Goal: Transaction & Acquisition: Purchase product/service

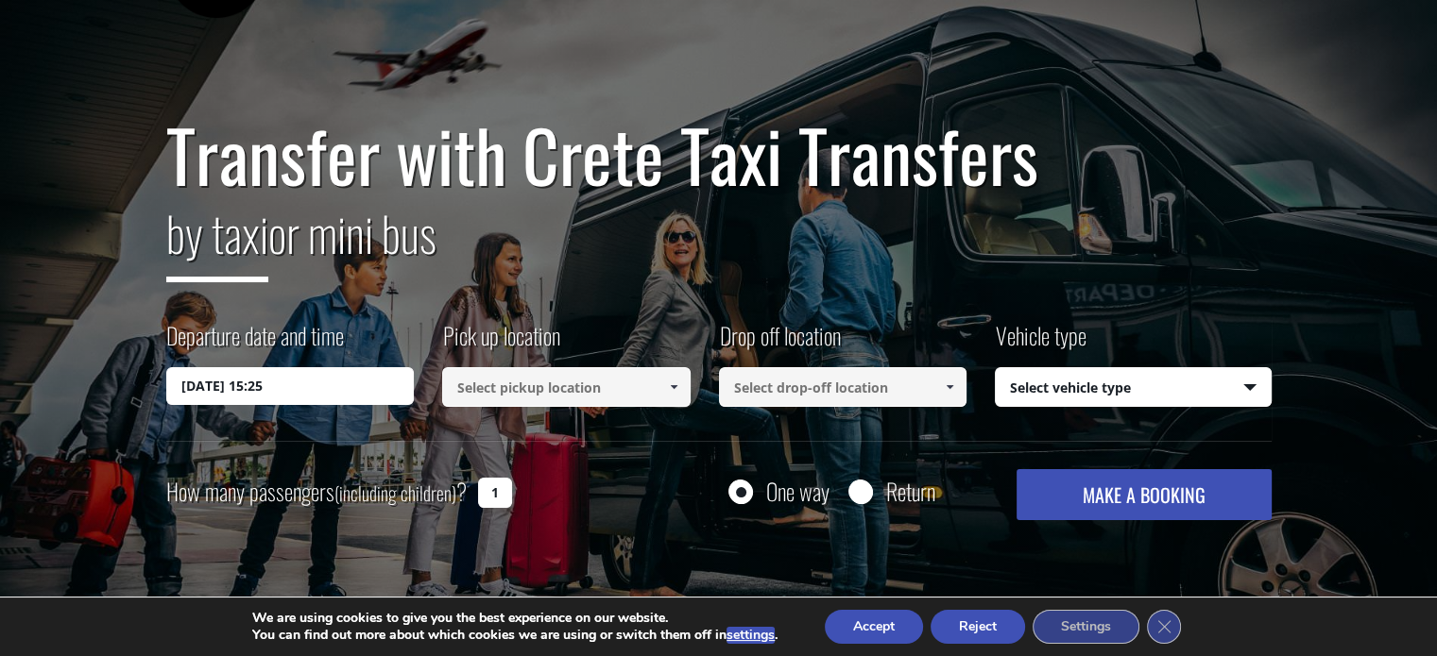
scroll to position [189, 0]
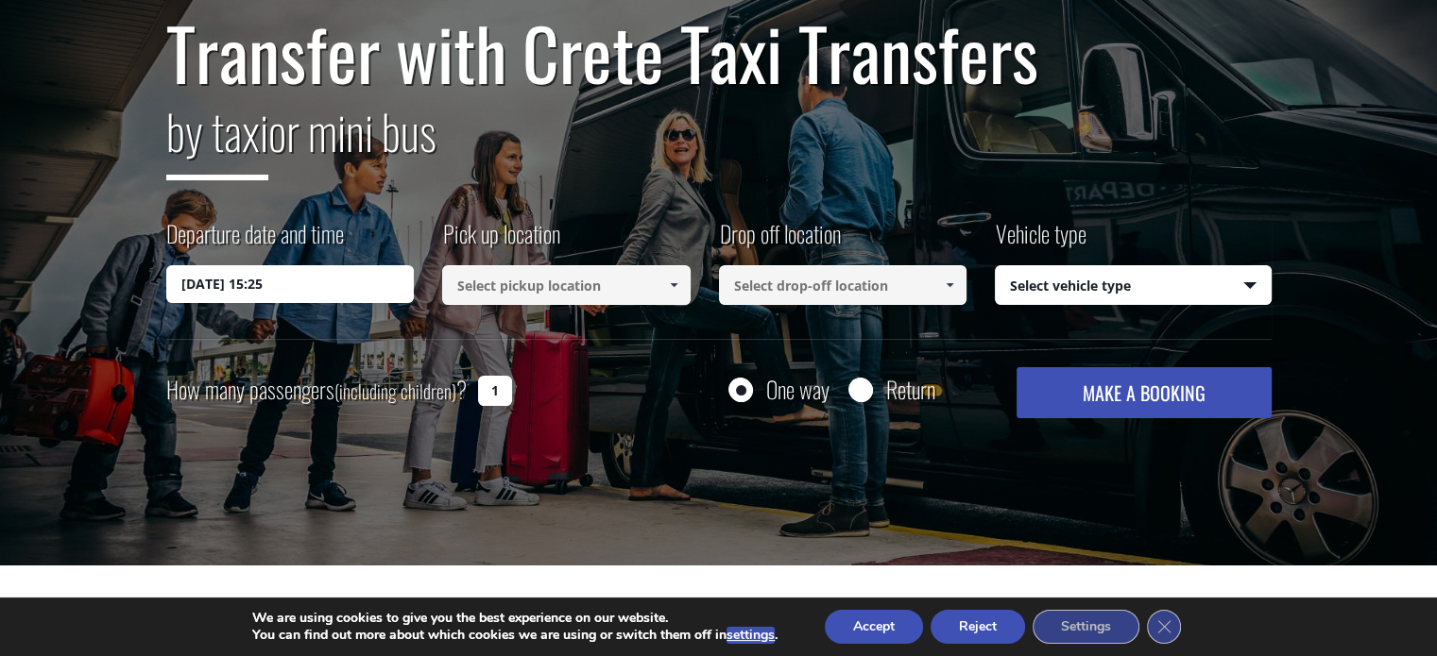
click at [306, 286] on input "[DATE] 15:25" at bounding box center [290, 284] width 248 height 38
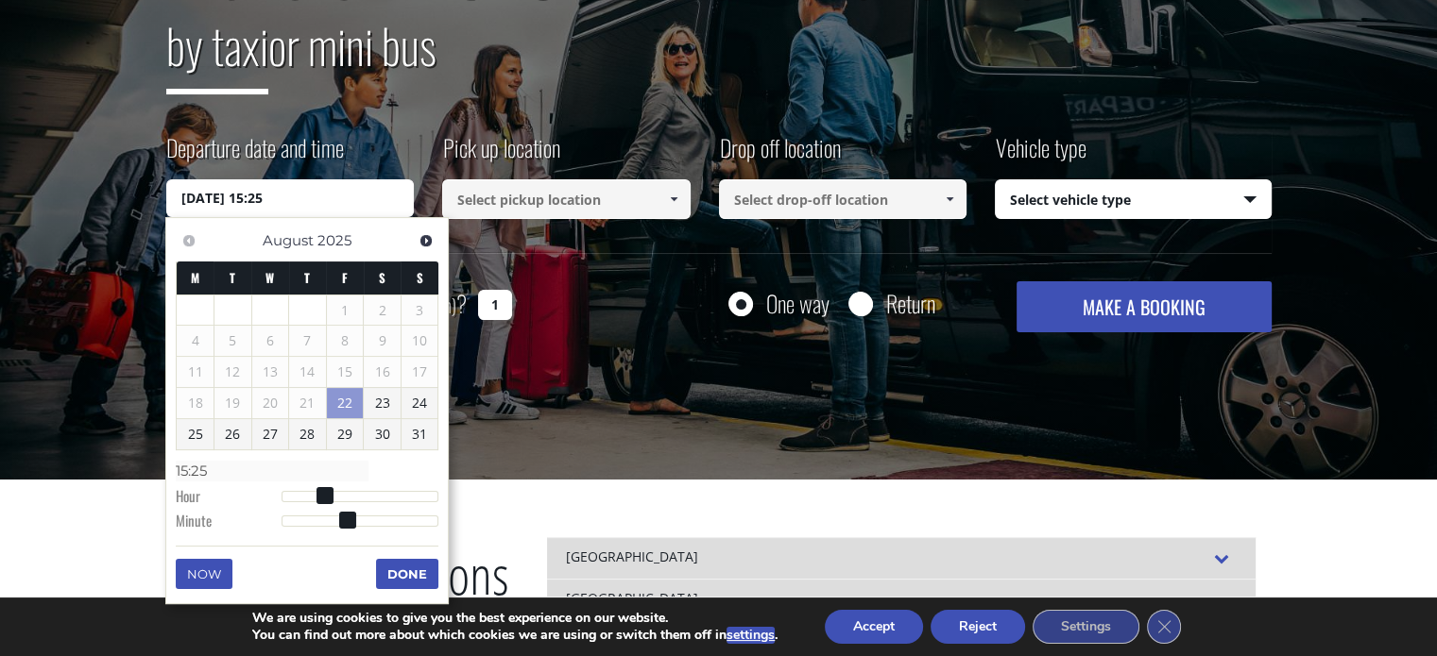
scroll to position [378, 0]
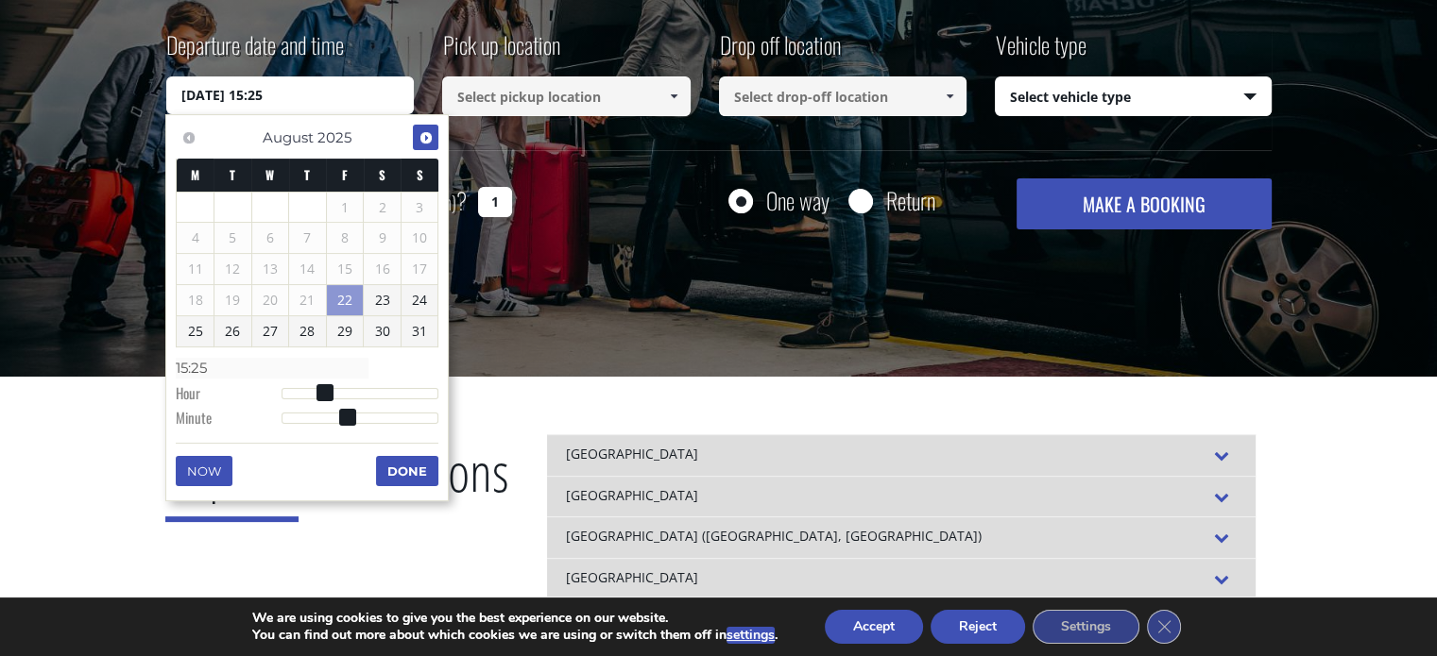
click at [424, 142] on span "Next" at bounding box center [425, 137] width 15 height 15
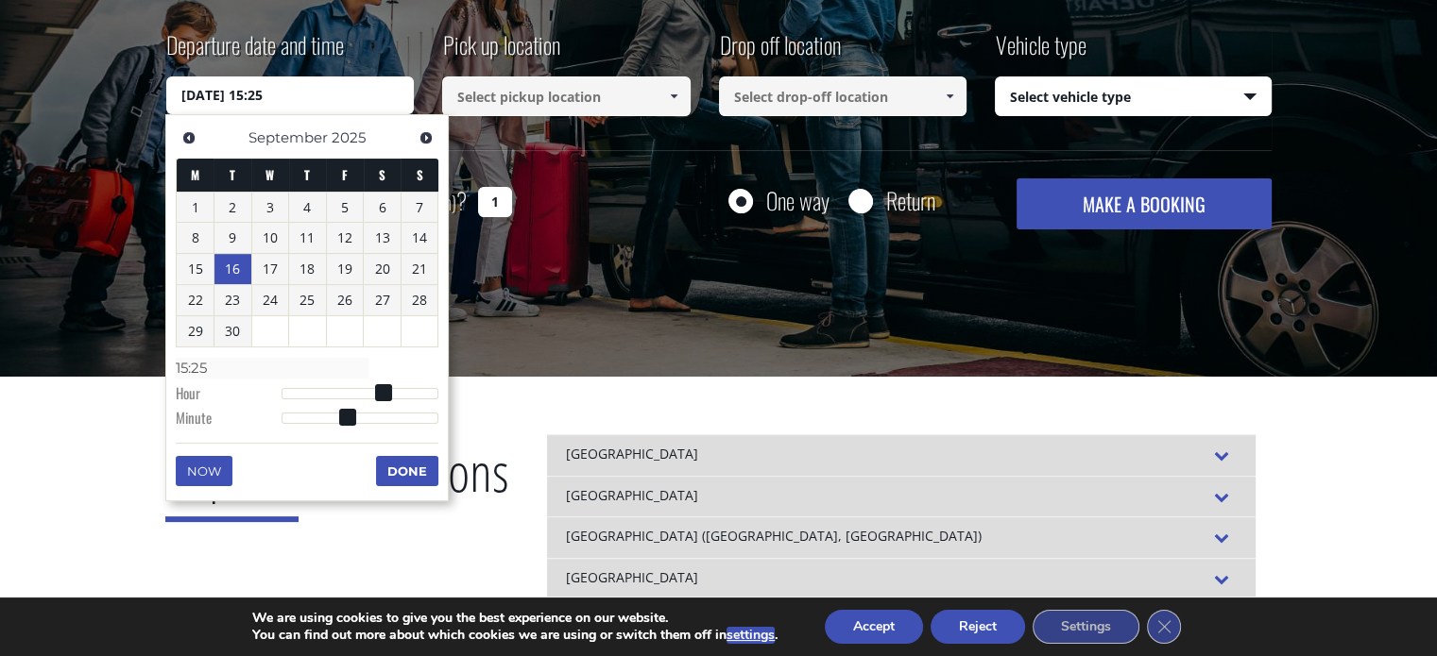
click at [230, 264] on link "16" at bounding box center [232, 269] width 37 height 30
type input "[DATE] 00:00"
click at [576, 350] on div "Transfer with Crete Taxi Transfers by taxi or mini bus Departure date and time …" at bounding box center [718, 38] width 1437 height 680
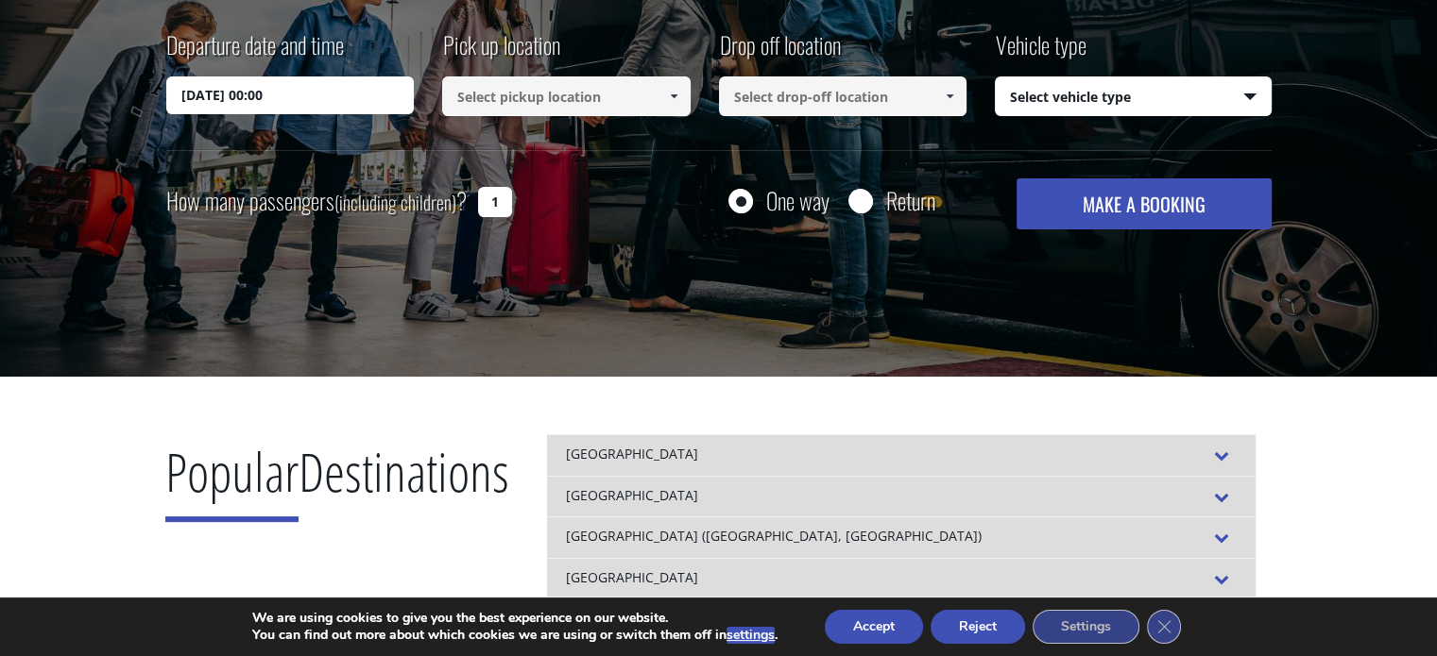
click at [495, 211] on input "1" at bounding box center [495, 202] width 34 height 30
drag, startPoint x: 488, startPoint y: 198, endPoint x: 509, endPoint y: 200, distance: 20.9
click at [509, 200] on input "1" at bounding box center [495, 202] width 34 height 30
type input "2"
click at [566, 94] on input at bounding box center [566, 97] width 248 height 40
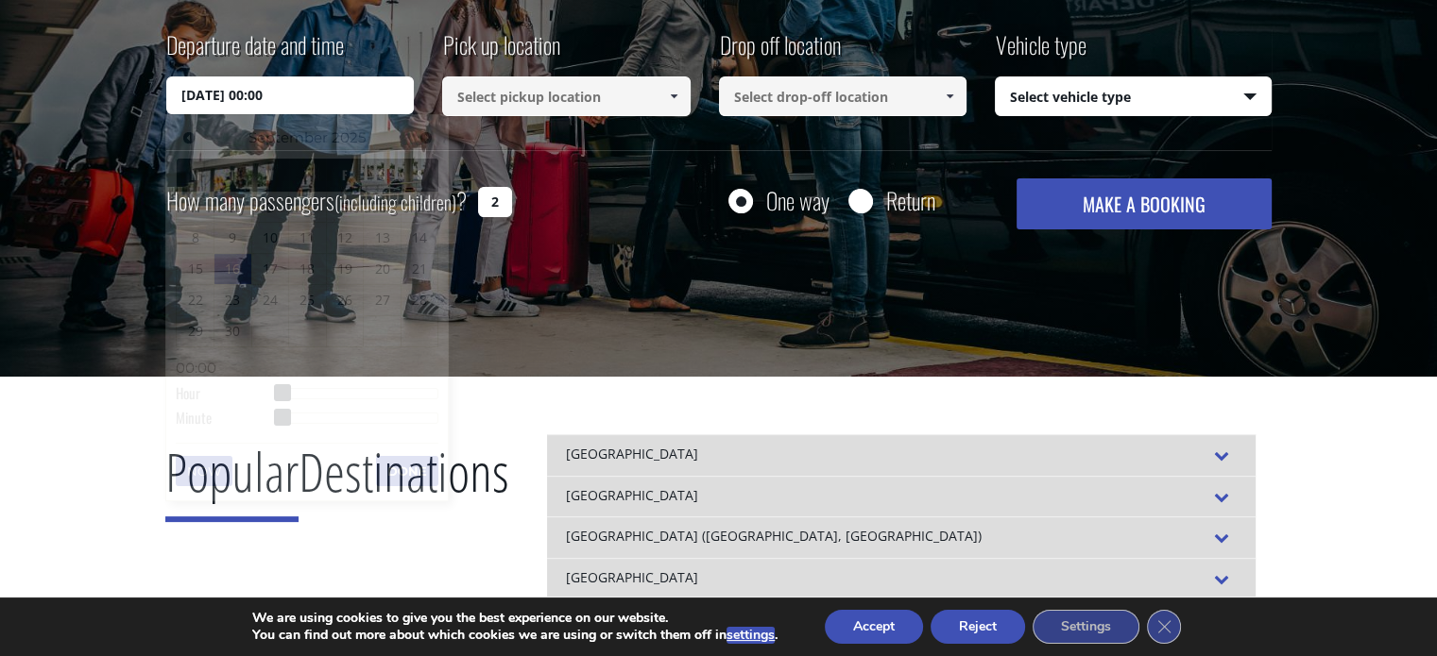
click at [308, 89] on input "[DATE] 00:00" at bounding box center [290, 96] width 248 height 38
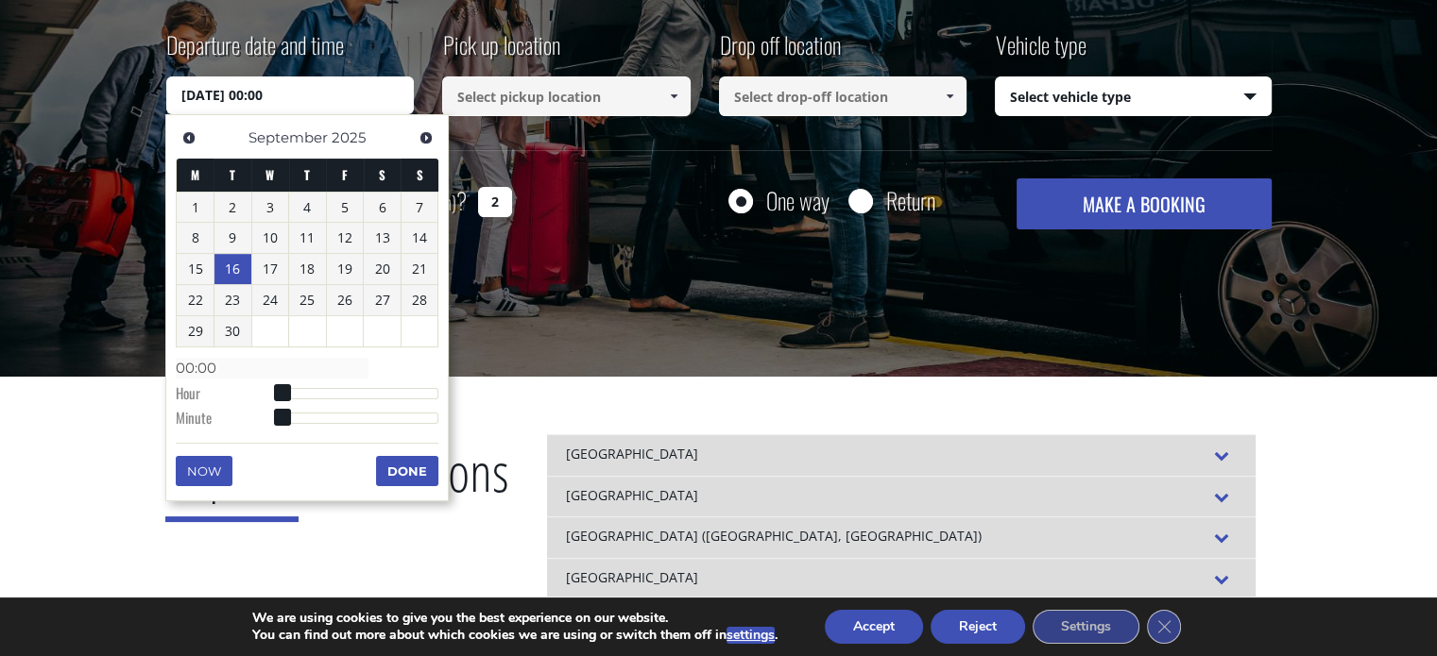
click at [556, 318] on div "Transfer with Crete Taxi Transfers by taxi or mini bus Departure date and time …" at bounding box center [718, 38] width 1437 height 680
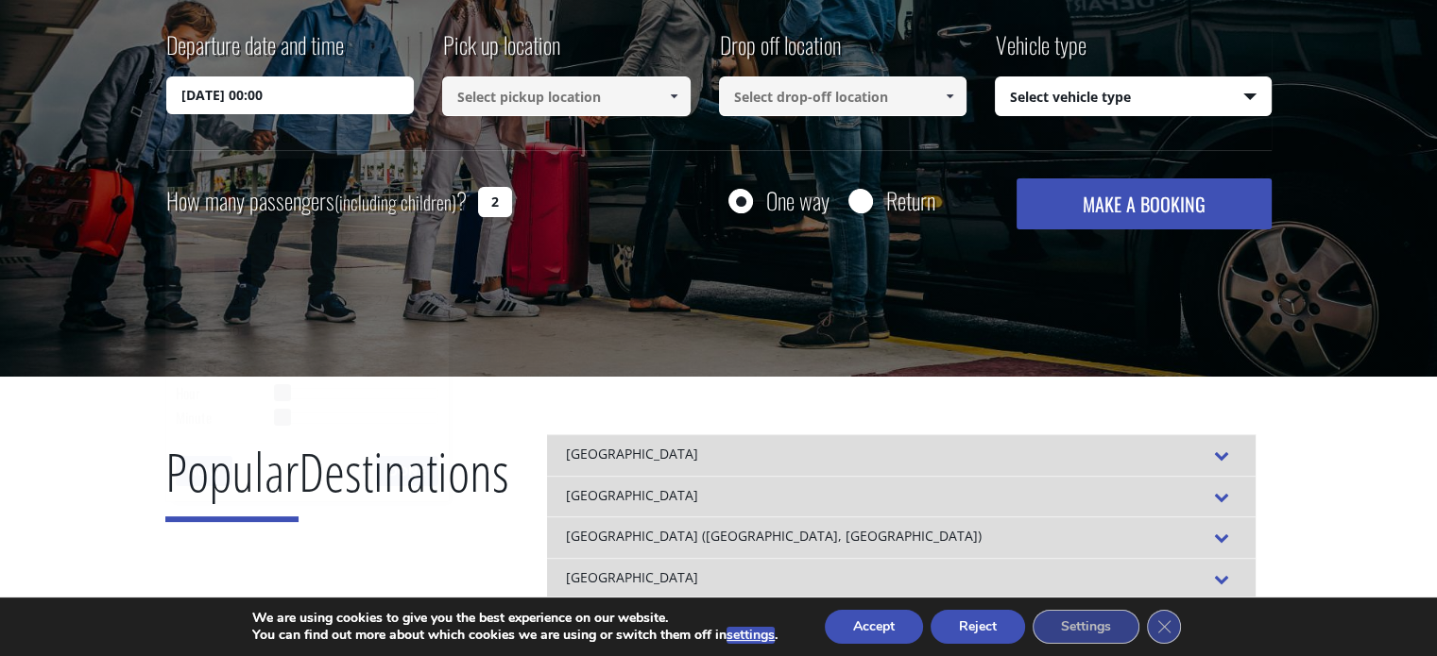
click at [281, 90] on input "[DATE] 00:00" at bounding box center [290, 96] width 248 height 38
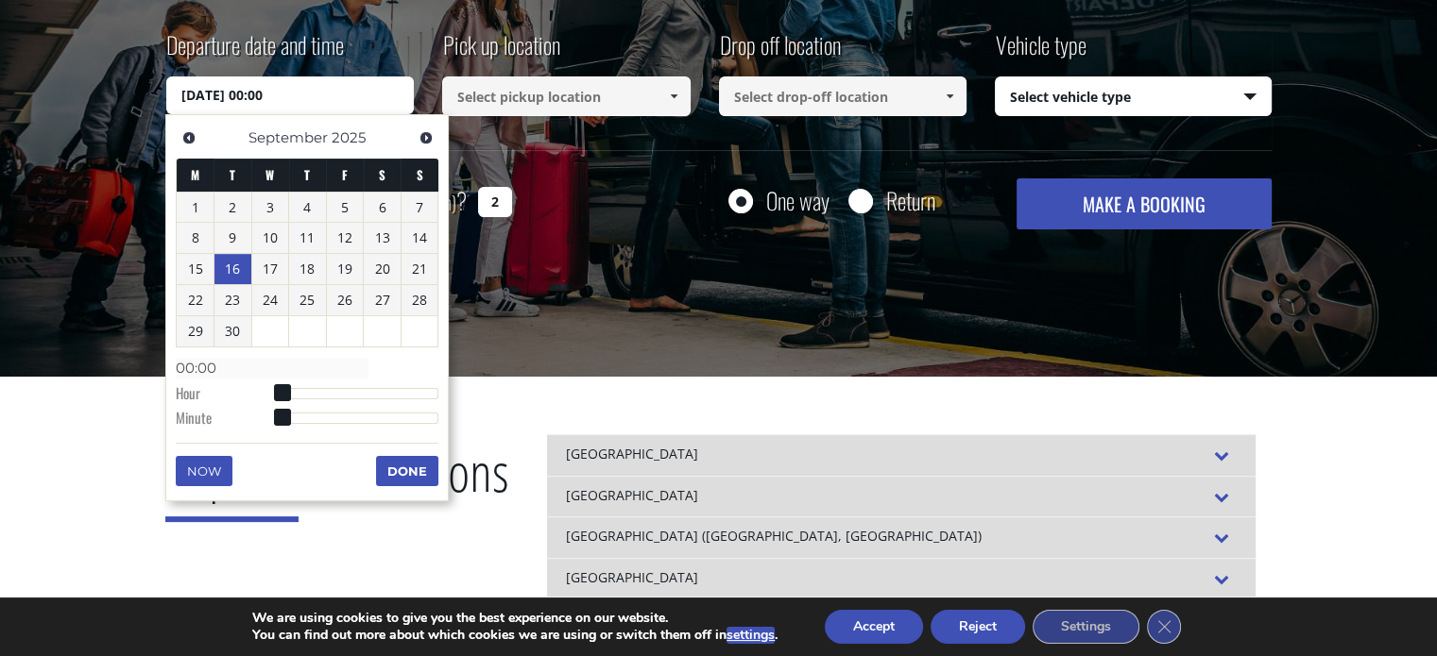
click at [291, 99] on input "[DATE] 00:00" at bounding box center [290, 96] width 248 height 38
type input "[DATE] 01:00"
type input "01:00"
type input "[DATE] 02:00"
type input "02:00"
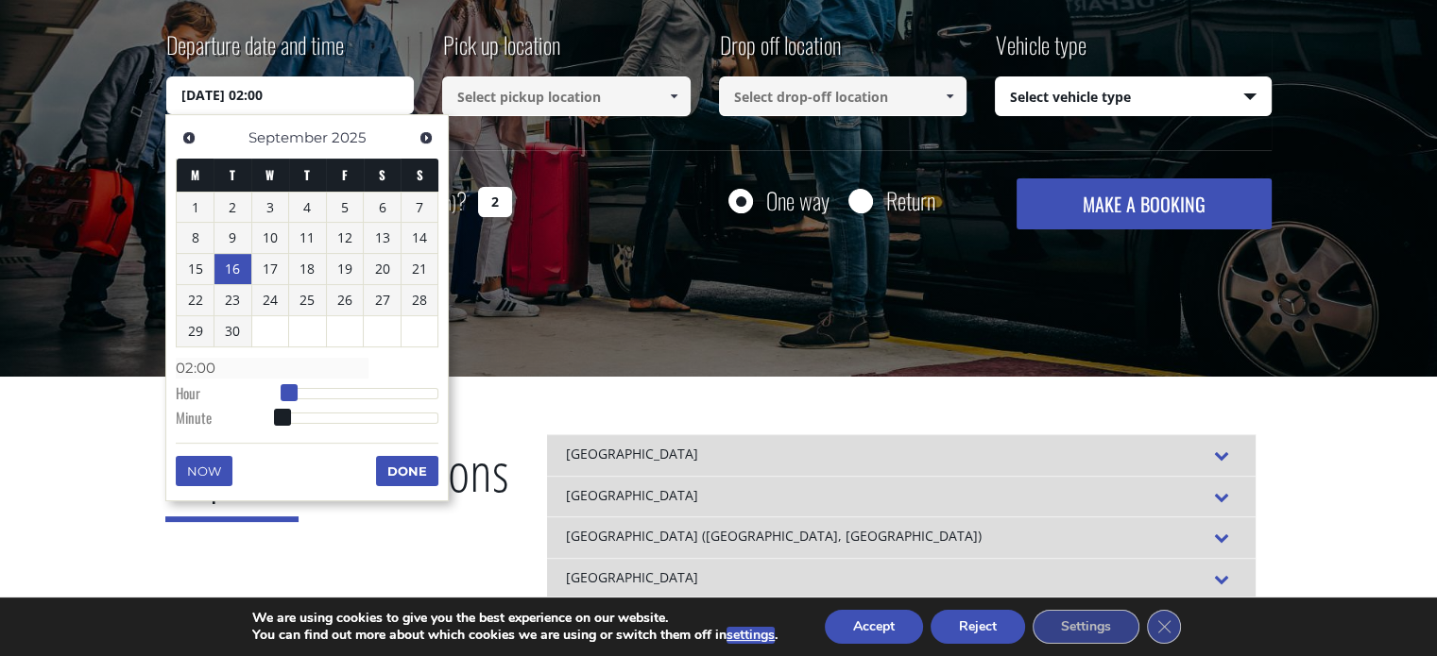
type input "[DATE] 03:00"
type input "03:00"
type input "[DATE] 04:00"
type input "04:00"
type input "[DATE] 05:00"
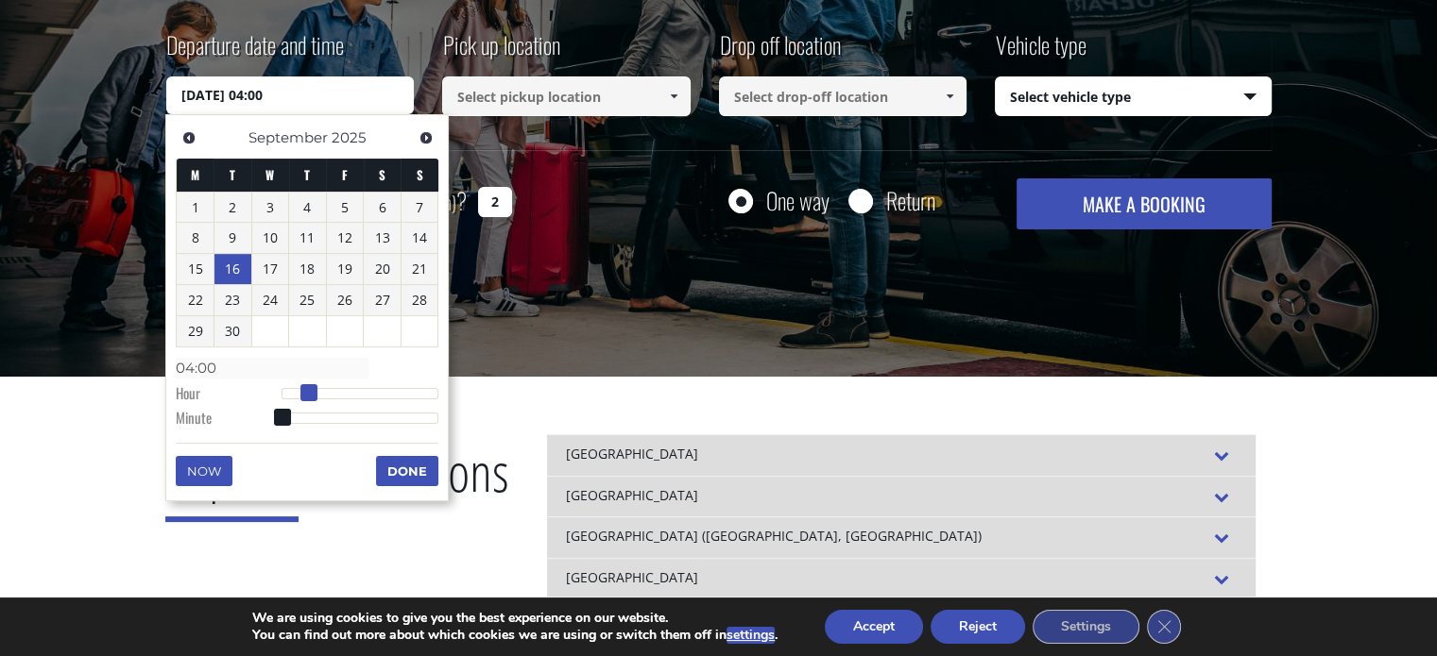
type input "05:00"
type input "[DATE] 06:00"
type input "06:00"
type input "[DATE] 07:00"
type input "07:00"
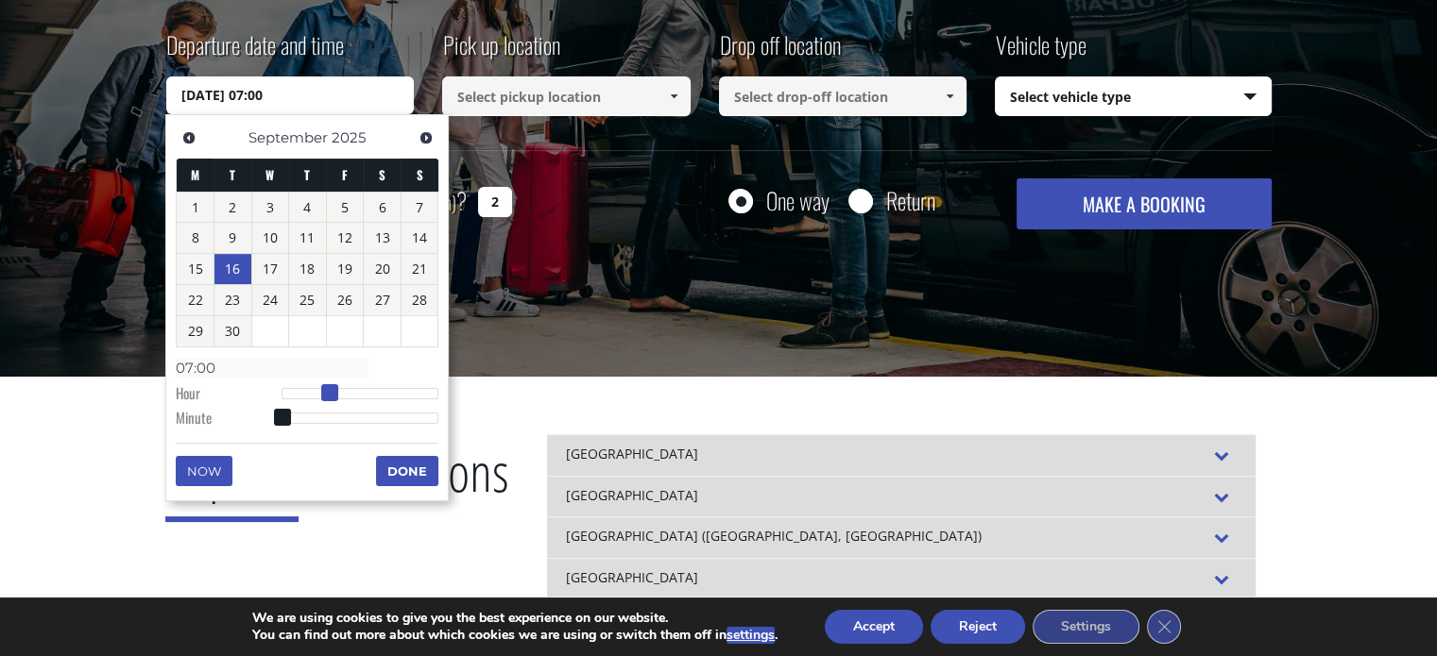
type input "[DATE] 08:00"
type input "08:00"
type input "[DATE] 09:00"
type input "09:00"
type input "[DATE] 10:00"
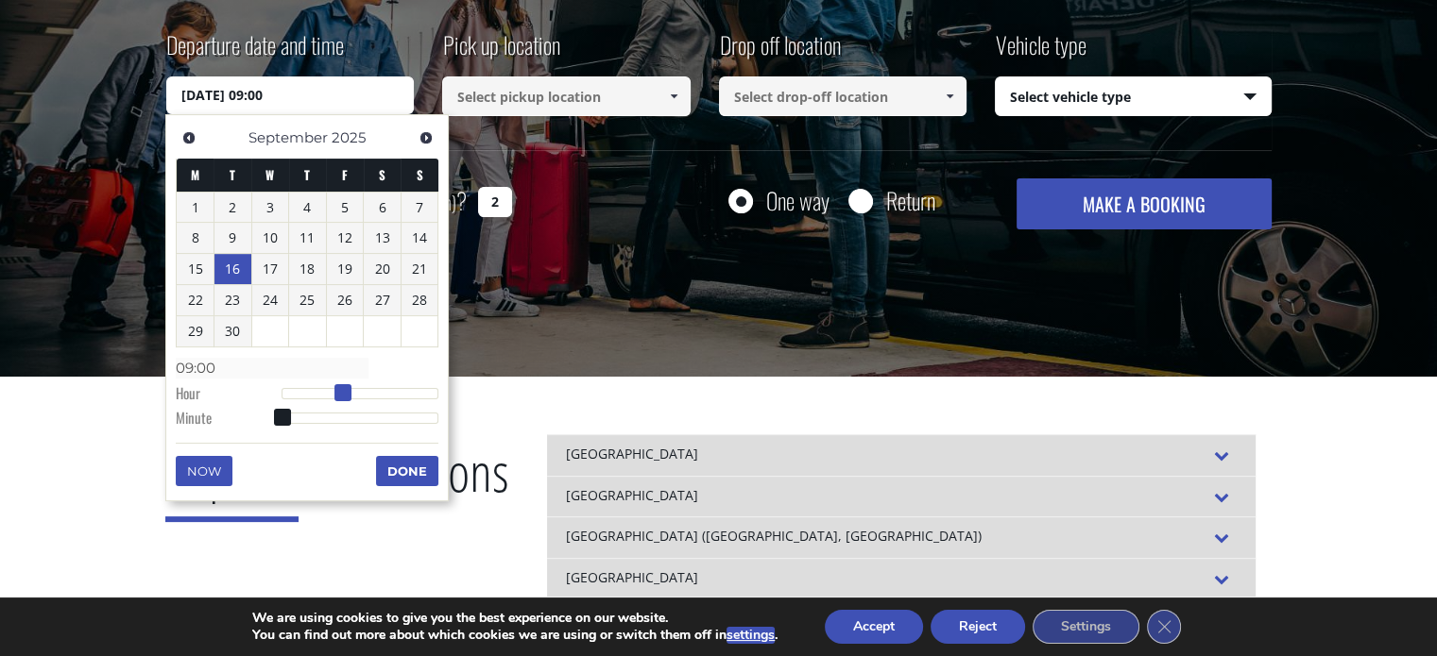
type input "10:00"
drag, startPoint x: 283, startPoint y: 393, endPoint x: 352, endPoint y: 397, distance: 69.1
click at [352, 397] on span at bounding box center [349, 392] width 17 height 17
type input "[DATE] 10:01"
type input "10:01"
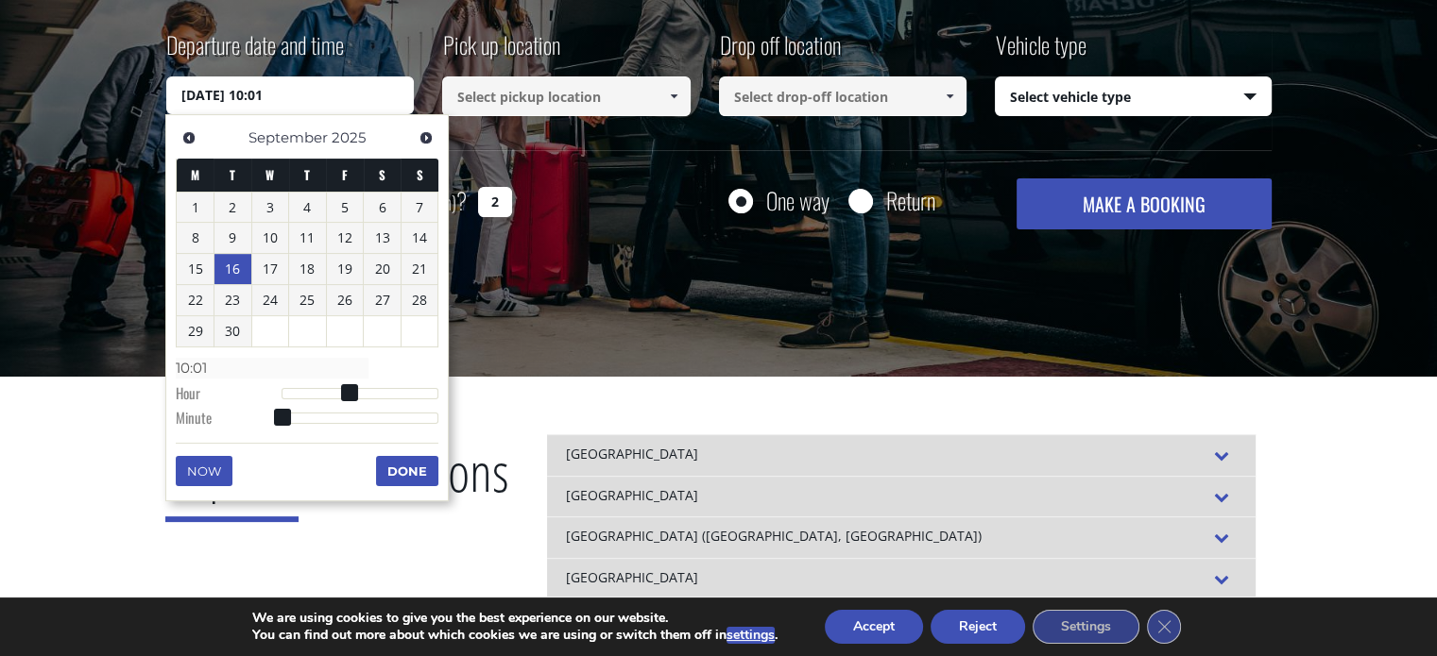
type input "[DATE] 10:02"
type input "10:02"
type input "[DATE] 10:03"
type input "10:03"
type input "[DATE] 10:05"
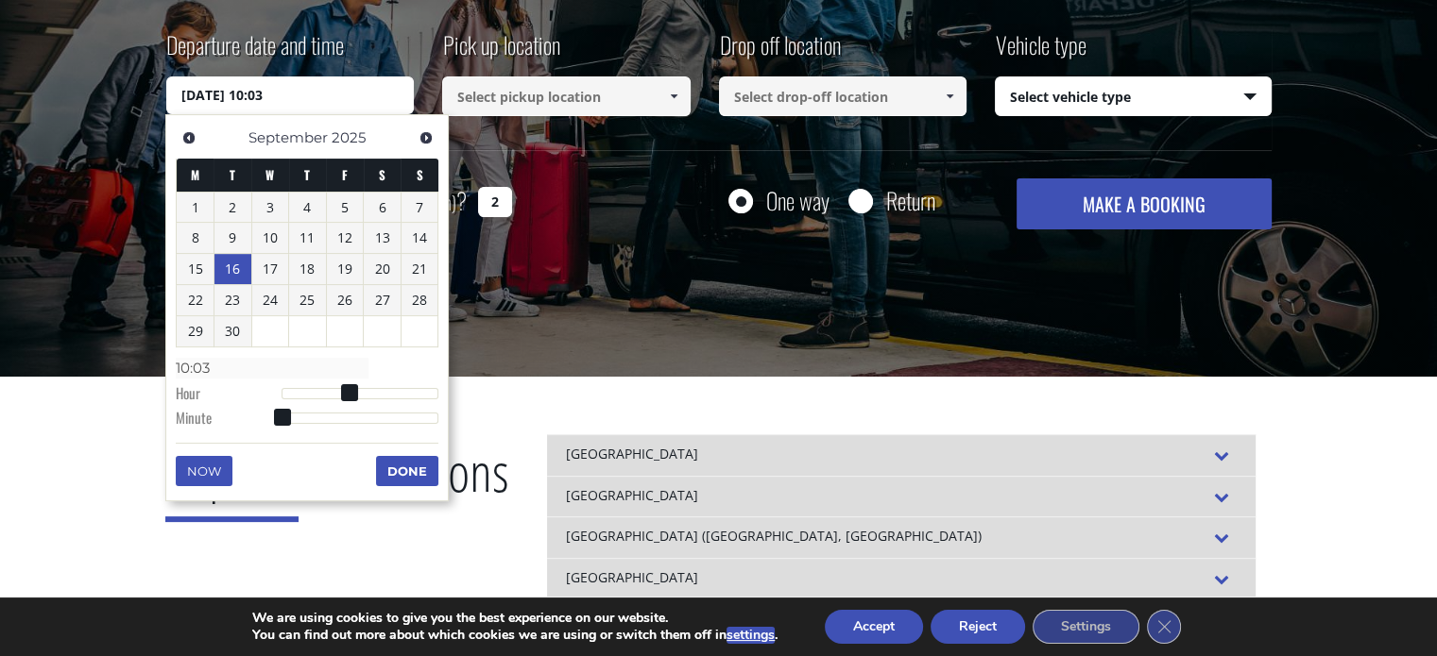
type input "10:05"
type input "[DATE] 10:06"
type input "10:06"
type input "[DATE] 10:07"
type input "10:07"
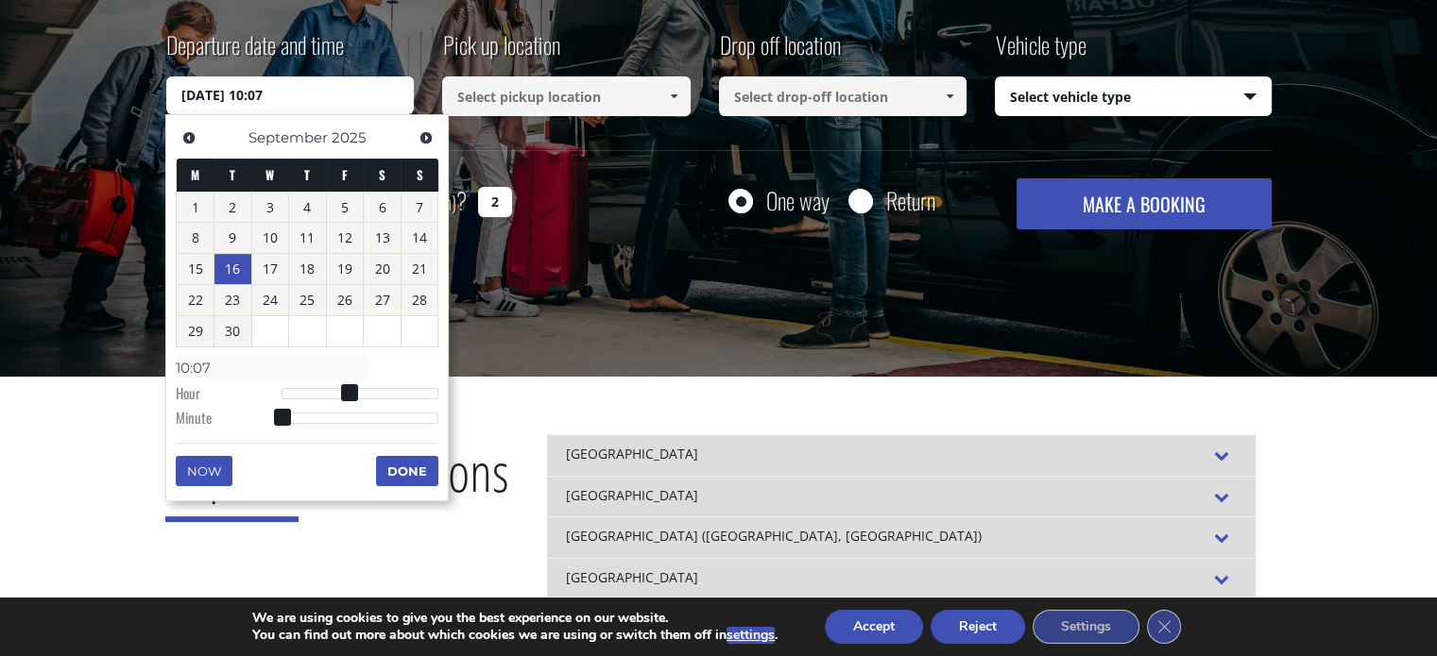
type input "[DATE] 10:08"
type input "10:08"
type input "[DATE] 10:09"
type input "10:09"
type input "[DATE] 10:10"
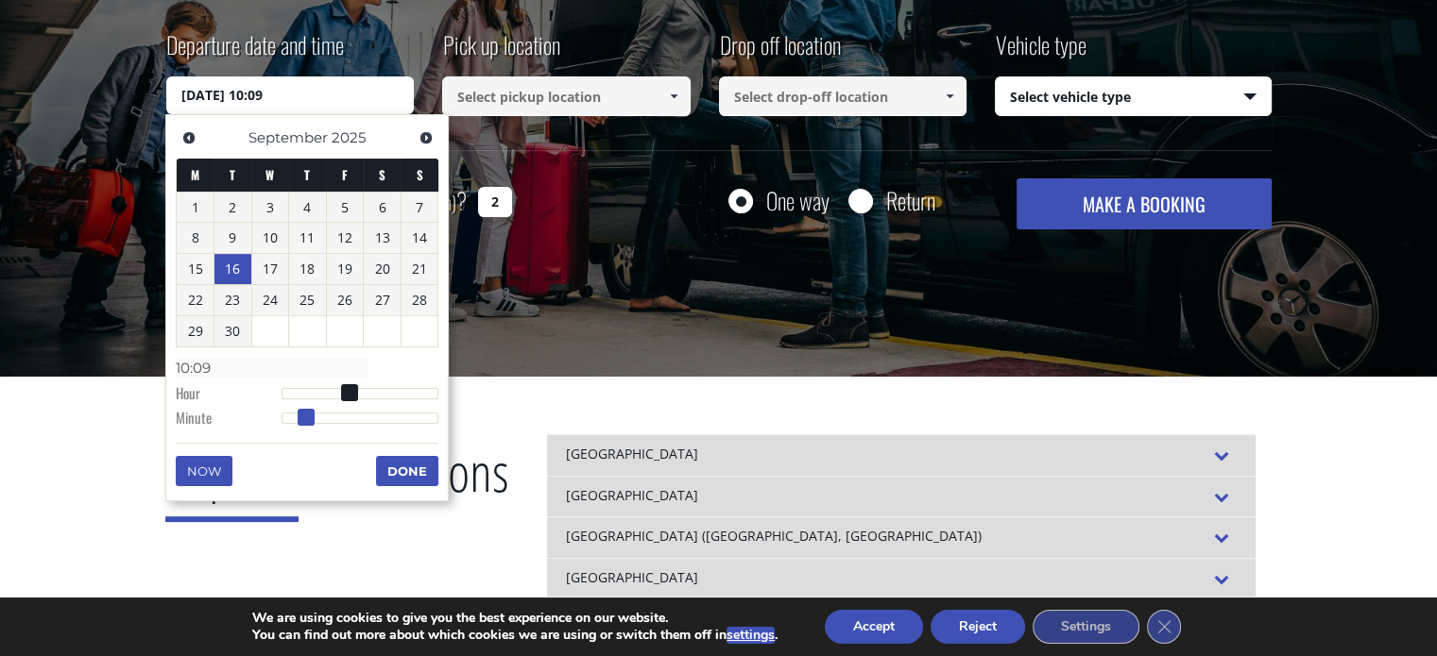
type input "10:10"
type input "[DATE] 10:11"
type input "10:11"
type input "[DATE] 10:12"
type input "10:12"
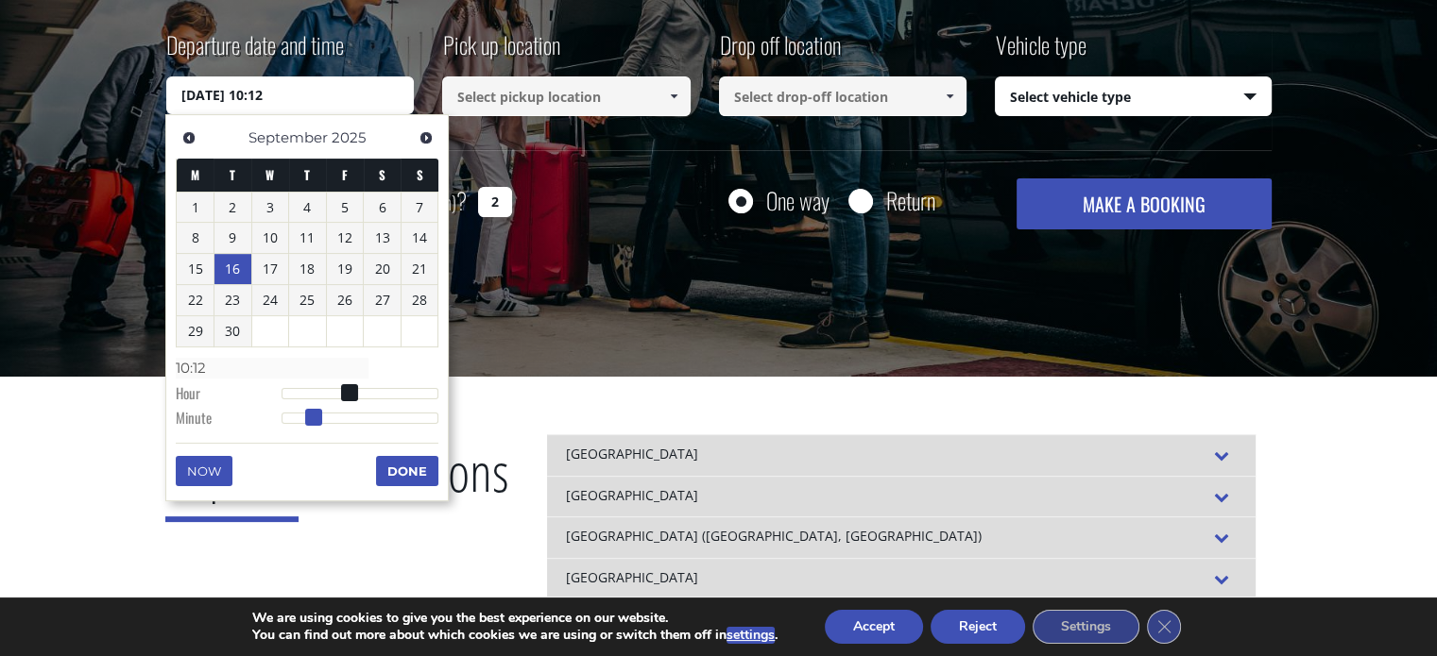
type input "[DATE] 10:13"
type input "10:13"
type input "[DATE] 10:14"
type input "10:14"
type input "[DATE] 10:15"
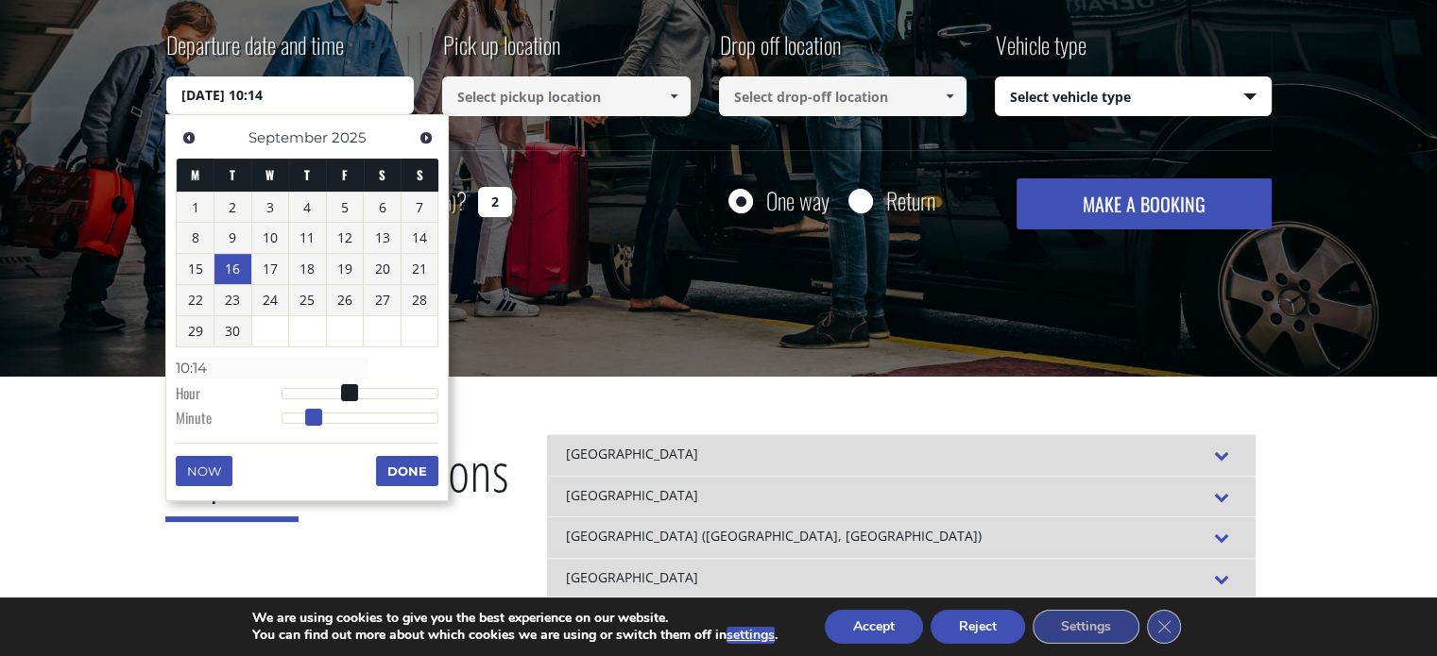
type input "10:15"
type input "[DATE] 10:16"
type input "10:16"
type input "[DATE] 10:17"
type input "10:17"
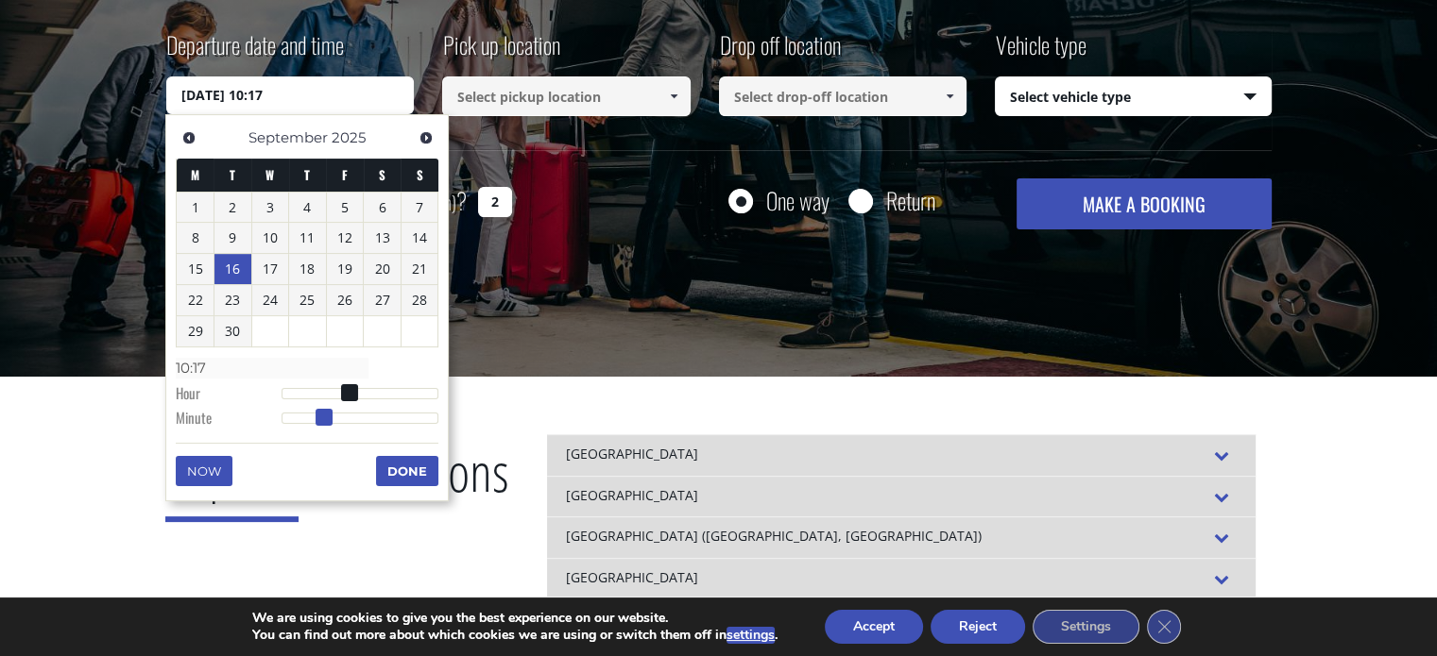
type input "[DATE] 10:18"
type input "10:18"
type input "[DATE] 10:19"
type input "10:19"
type input "[DATE] 10:20"
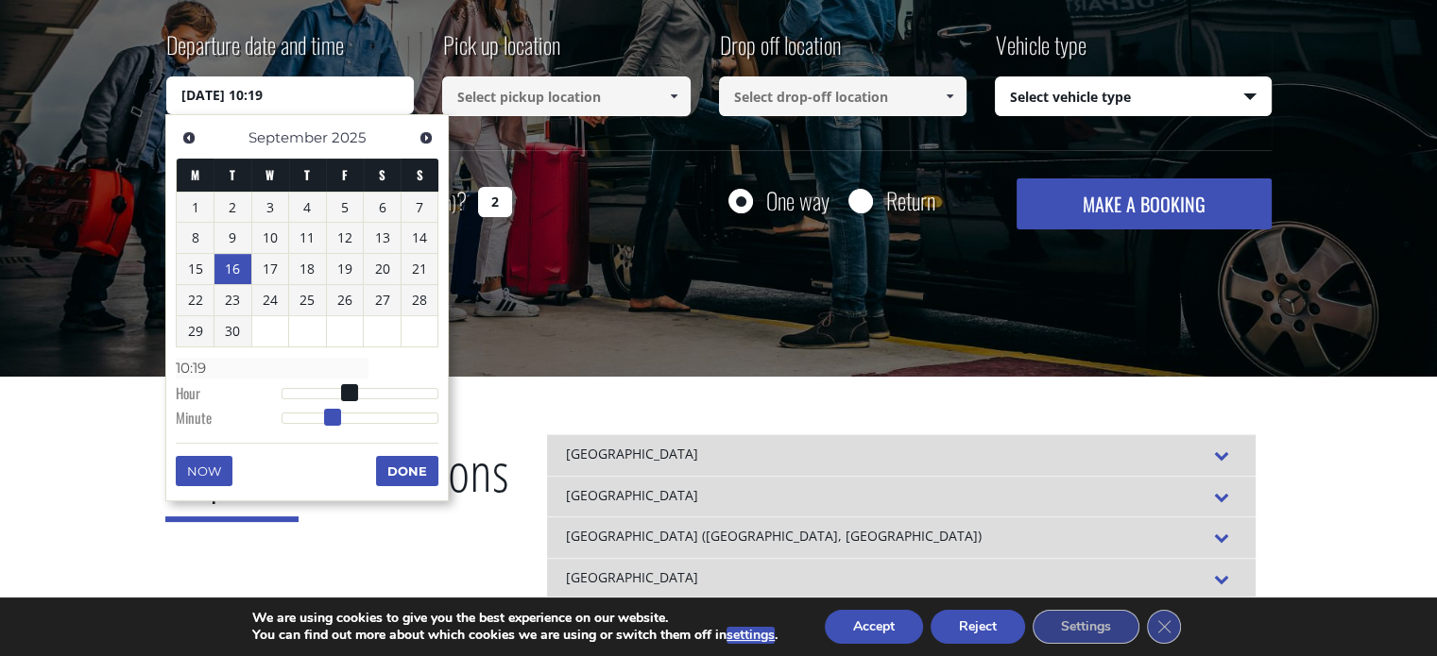
type input "10:20"
type input "[DATE] 10:21"
type input "10:21"
type input "[DATE] 10:22"
type input "10:22"
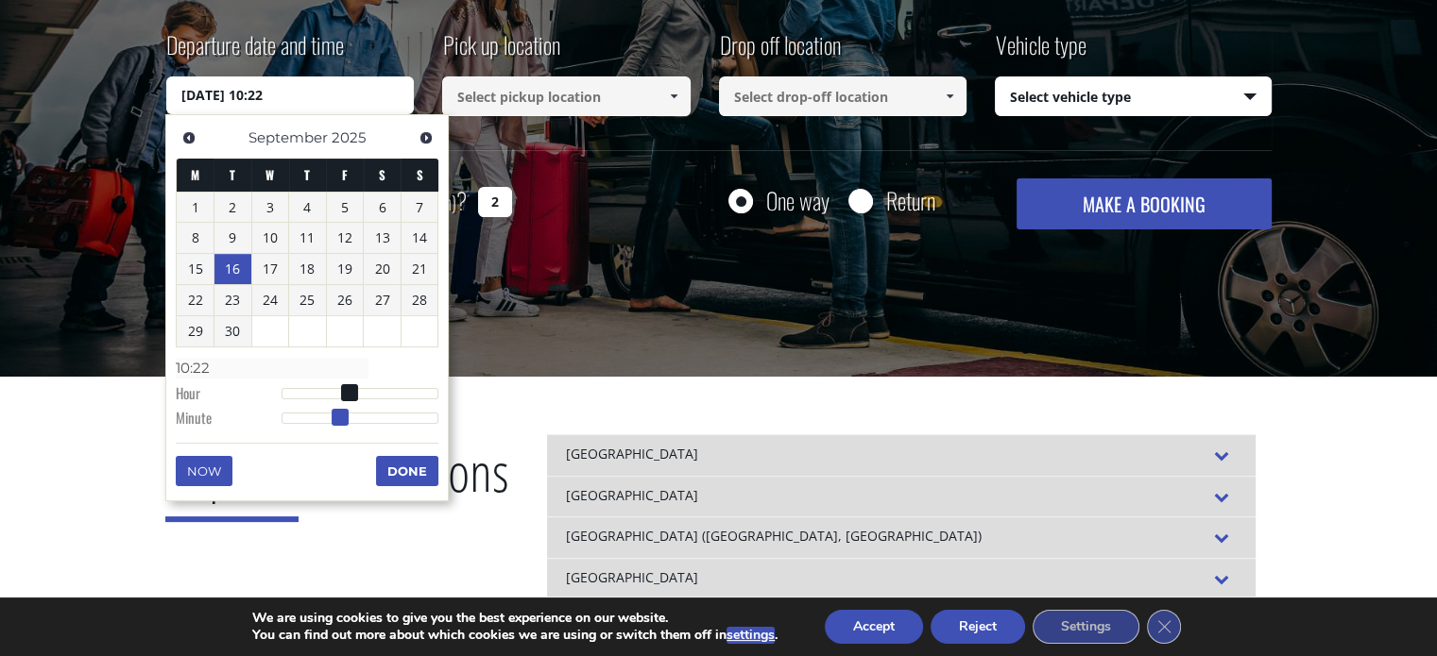
type input "[DATE] 10:23"
type input "10:23"
type input "[DATE] 10:24"
type input "10:24"
type input "[DATE] 10:25"
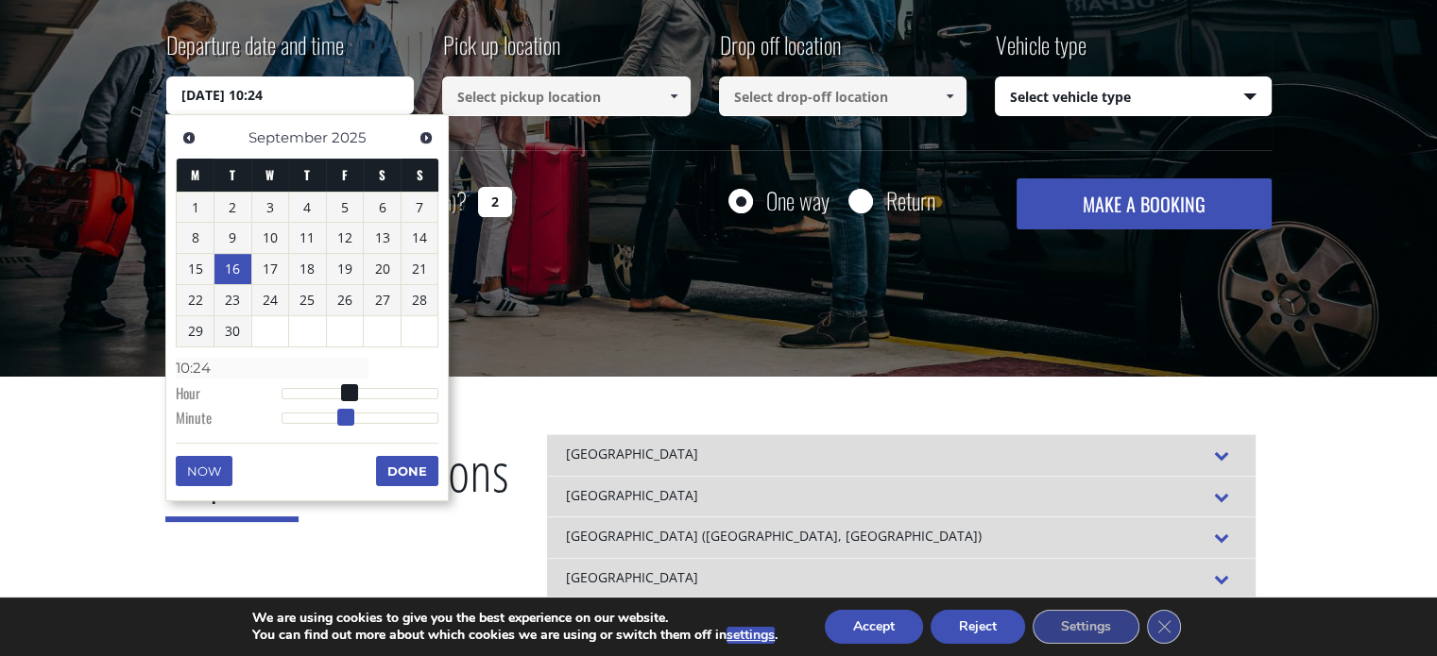
type input "10:25"
drag, startPoint x: 285, startPoint y: 418, endPoint x: 352, endPoint y: 428, distance: 67.7
click at [352, 428] on dl "Time 10:25 Hour Minute Second Millisecond Microsecond Time Zone -1200 -1100 -10…" at bounding box center [307, 392] width 263 height 80
click at [407, 470] on button "Done" at bounding box center [407, 471] width 62 height 30
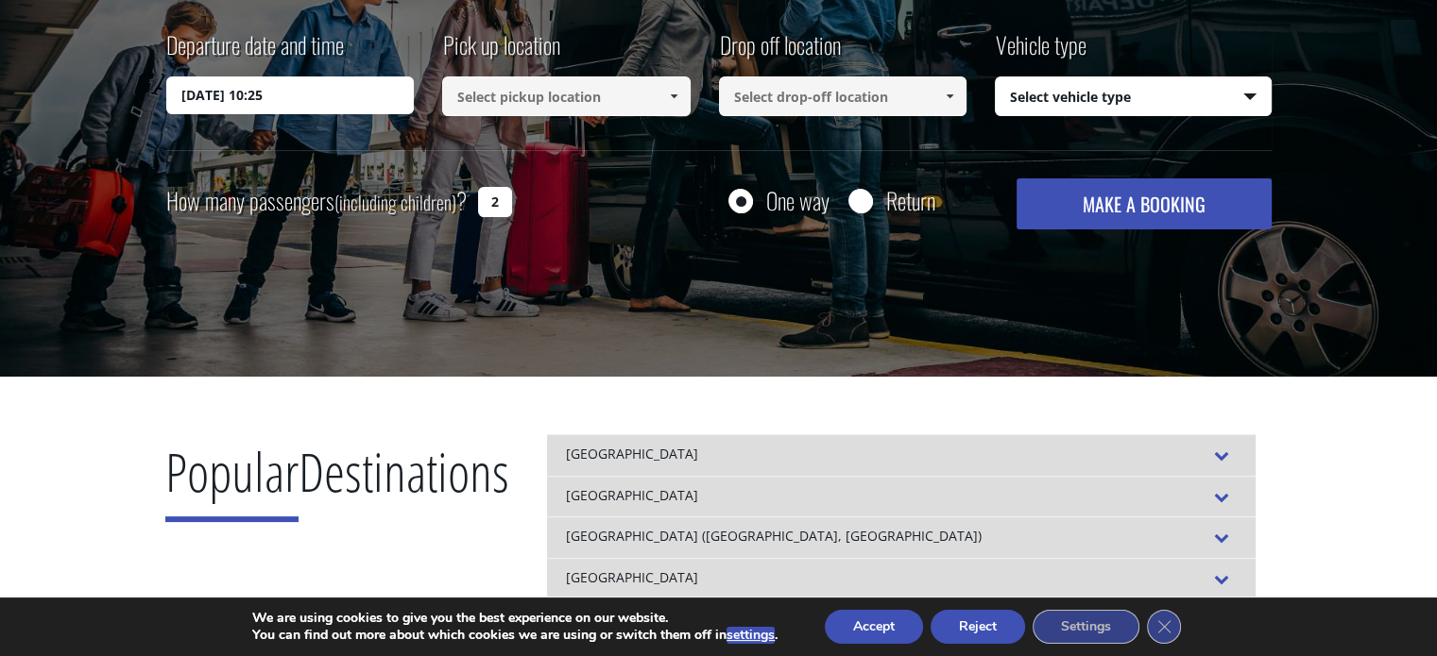
click at [680, 97] on link at bounding box center [672, 97] width 31 height 40
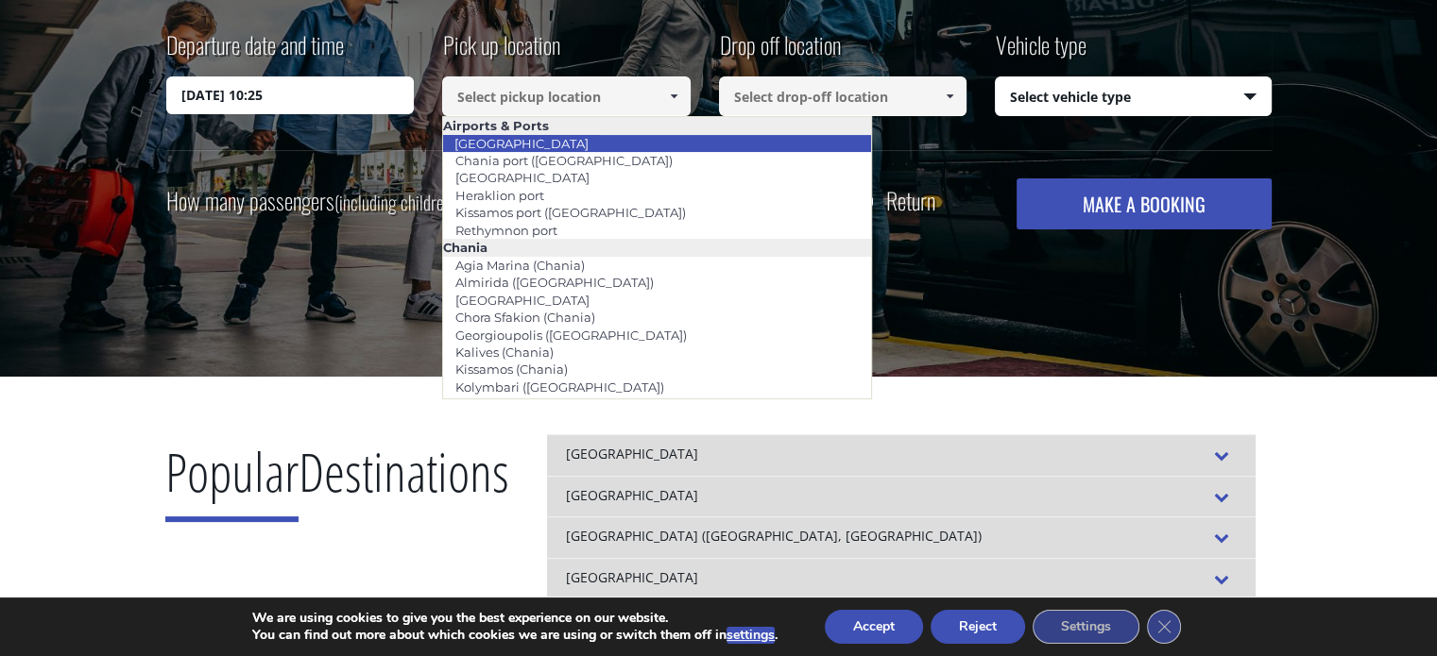
click at [560, 144] on li "[GEOGRAPHIC_DATA]" at bounding box center [657, 143] width 428 height 17
type input "[GEOGRAPHIC_DATA]"
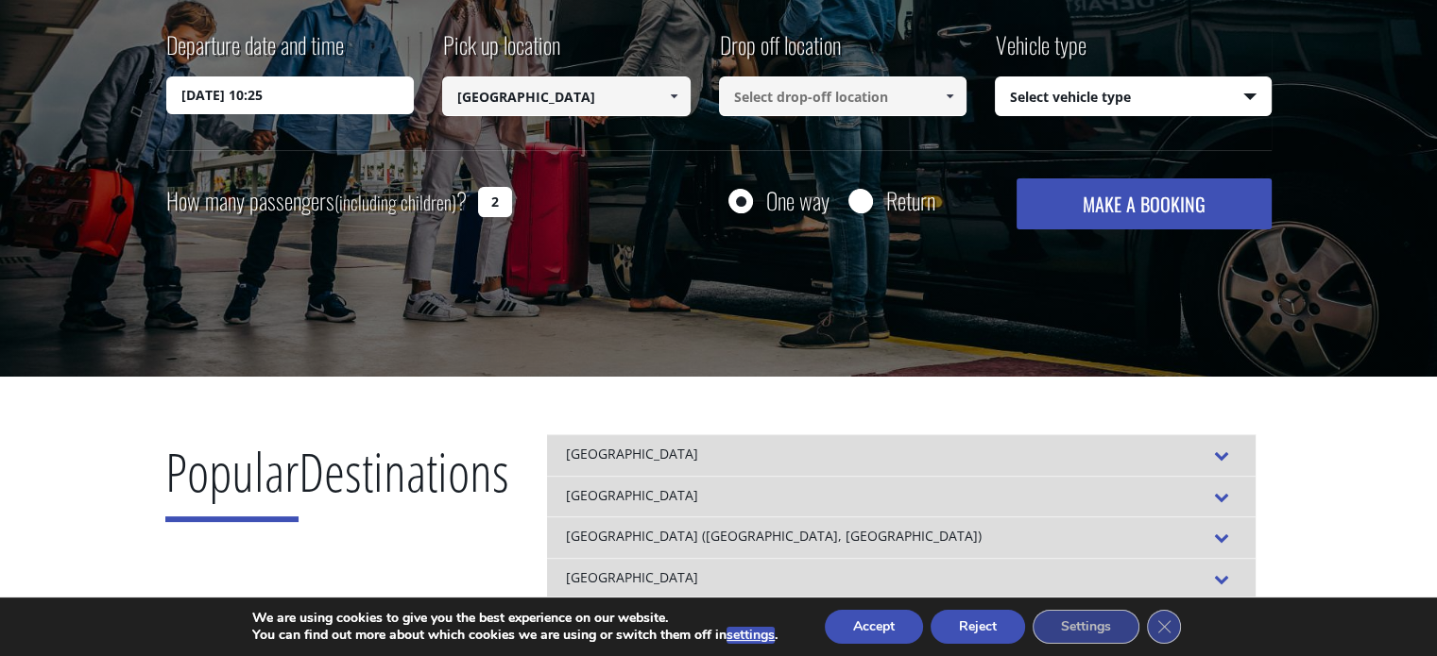
click at [946, 100] on span at bounding box center [949, 96] width 15 height 15
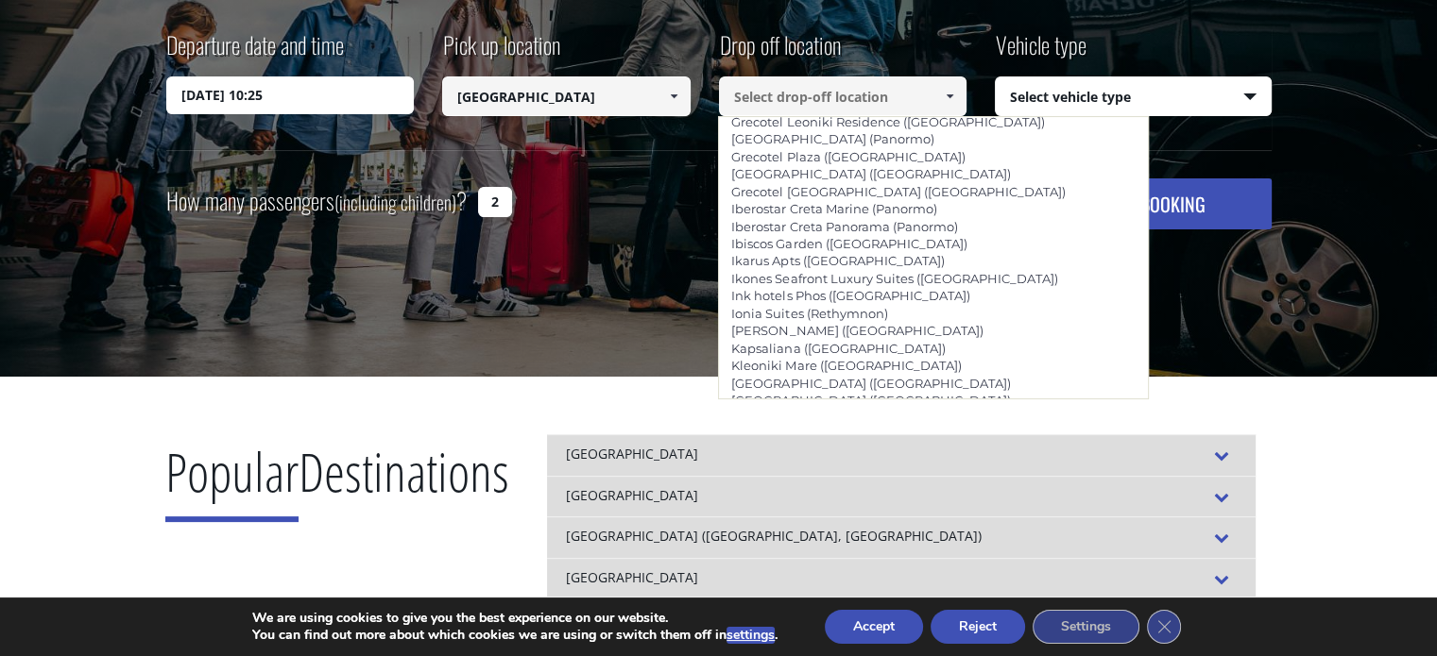
scroll to position [3759, 0]
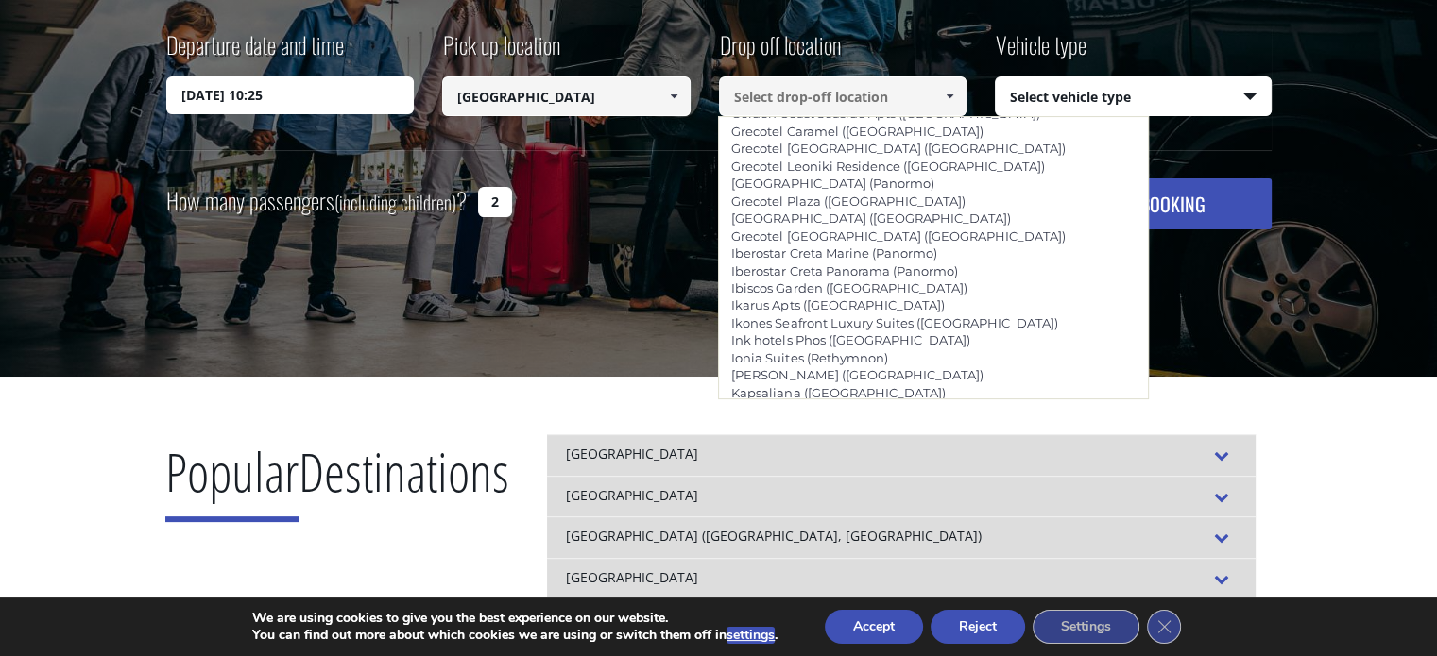
type input "Minos Ambassador ([GEOGRAPHIC_DATA])"
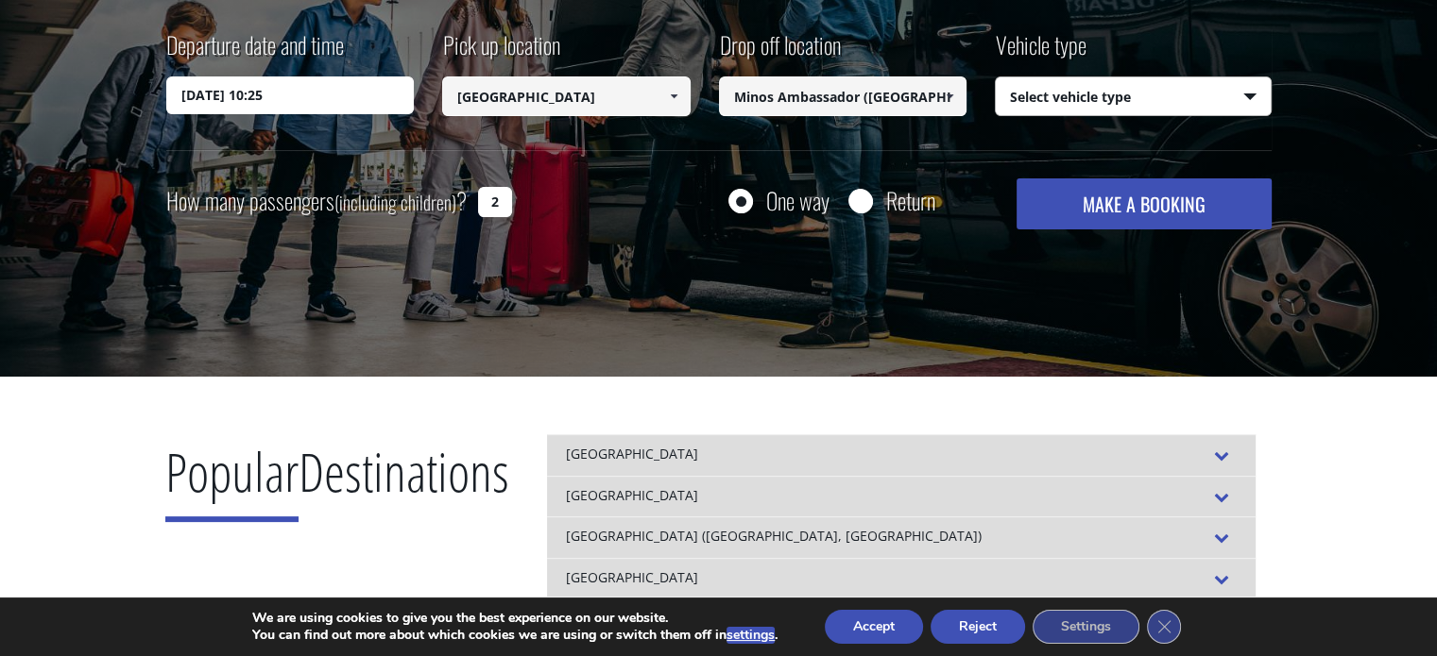
click at [1249, 100] on select "Select vehicle type Taxi (4 passengers) Mercedes E Class Mini Van (7 passengers…" at bounding box center [1133, 97] width 275 height 40
click at [860, 211] on input "Return" at bounding box center [860, 203] width 24 height 24
radio input "true"
type input "Minos Ambassador ([GEOGRAPHIC_DATA])"
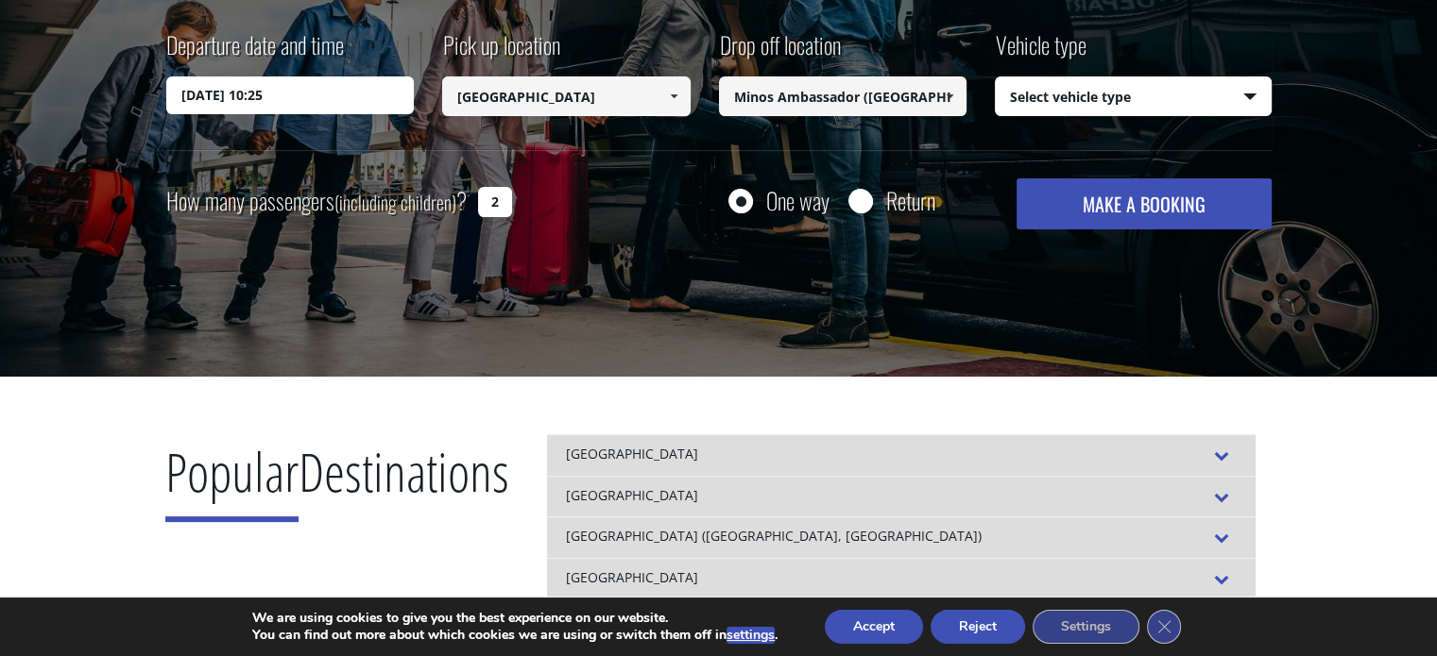
type input "[GEOGRAPHIC_DATA]"
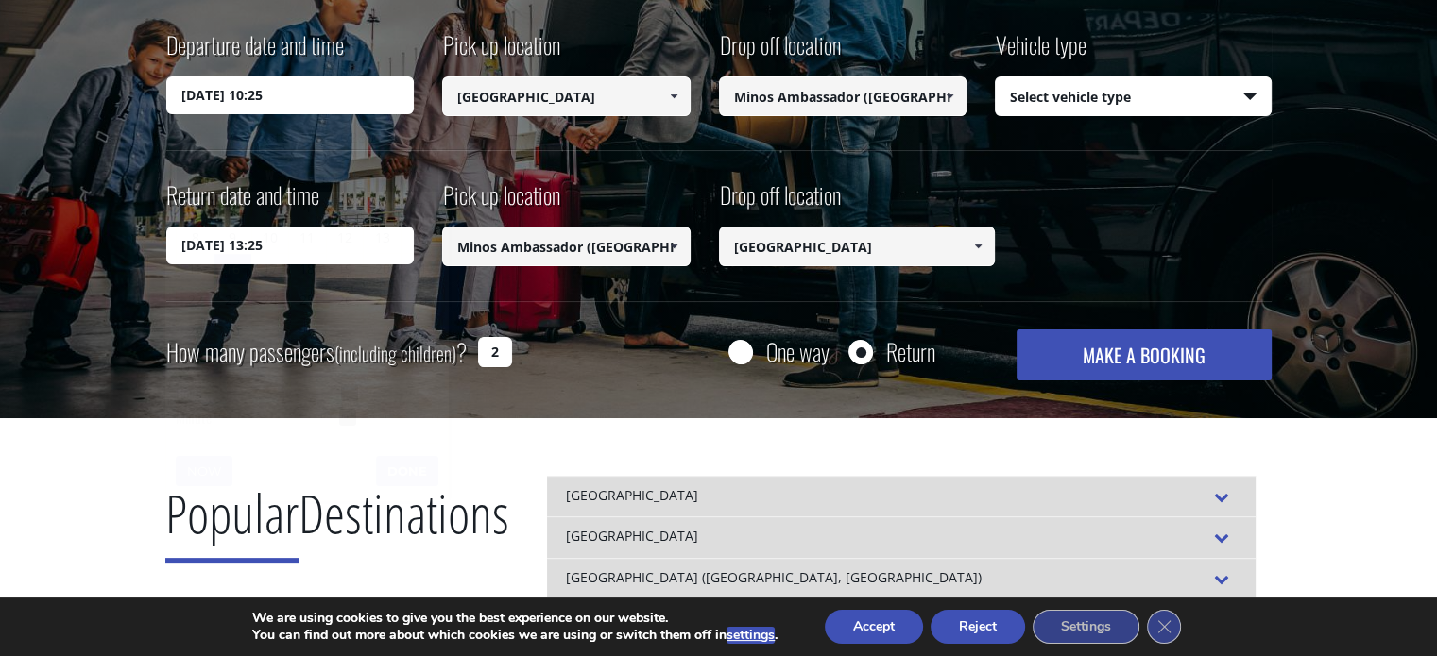
click at [278, 97] on input "[DATE] 10:25" at bounding box center [290, 96] width 248 height 38
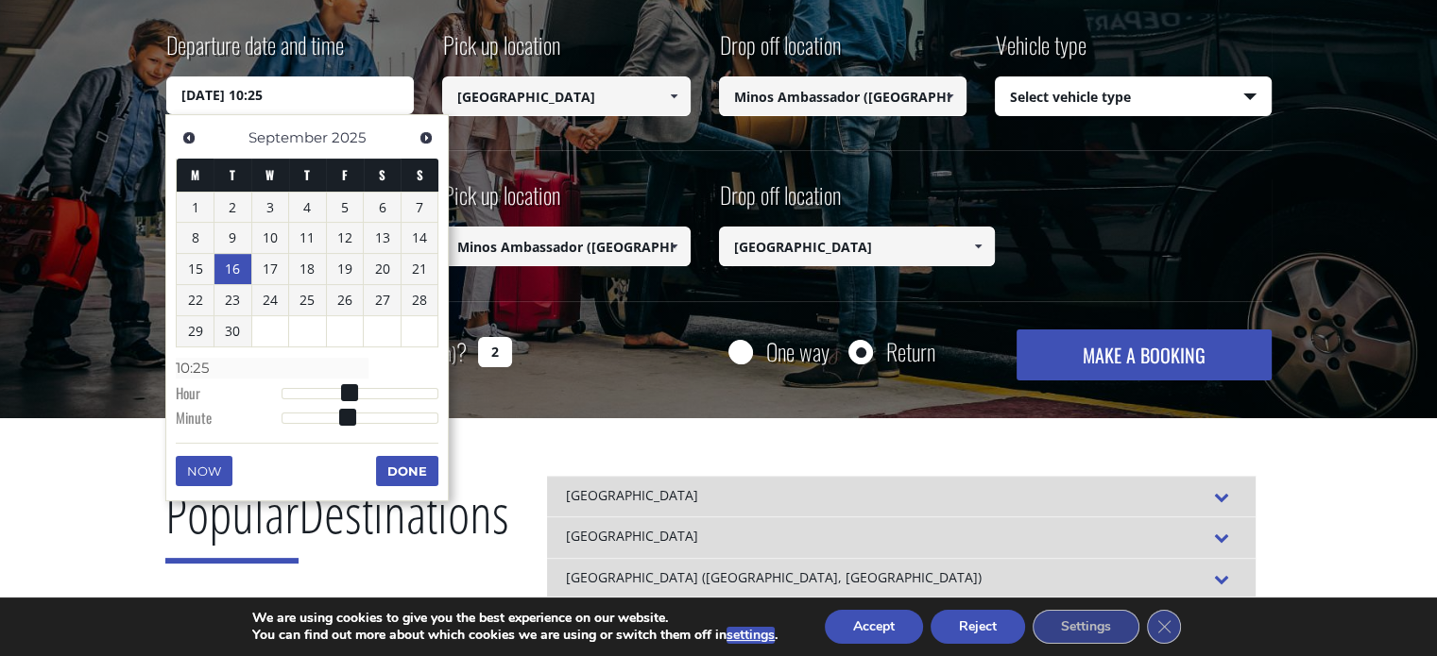
click at [302, 101] on input "[DATE] 10:25" at bounding box center [290, 96] width 248 height 38
click at [189, 132] on span "Previous" at bounding box center [188, 137] width 15 height 15
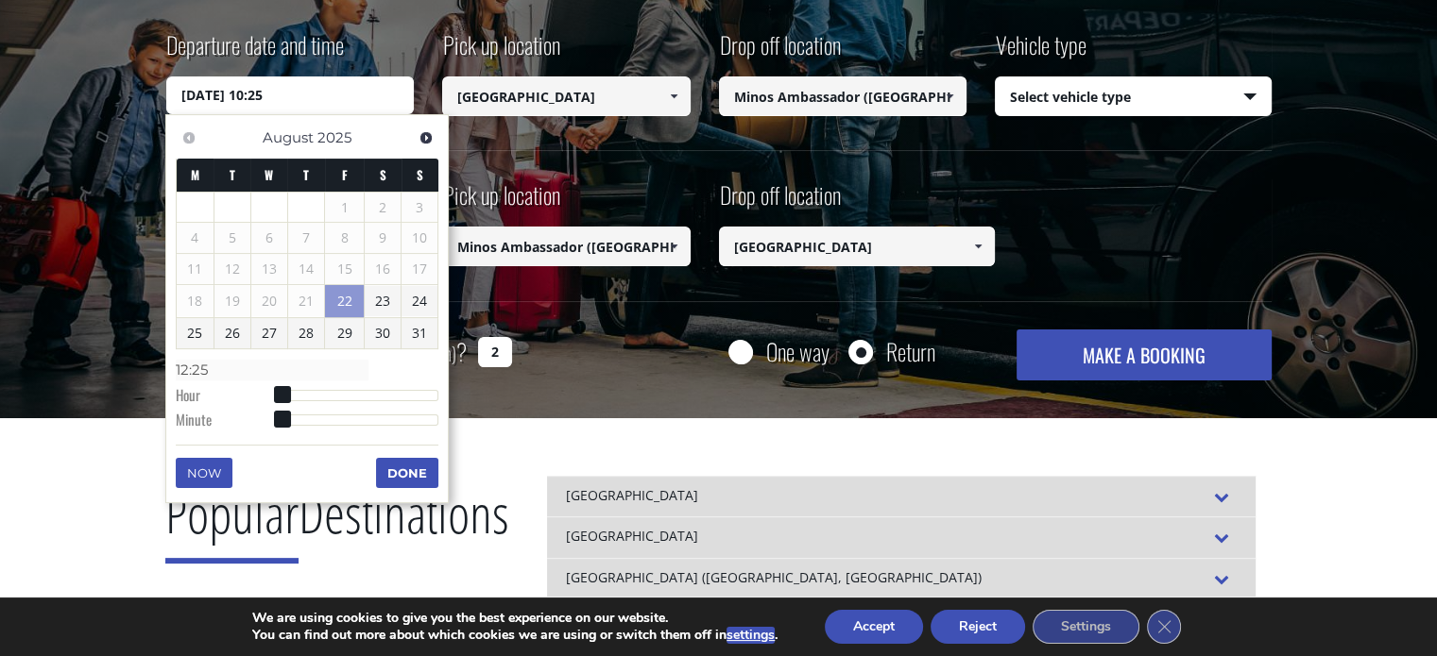
click at [289, 101] on input "[DATE] 10:25" at bounding box center [290, 96] width 248 height 38
click at [289, 135] on span "August" at bounding box center [288, 137] width 51 height 18
click at [424, 89] on div "Departure date and time [DATE] 12:25" at bounding box center [304, 71] width 277 height 86
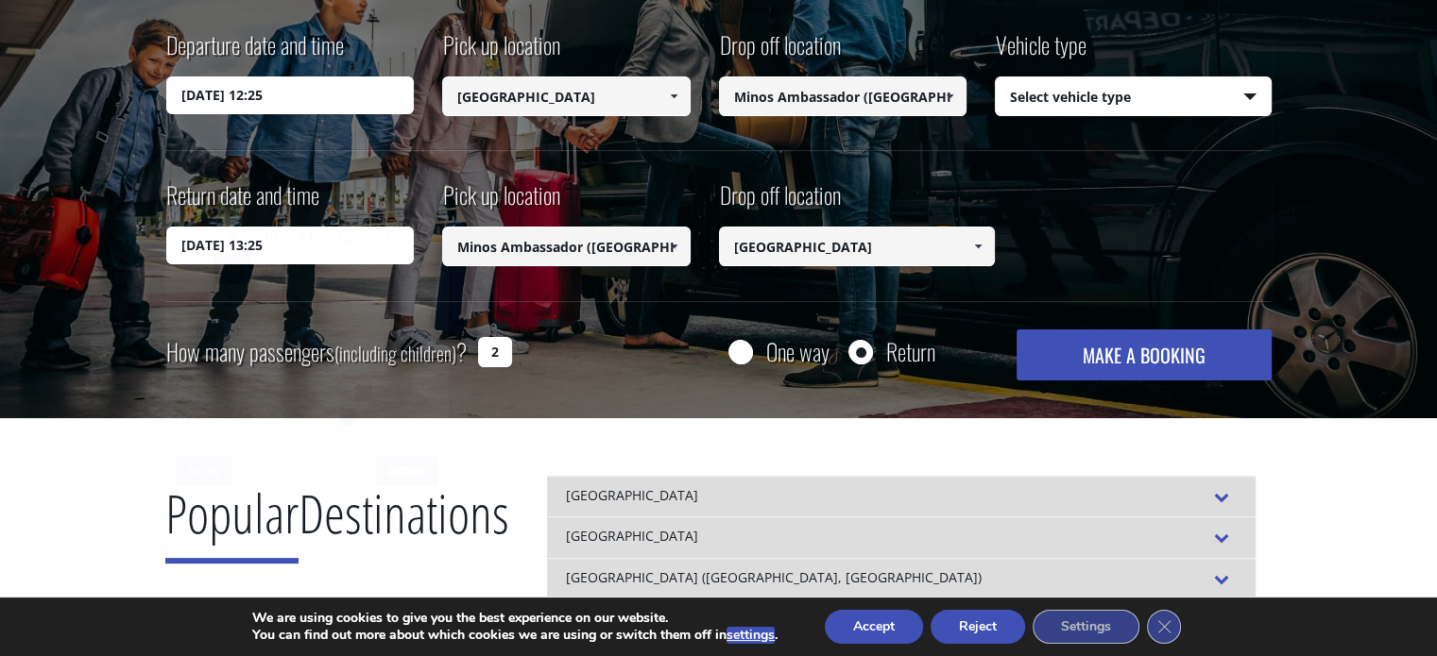
click at [287, 101] on input "[DATE] 12:25" at bounding box center [290, 96] width 248 height 38
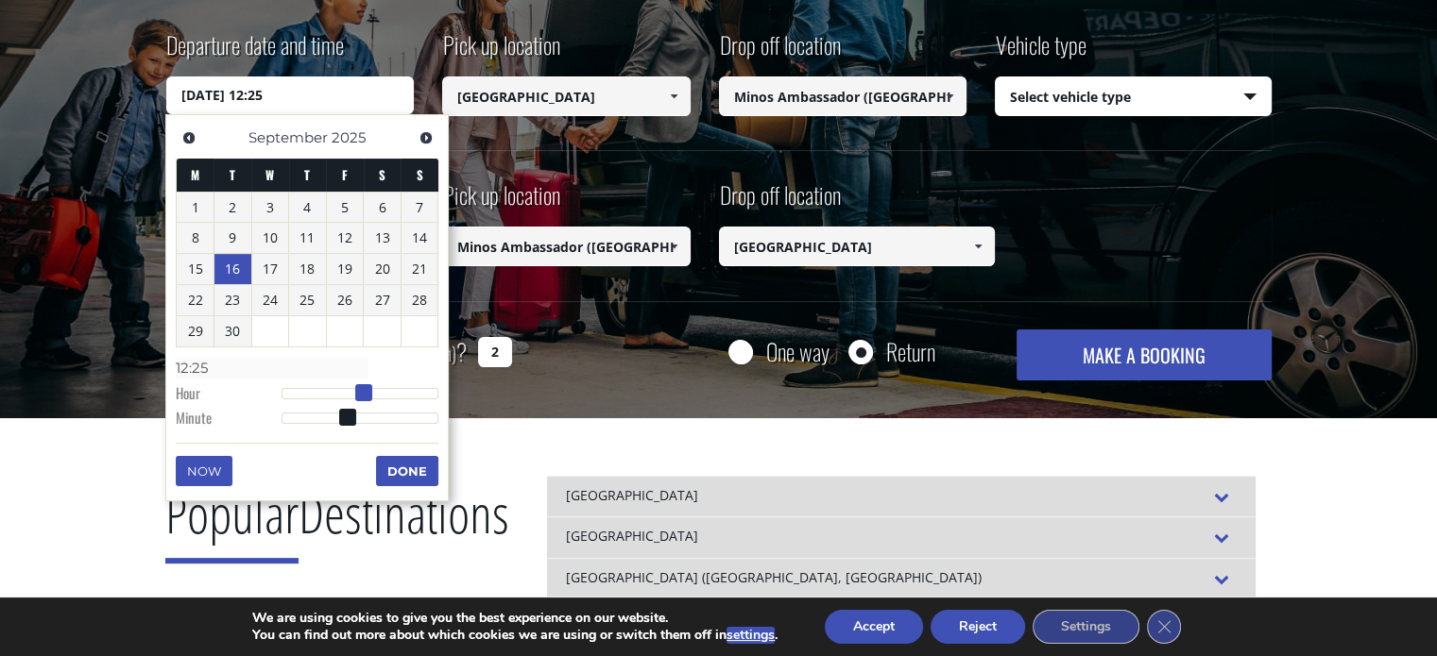
type input "[DATE] 11:25"
type input "11:25"
type input "[DATE] 10:25"
type input "10:25"
type input "[DATE] 09:25"
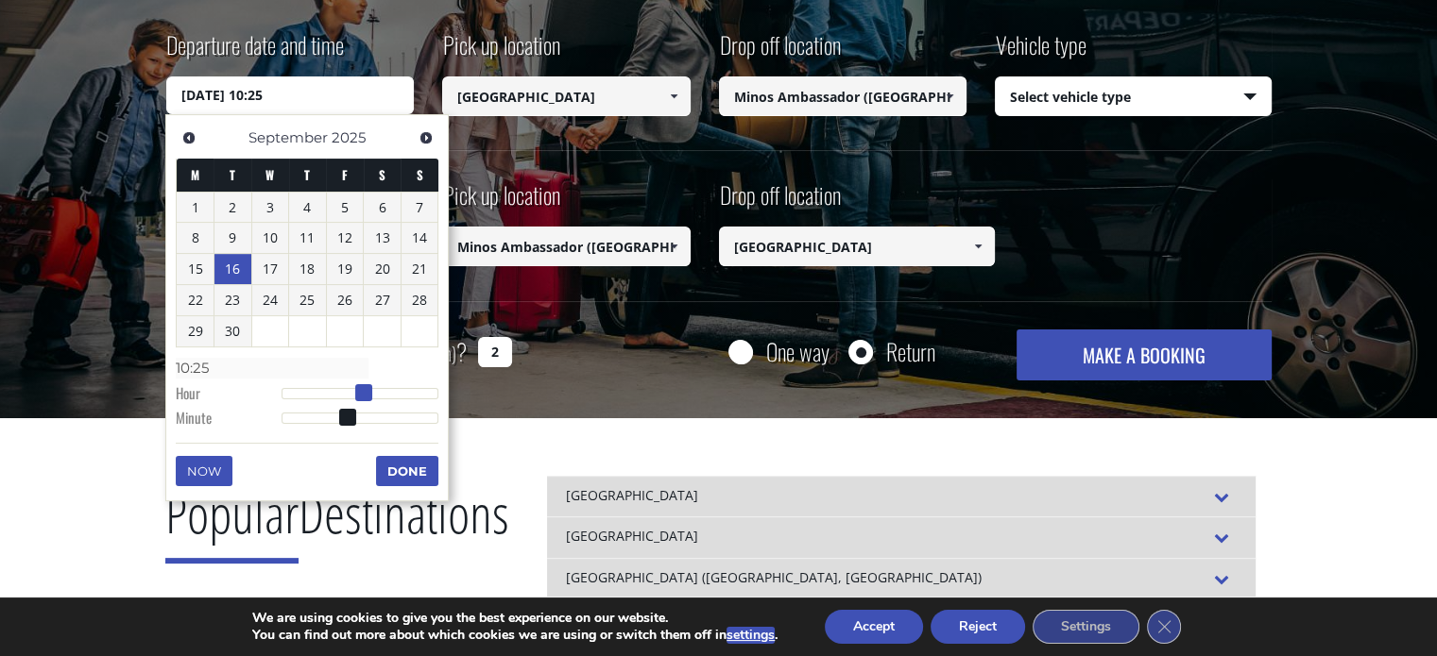
type input "09:25"
type input "[DATE] 08:25"
type input "08:25"
type input "[DATE] 07:25"
type input "07:25"
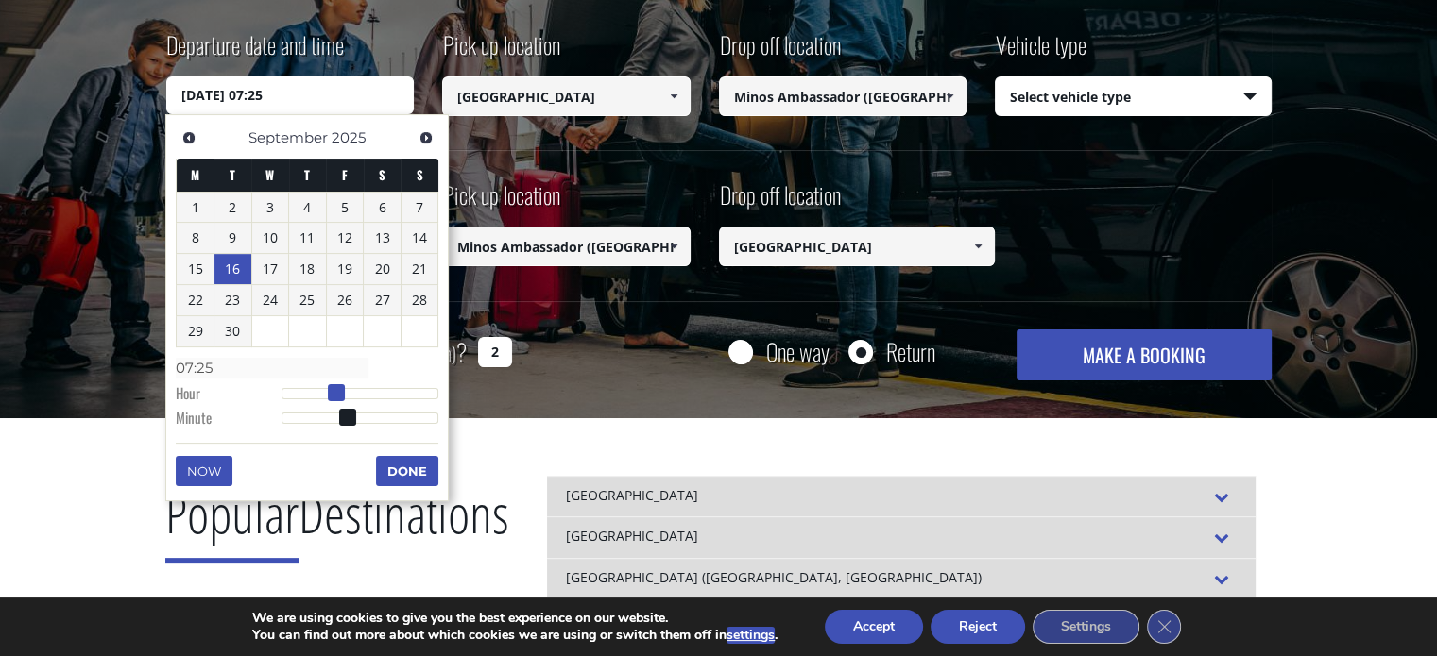
type input "[DATE] 06:25"
type input "06:25"
drag, startPoint x: 359, startPoint y: 394, endPoint x: 320, endPoint y: 399, distance: 39.0
click at [320, 399] on span at bounding box center [323, 392] width 17 height 17
type input "[DATE] 06:26"
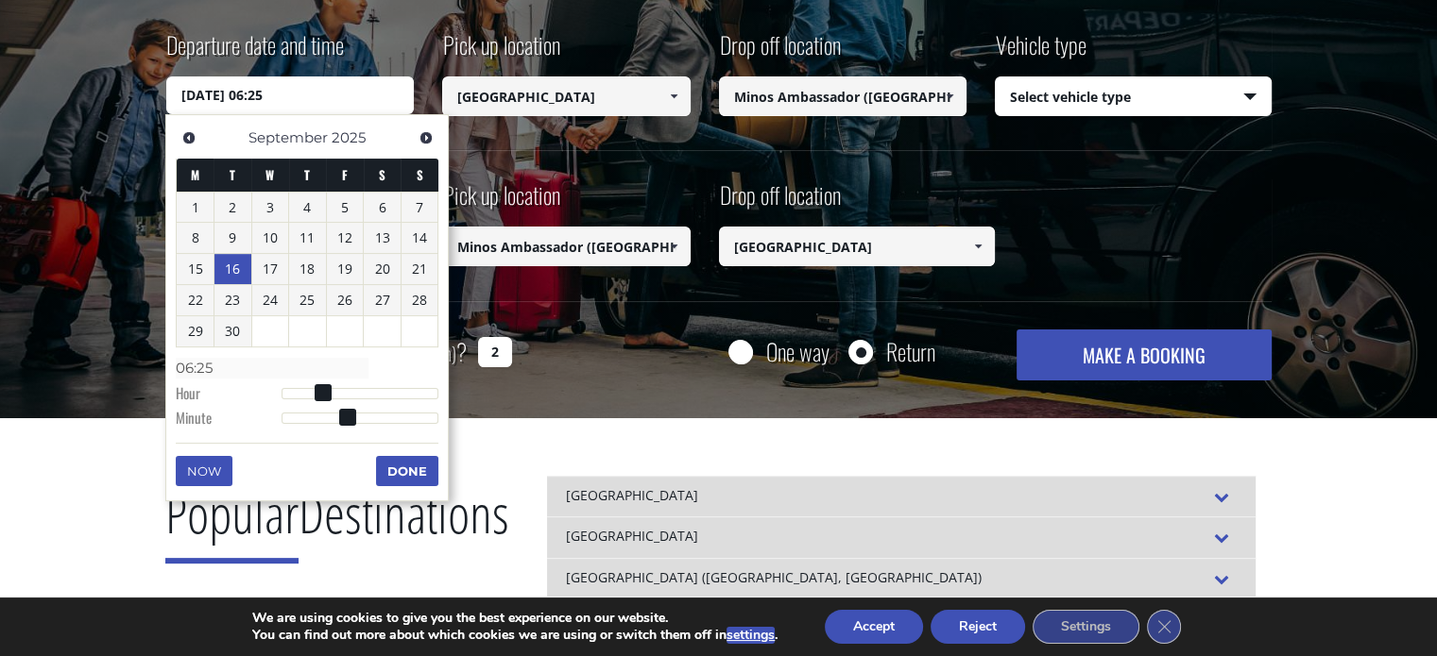
type input "06:26"
type input "[DATE] 06:27"
type input "06:27"
type input "[DATE] 06:28"
type input "06:28"
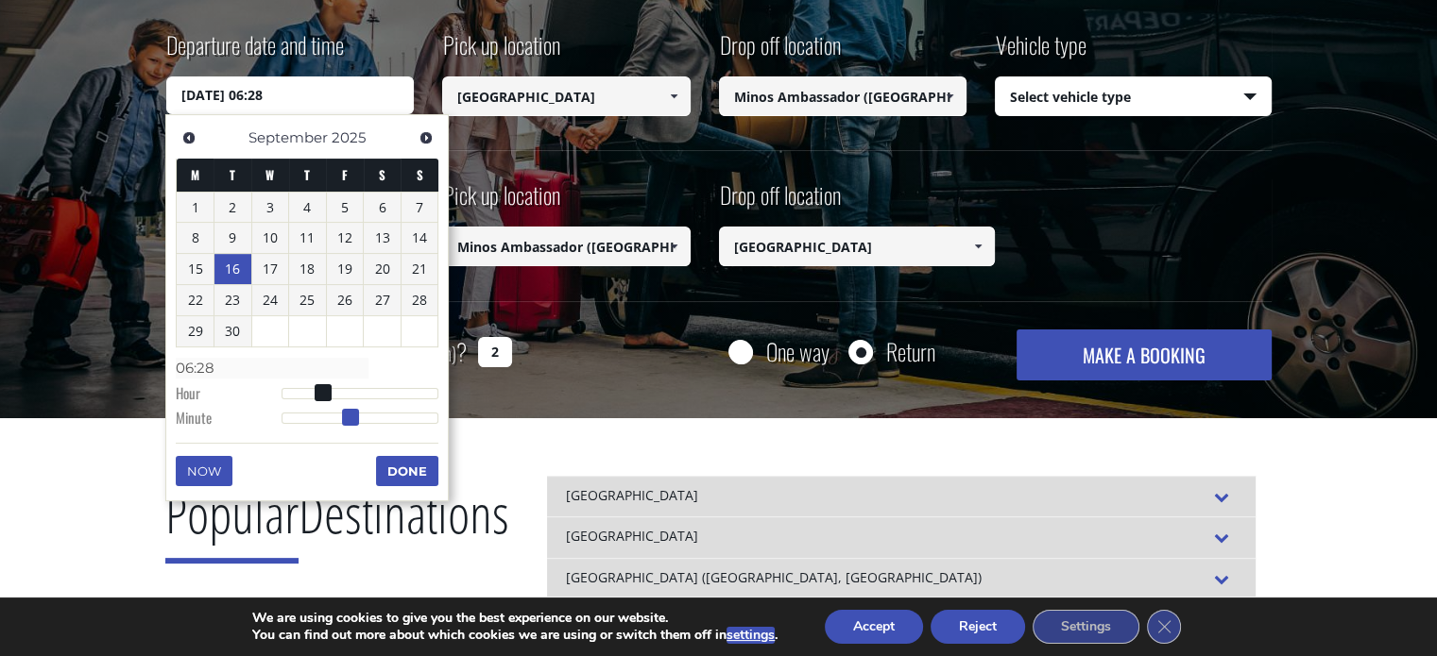
type input "[DATE] 06:29"
type input "06:29"
type input "[DATE] 06:30"
type input "06:30"
drag, startPoint x: 348, startPoint y: 418, endPoint x: 361, endPoint y: 418, distance: 13.3
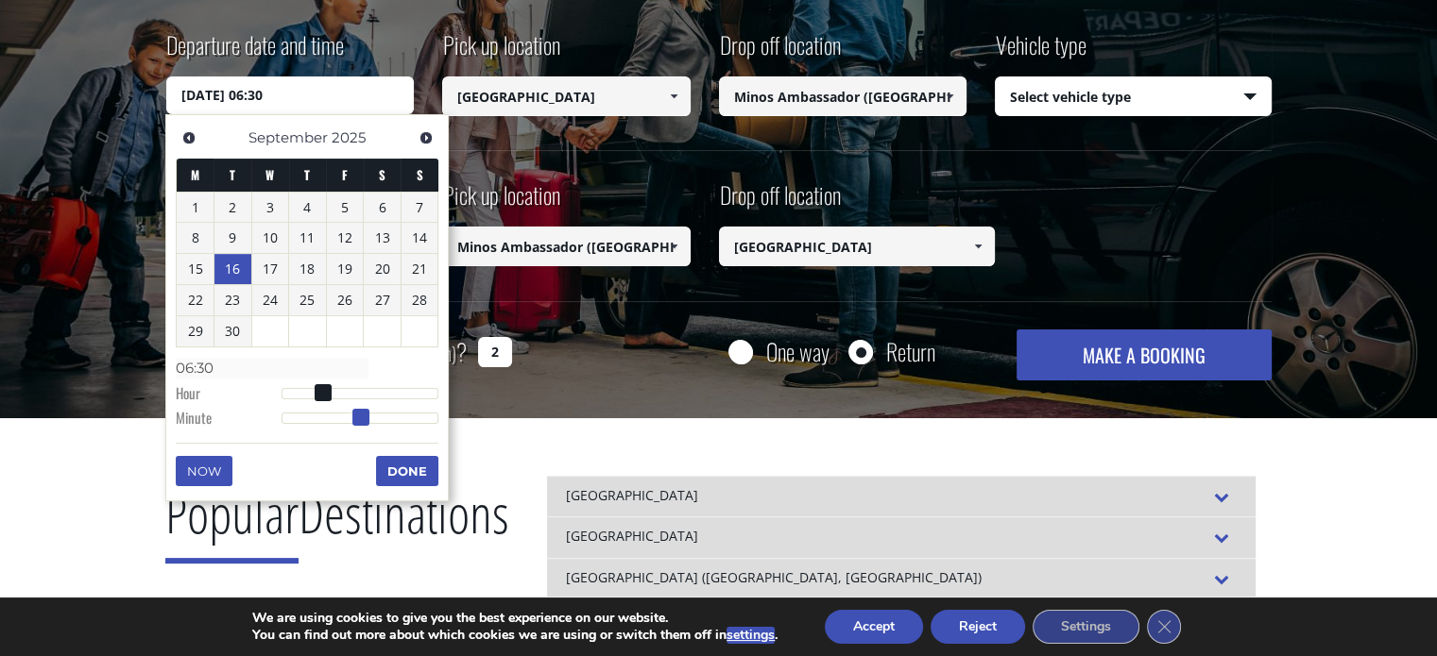
click at [361, 418] on span at bounding box center [360, 417] width 17 height 17
click at [404, 460] on button "Done" at bounding box center [407, 471] width 62 height 30
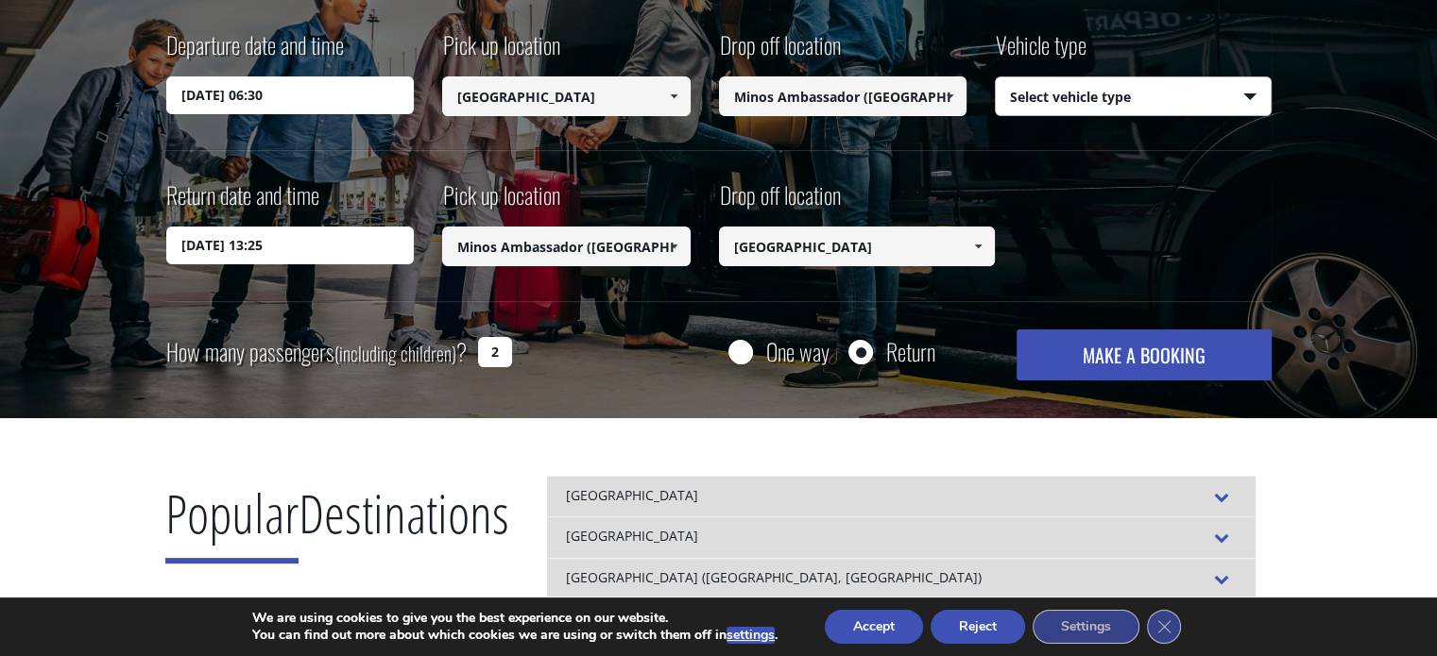
click at [1233, 97] on select "Select vehicle type Taxi (4 passengers) Mercedes E Class Mini Van (7 passengers…" at bounding box center [1133, 97] width 275 height 40
select select "540"
click at [996, 77] on select "Select vehicle type Taxi (4 passengers) Mercedes E Class Mini Van (7 passengers…" at bounding box center [1133, 97] width 275 height 40
click at [1168, 351] on button "MAKE A BOOKING" at bounding box center [1143, 355] width 254 height 51
click at [269, 87] on input "[DATE] 06:30" at bounding box center [290, 96] width 248 height 38
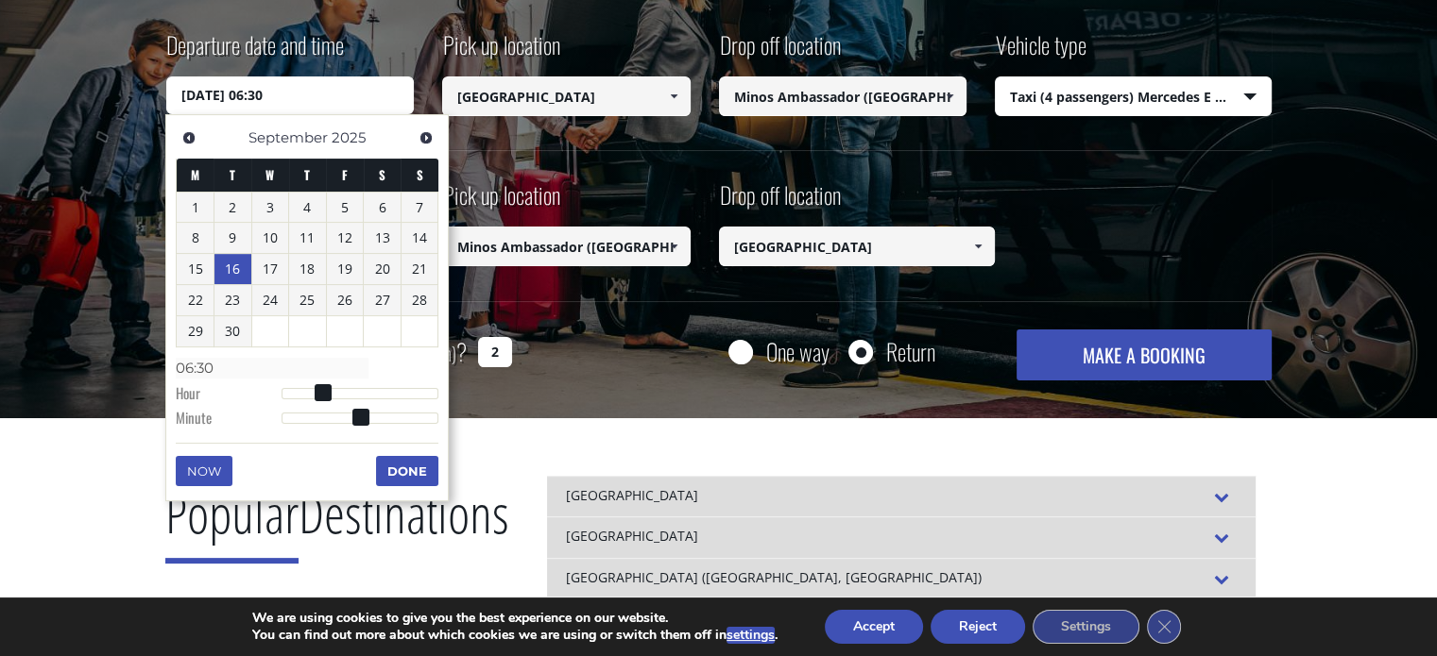
click at [290, 49] on label "Departure date and time" at bounding box center [255, 52] width 178 height 48
click at [290, 77] on input "[DATE] 06:30" at bounding box center [290, 96] width 248 height 38
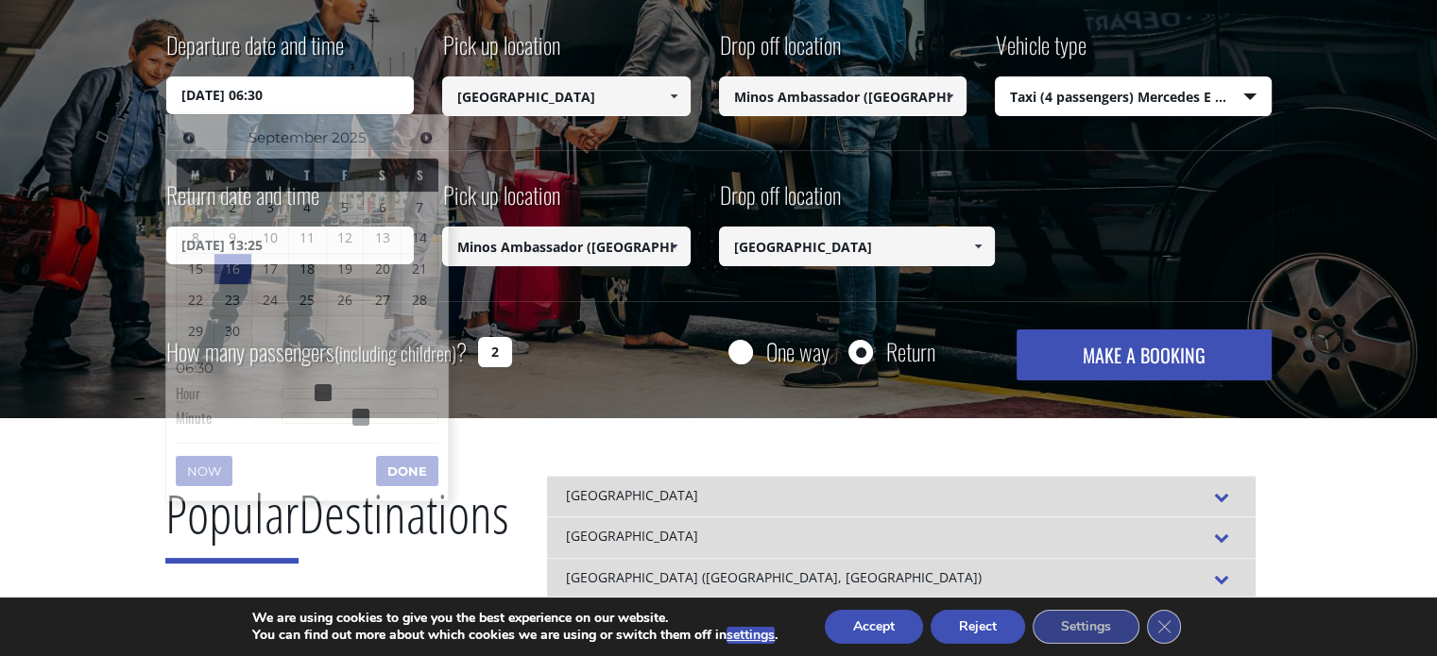
click at [282, 51] on label "Departure date and time" at bounding box center [255, 52] width 178 height 48
click at [282, 77] on input "[DATE] 06:30" at bounding box center [290, 96] width 248 height 38
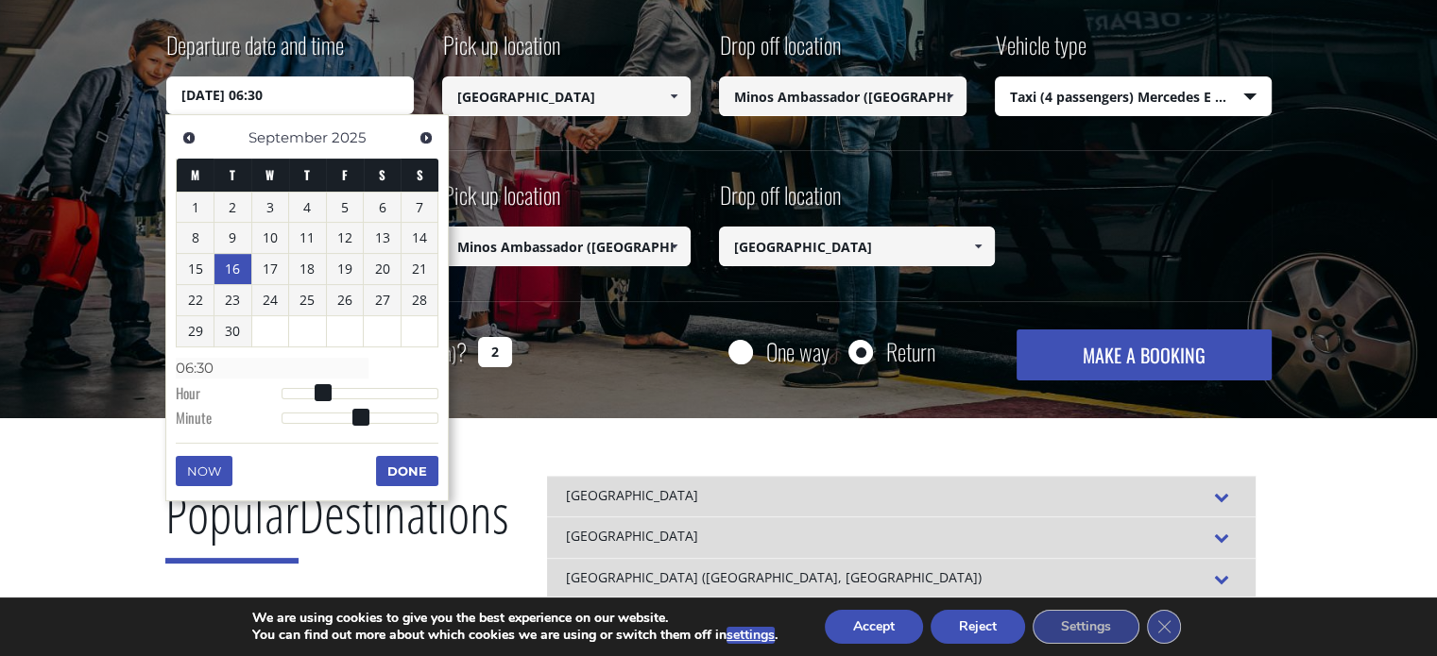
click at [282, 51] on label "Departure date and time" at bounding box center [255, 52] width 178 height 48
click at [282, 77] on input "[DATE] 06:30" at bounding box center [290, 96] width 248 height 38
click at [47, 203] on div "Transfer with Crete Taxi Transfers by taxi or mini bus Departure date and time …" at bounding box center [718, 59] width 1437 height 722
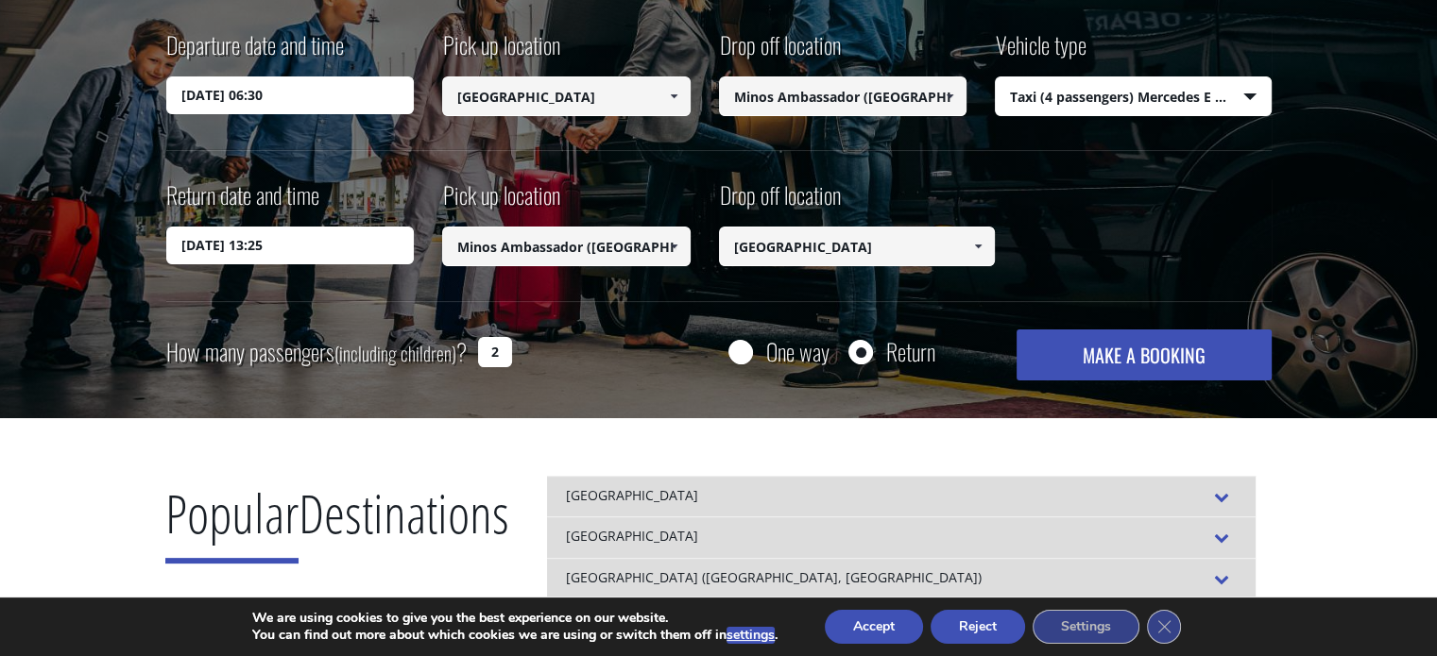
click at [275, 94] on input "[DATE] 06:30" at bounding box center [290, 96] width 248 height 38
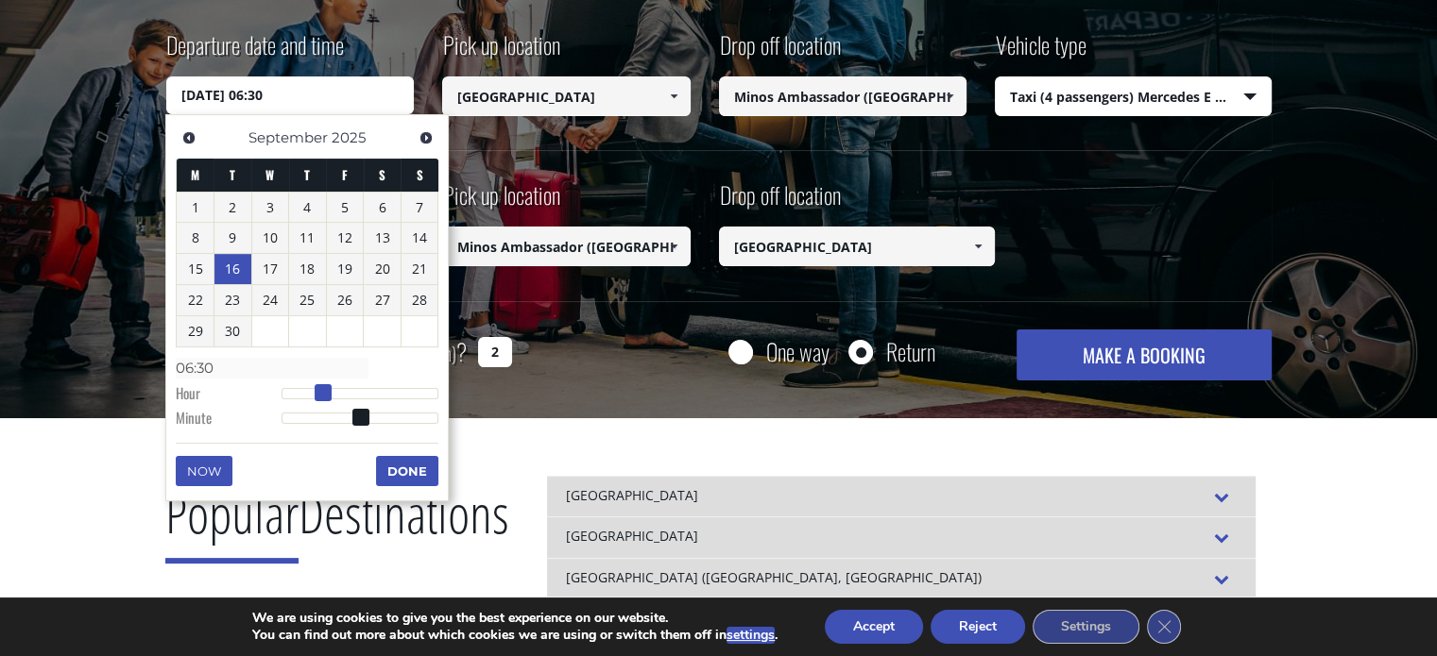
type input "[DATE] 07:30"
type input "07:30"
type input "[DATE] 08:30"
type input "08:30"
type input "[DATE] 09:30"
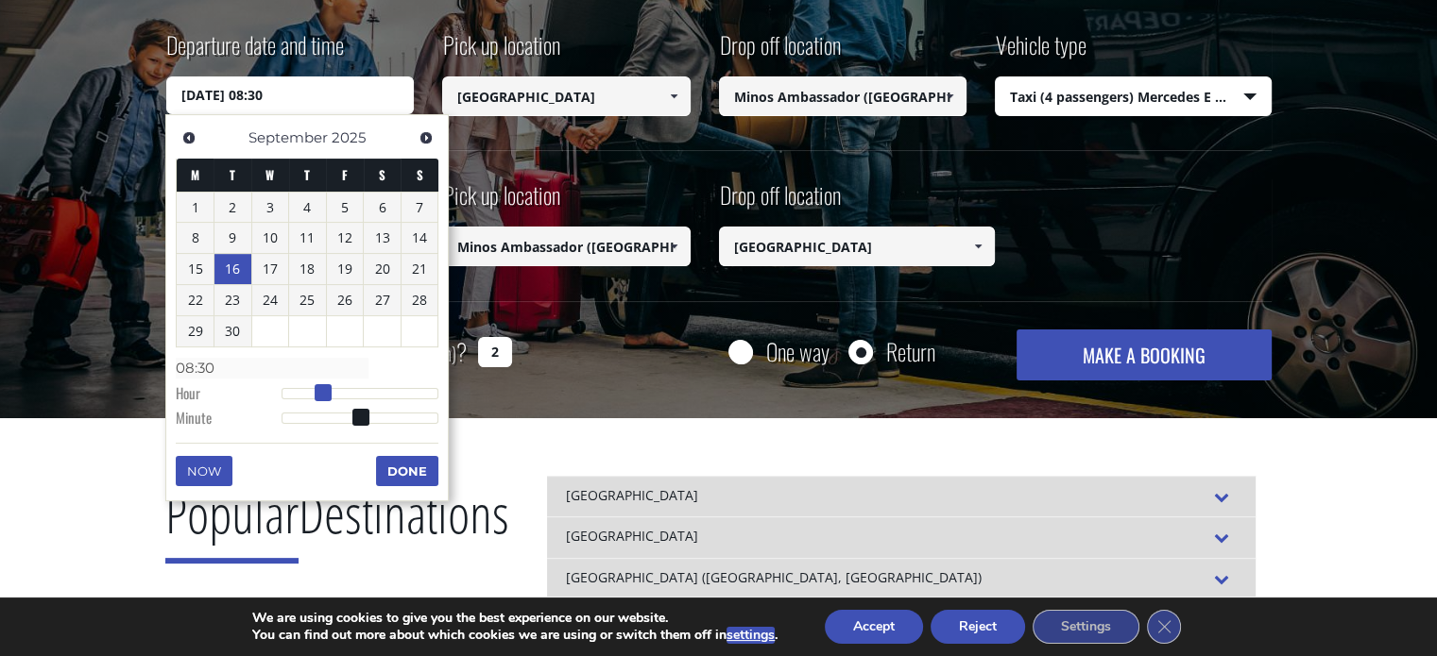
type input "09:30"
drag, startPoint x: 319, startPoint y: 389, endPoint x: 340, endPoint y: 389, distance: 20.8
click at [340, 389] on span at bounding box center [342, 392] width 17 height 17
type input "[DATE] 10:30"
type input "10:30"
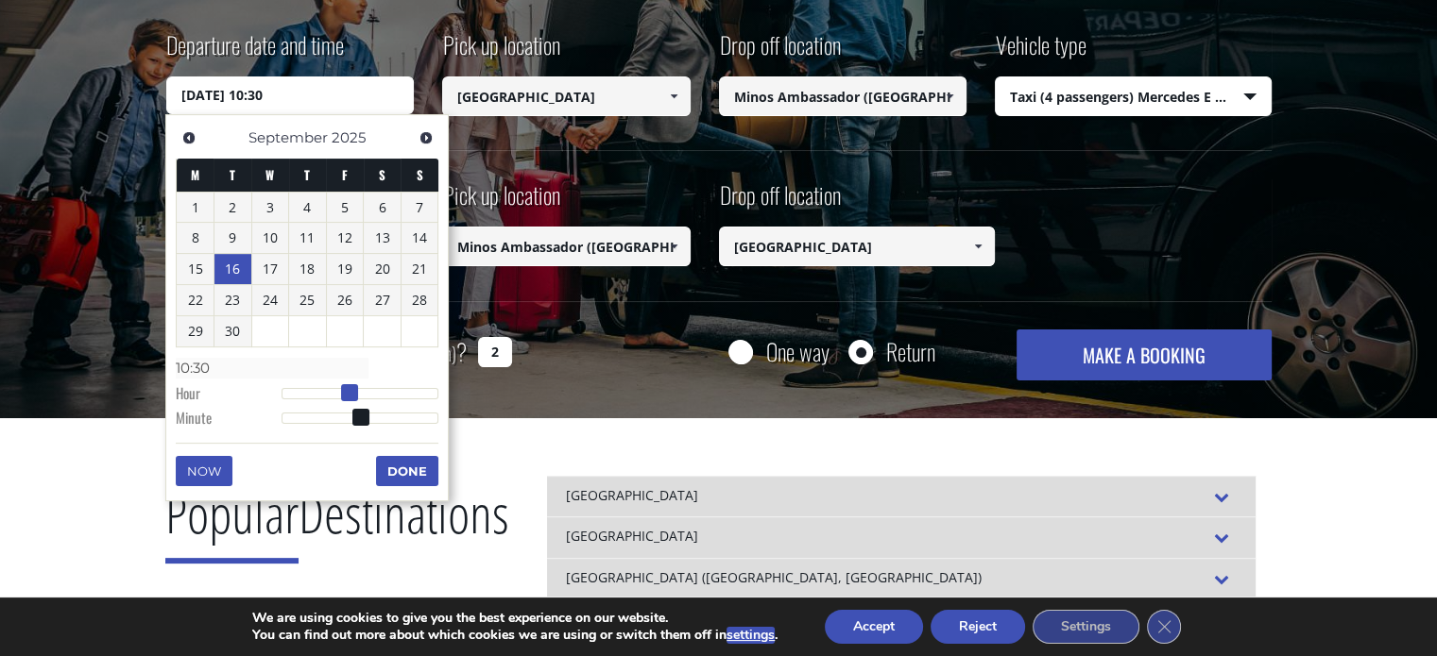
type input "[DATE] 11:30"
type input "11:30"
drag, startPoint x: 348, startPoint y: 391, endPoint x: 363, endPoint y: 392, distance: 15.1
click at [358, 392] on span at bounding box center [349, 392] width 17 height 17
type input "[DATE] 10:30"
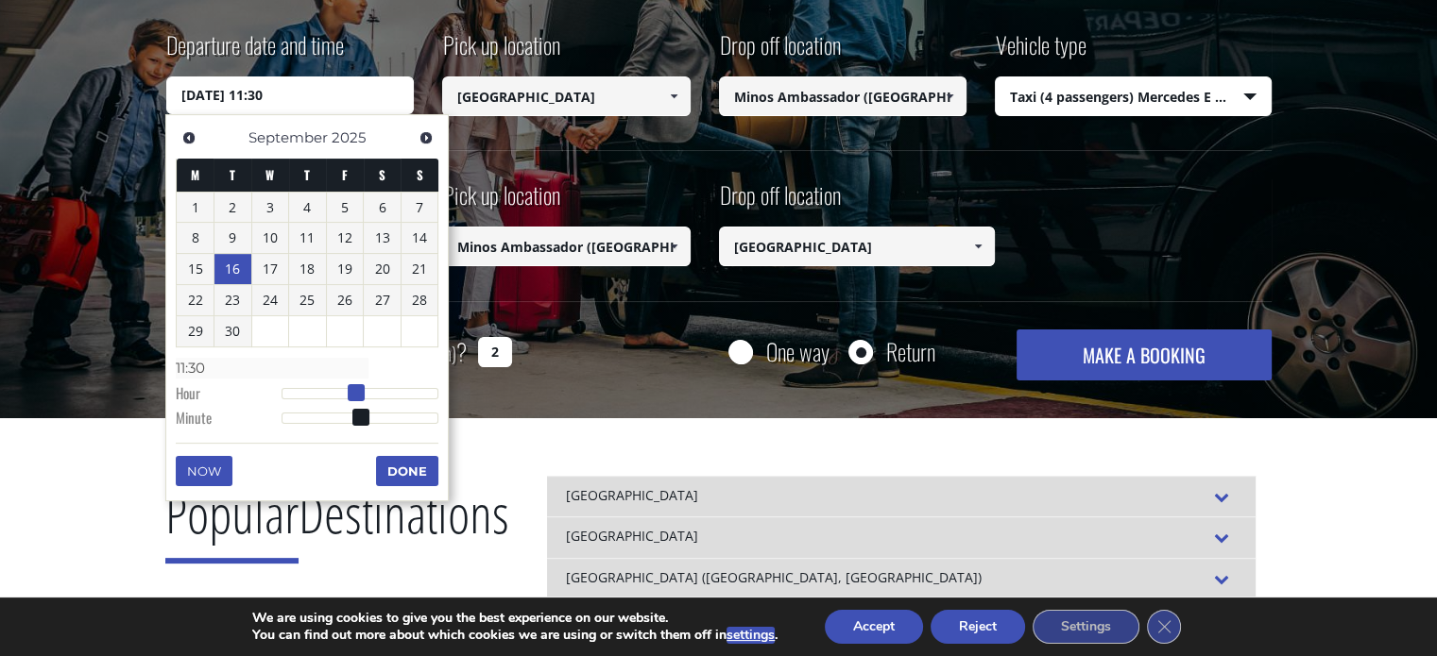
type input "10:30"
type input "[DATE] 09:30"
type input "09:30"
type input "[DATE] 10:30"
type input "10:30"
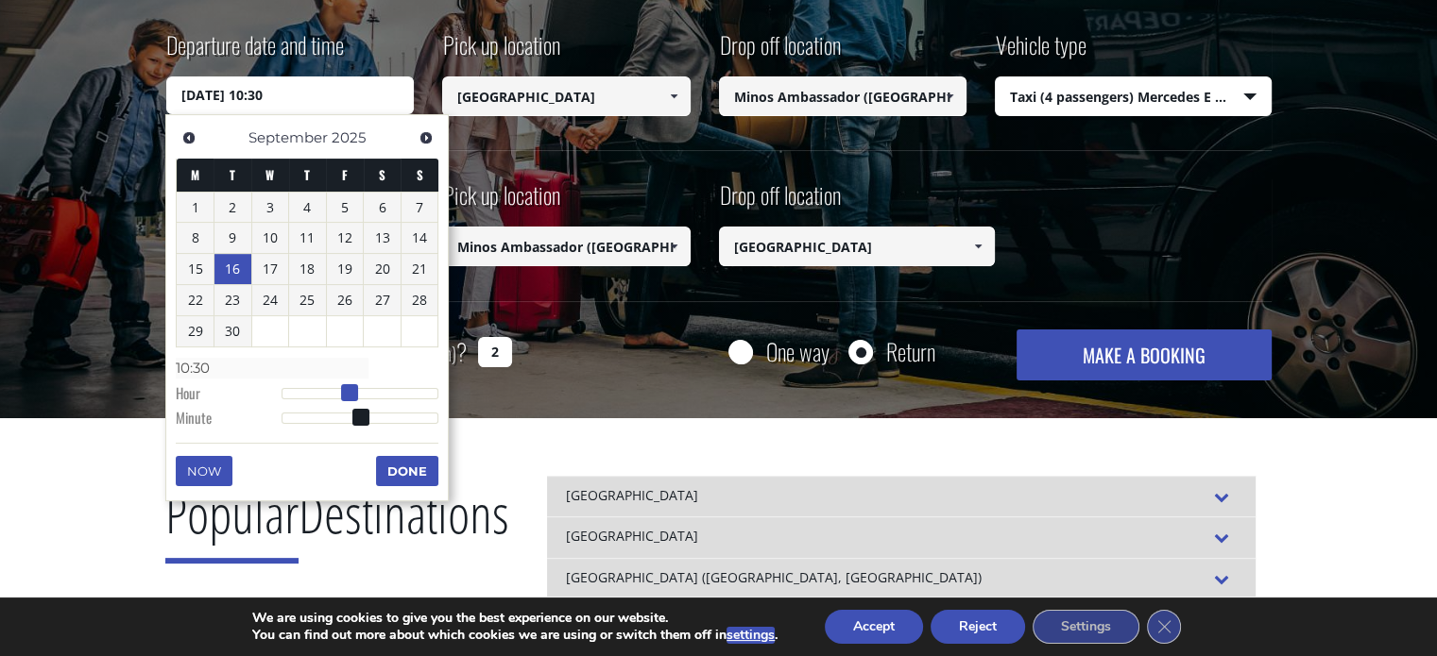
click at [356, 395] on span at bounding box center [349, 392] width 17 height 17
type input "[DATE] 10:29"
type input "10:29"
type input "[DATE] 10:28"
type input "10:28"
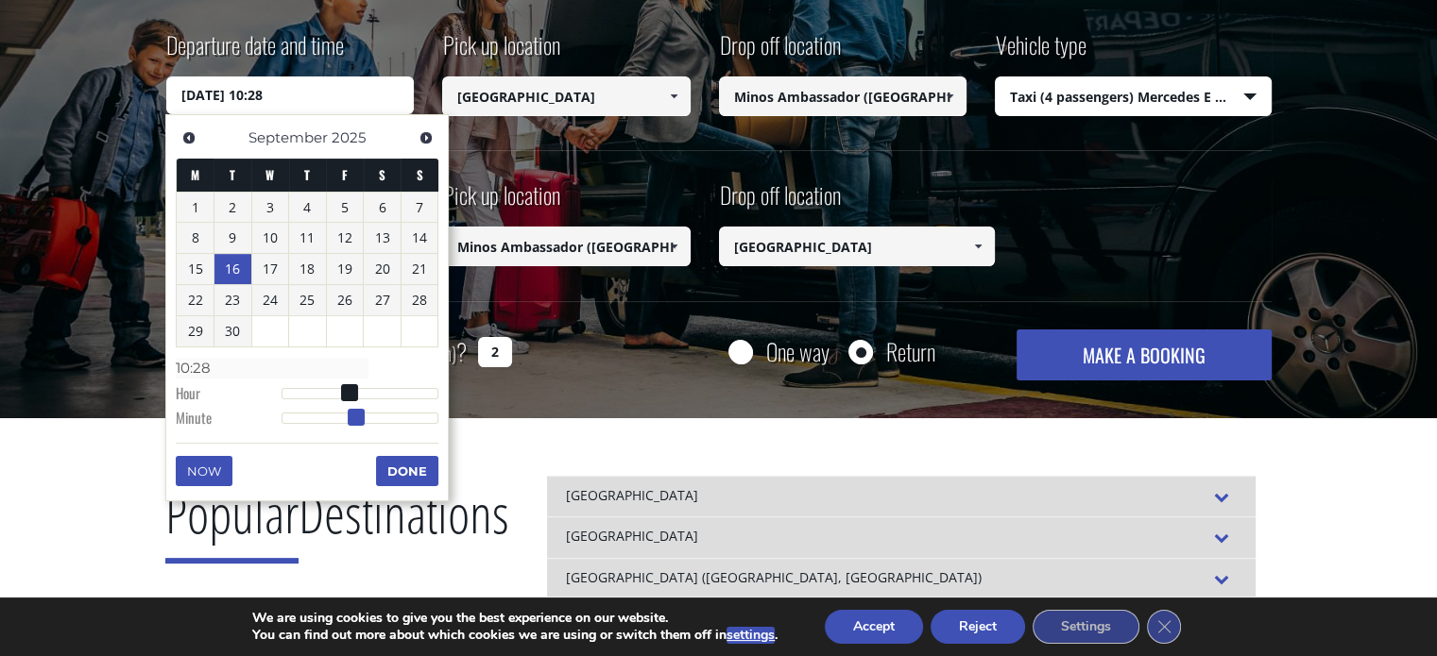
type input "[DATE] 10:27"
type input "10:27"
type input "[DATE] 10:26"
type input "10:26"
type input "[DATE] 10:25"
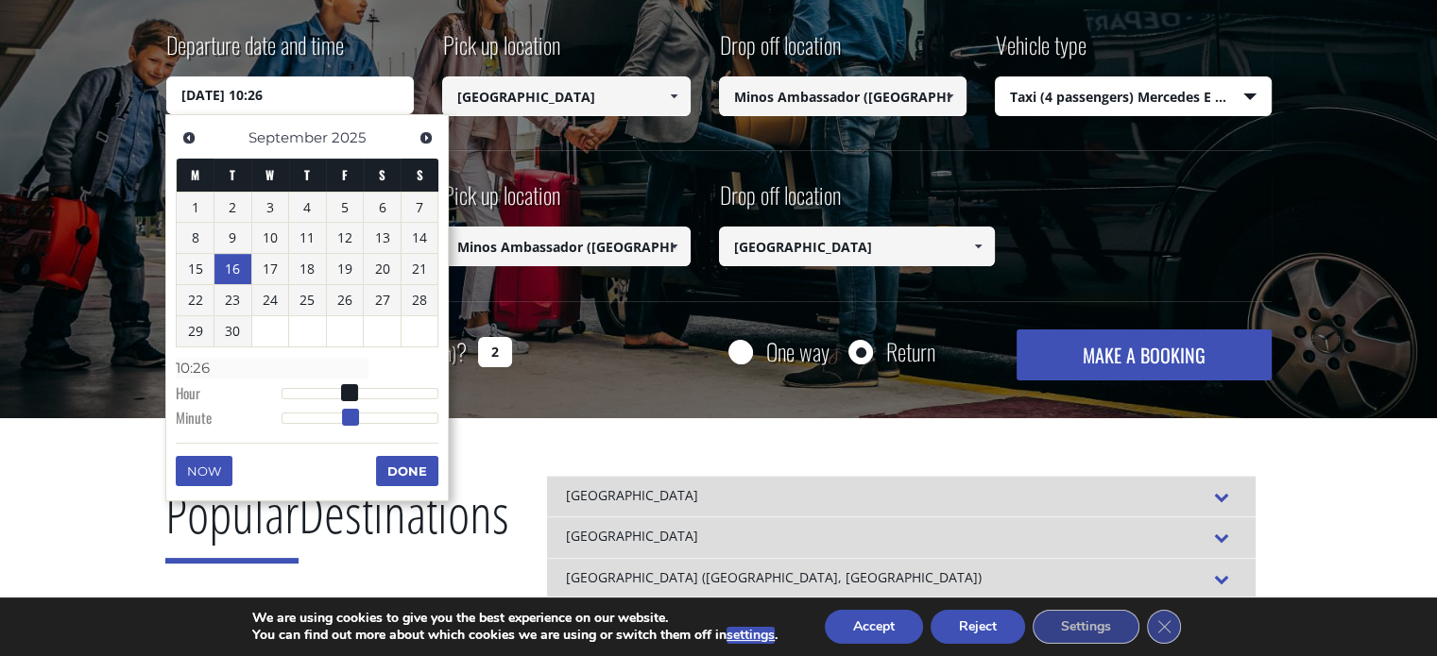
type input "10:25"
type input "[DATE] 10:24"
type input "10:24"
type input "[DATE] 10:25"
type input "10:25"
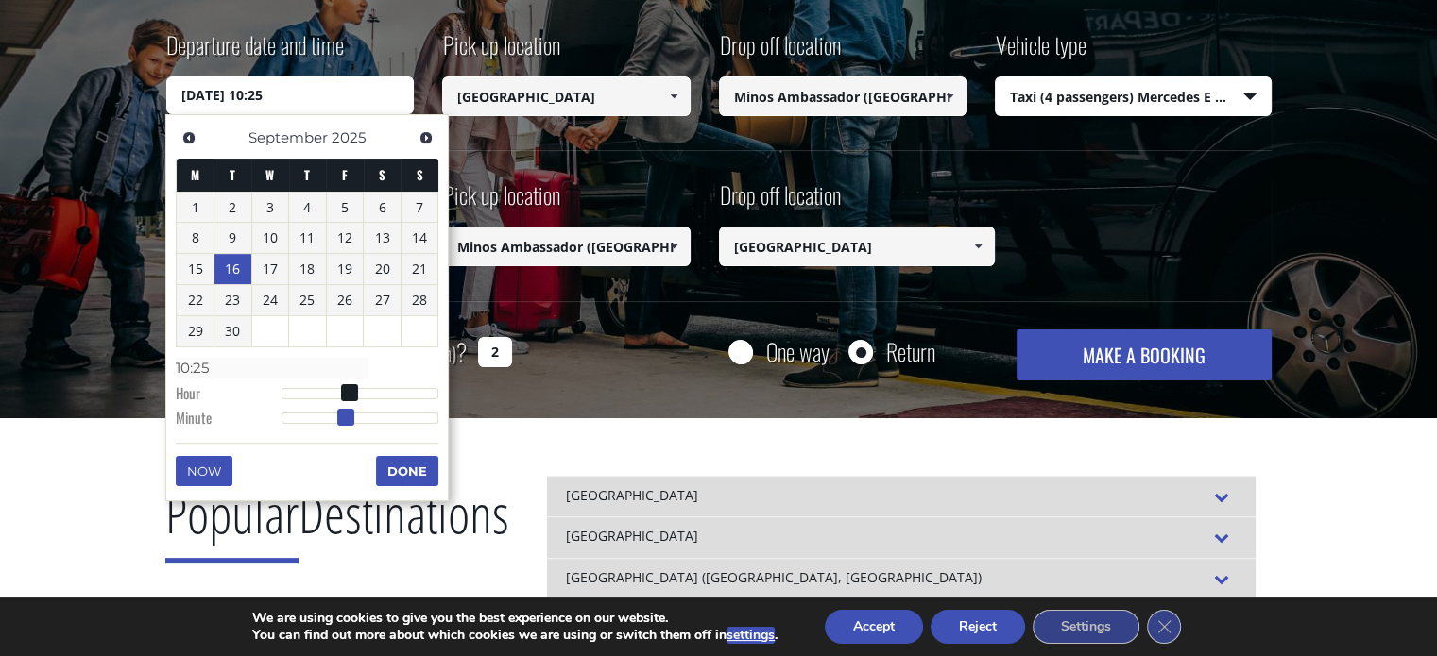
type input "[DATE] 10:26"
type input "10:26"
type input "[DATE] 10:25"
type input "10:25"
drag, startPoint x: 367, startPoint y: 416, endPoint x: 353, endPoint y: 426, distance: 16.8
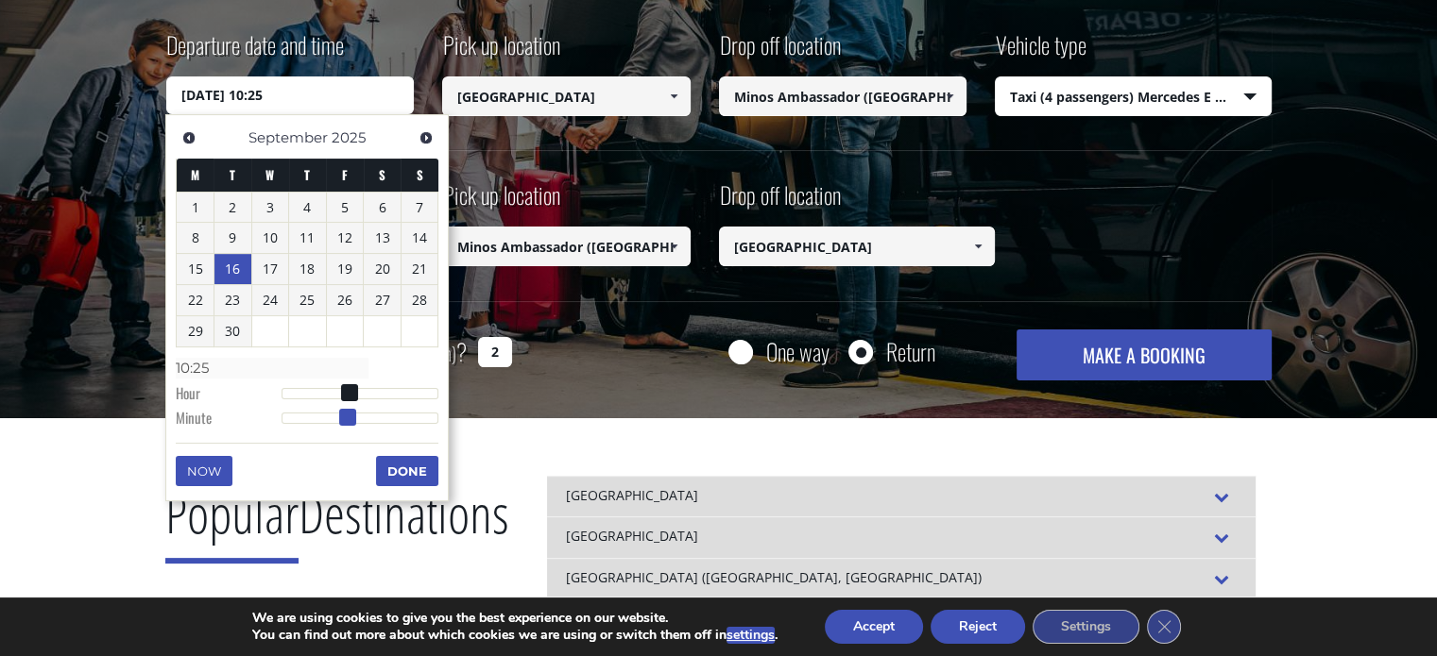
click at [353, 426] on dl "Time 10:25 Hour Minute Second Millisecond Microsecond Time Zone -1200 -1100 -10…" at bounding box center [307, 392] width 263 height 80
click at [410, 481] on button "Done" at bounding box center [407, 471] width 62 height 30
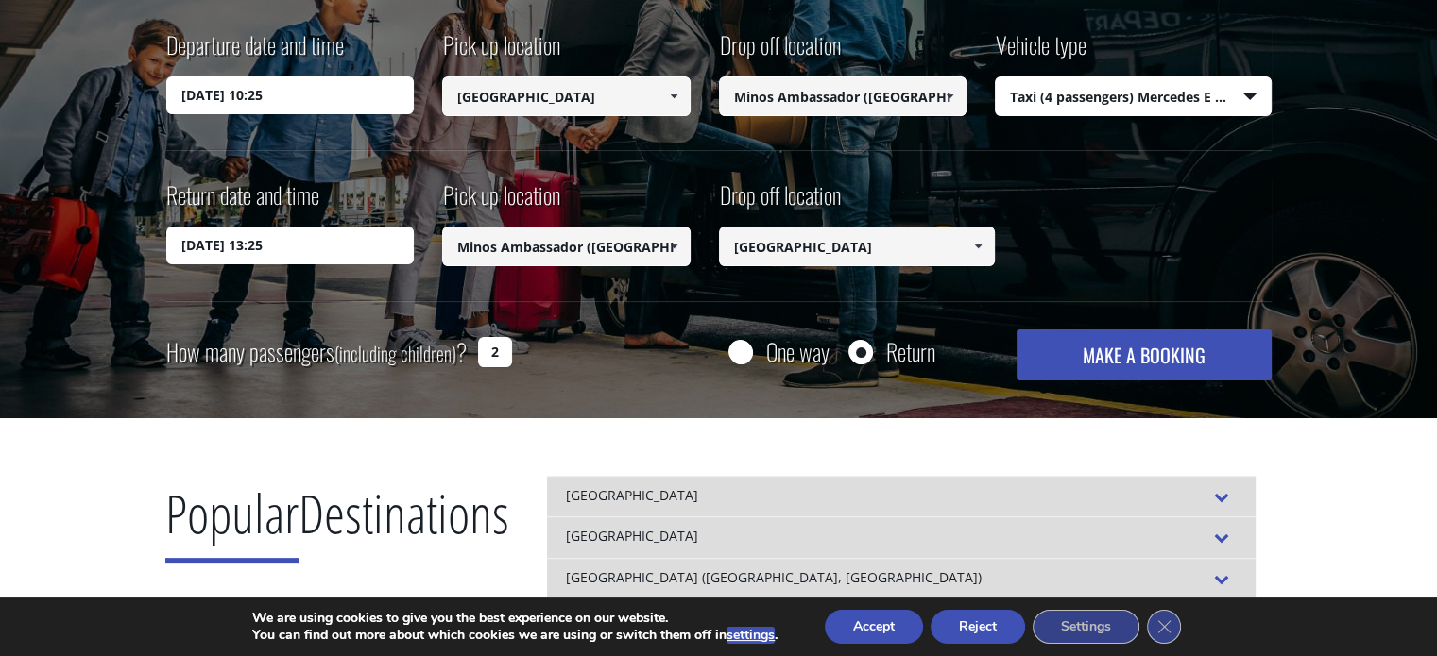
click at [946, 94] on span at bounding box center [949, 96] width 15 height 15
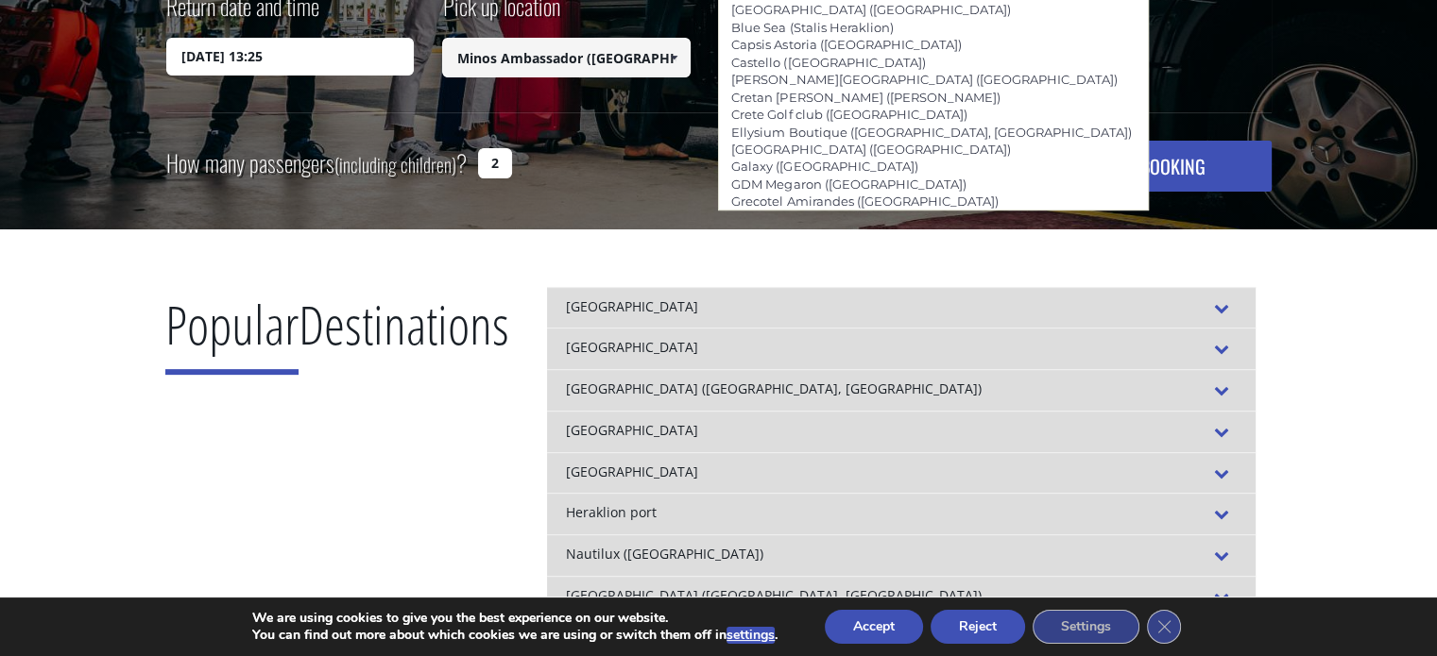
scroll to position [0, 0]
click at [1027, 255] on div "Popular Destinations [GEOGRAPHIC_DATA] FROM TO [GEOGRAPHIC_DATA] [GEOGRAPHIC_DA…" at bounding box center [719, 463] width 1134 height 466
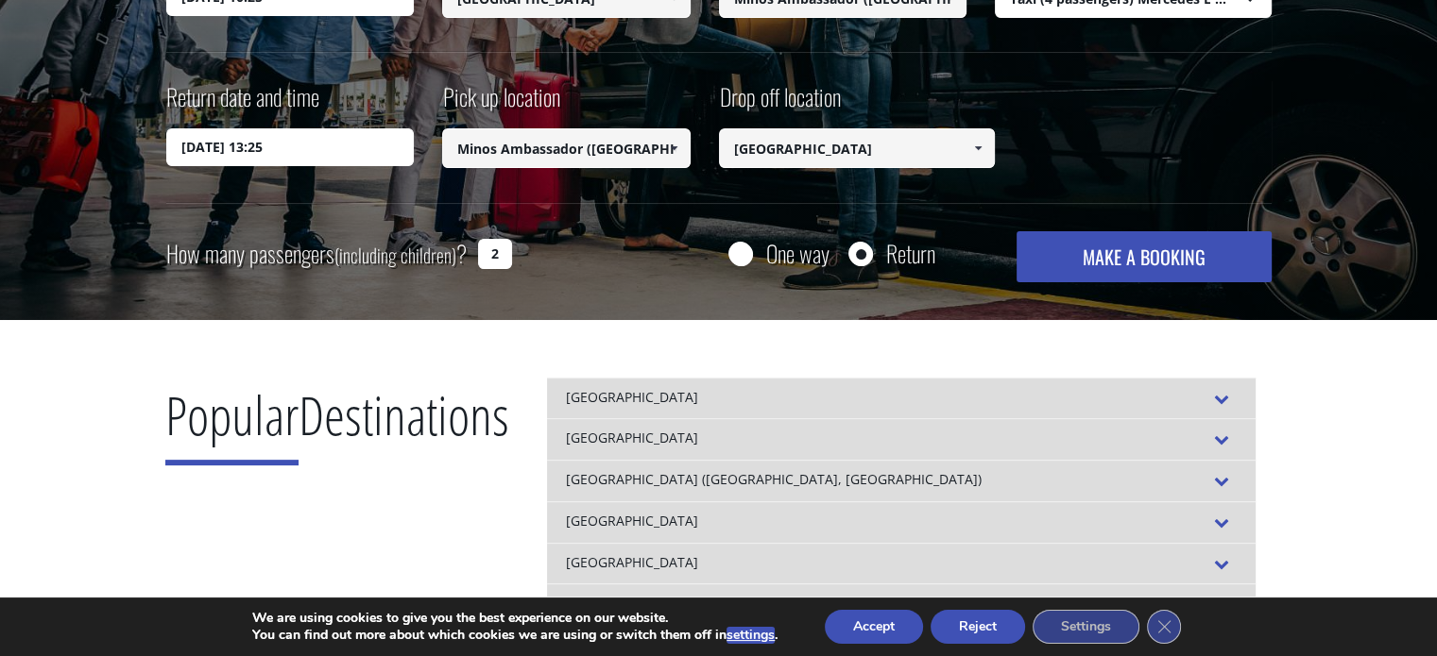
scroll to position [189, 0]
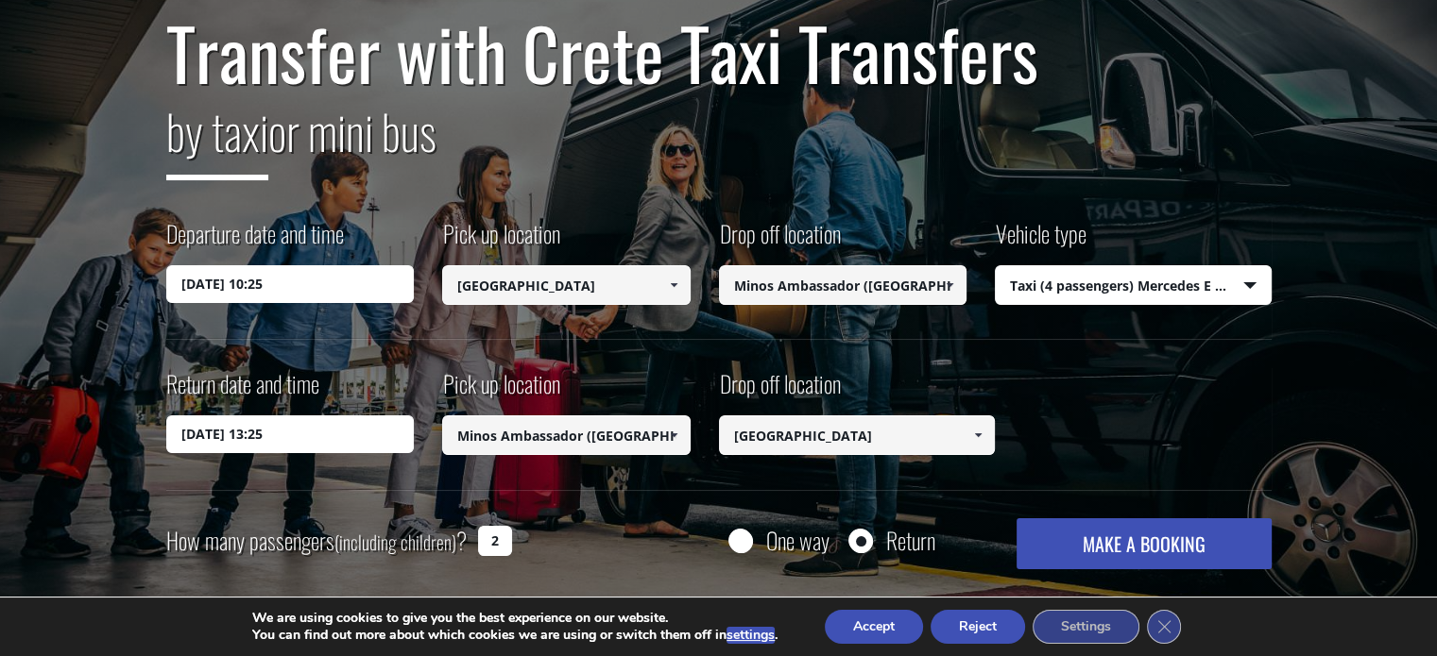
click at [1168, 548] on button "MAKE A BOOKING" at bounding box center [1143, 544] width 254 height 51
click at [297, 448] on input "[DATE] 13:25" at bounding box center [290, 435] width 248 height 38
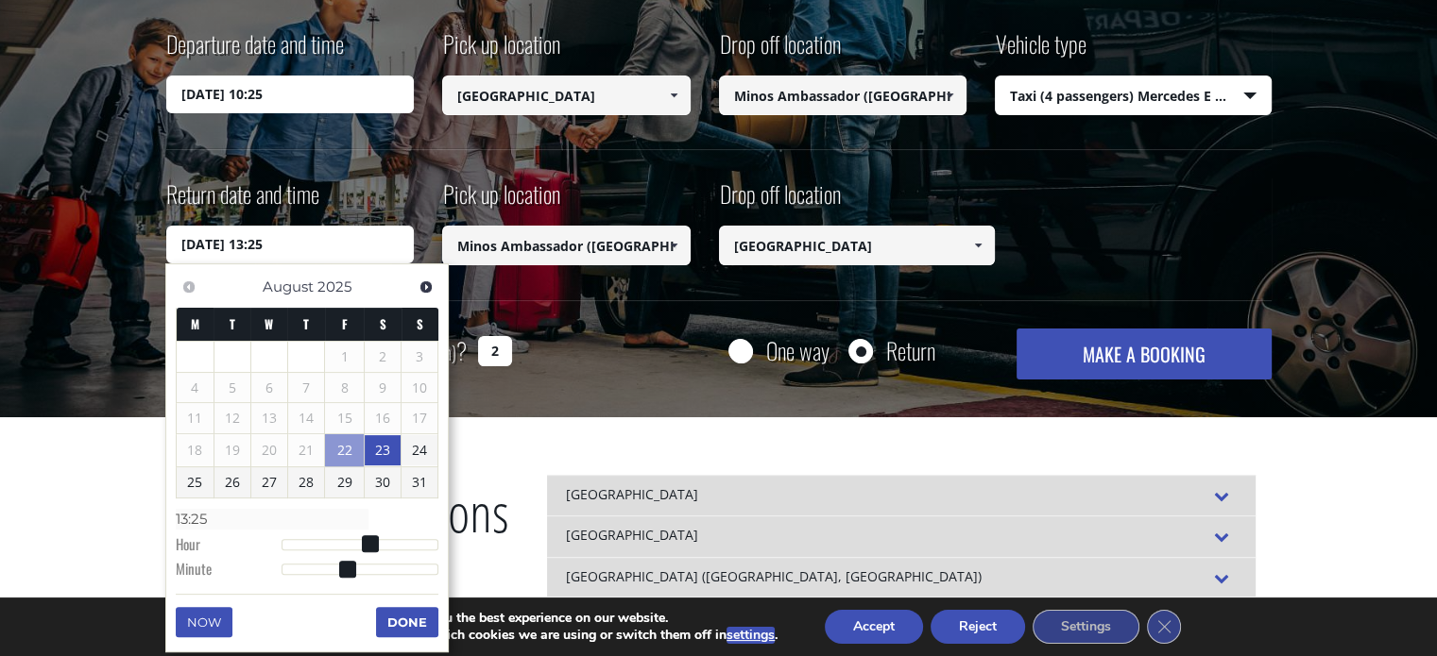
scroll to position [472, 0]
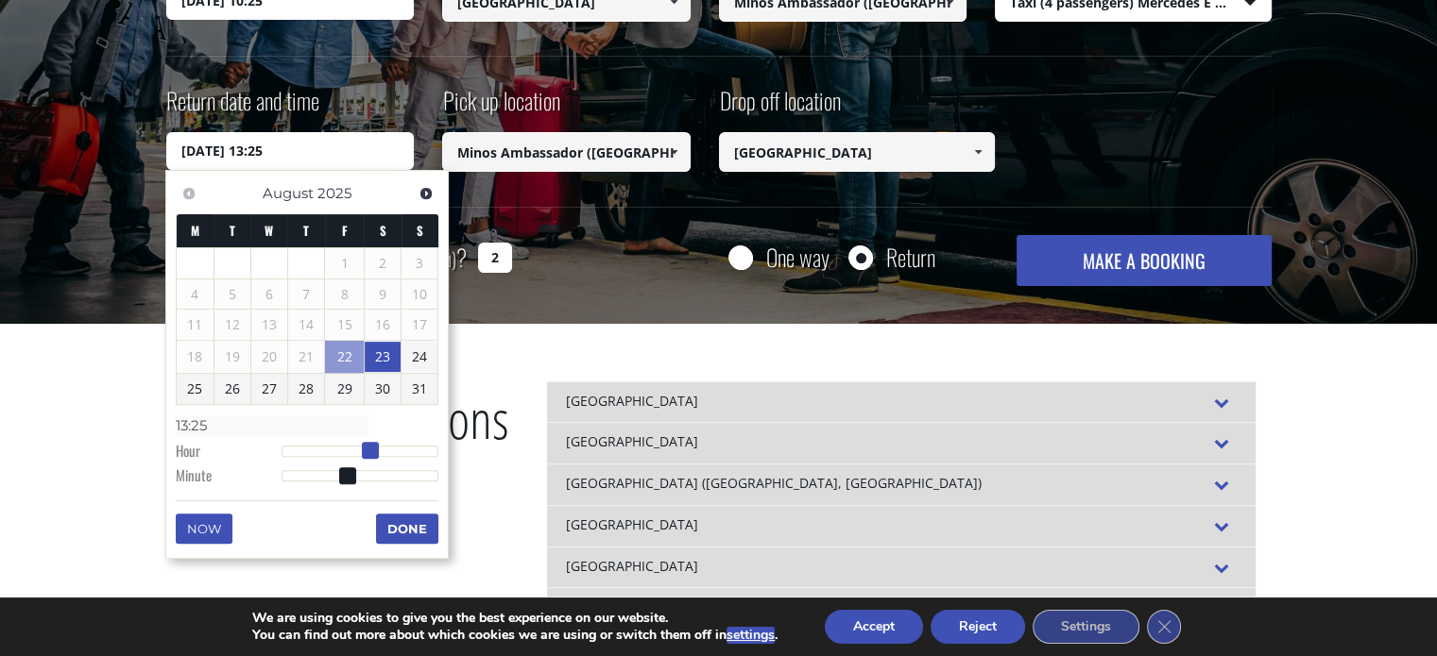
type input "[DATE] 12:25"
type input "12:25"
type input "[DATE] 11:25"
type input "11:25"
type input "[DATE] 10:25"
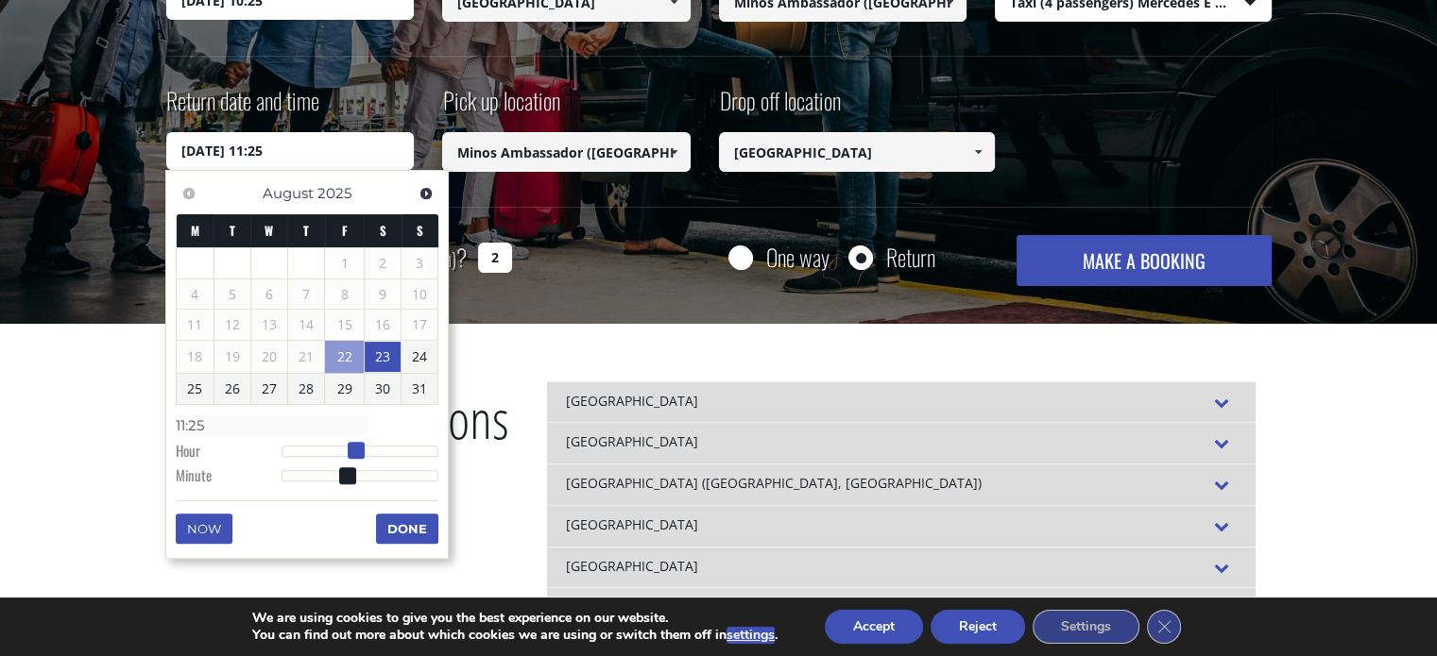
type input "10:25"
type input "[DATE] 09:25"
type input "09:25"
type input "[DATE] 10:25"
type input "10:25"
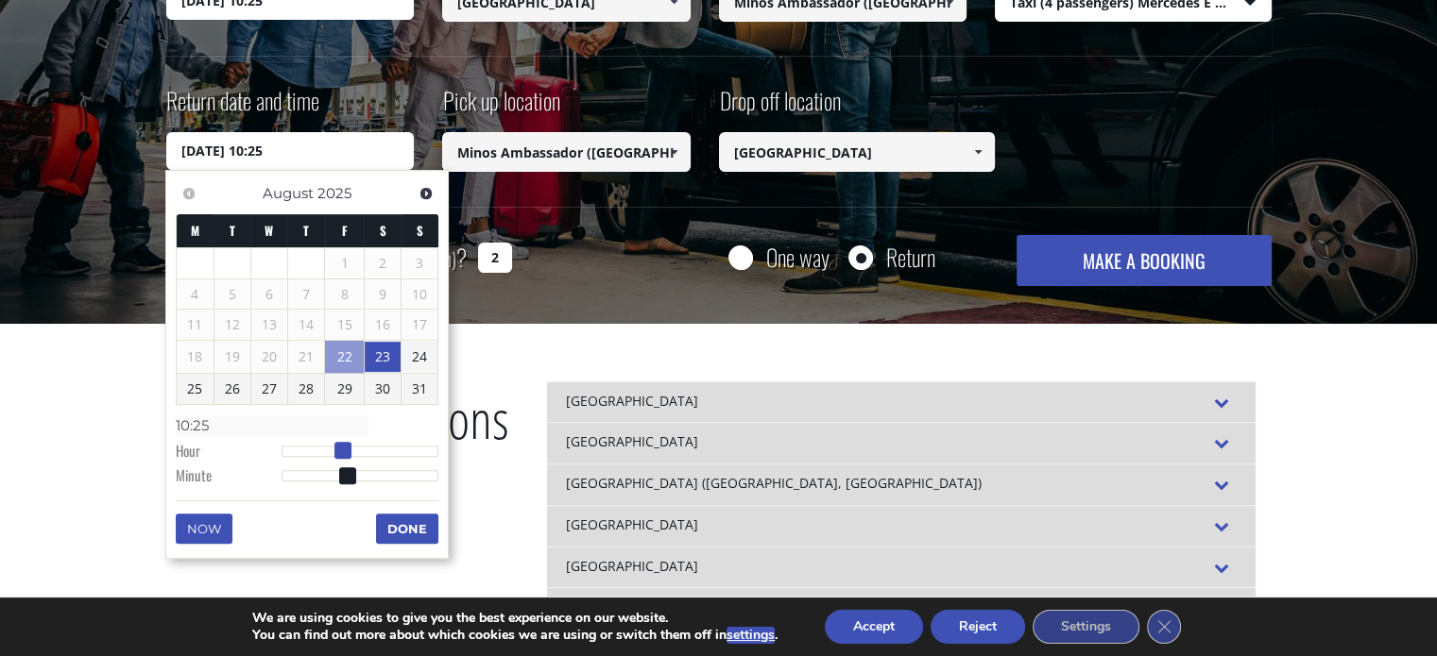
type input "[DATE] 11:25"
type input "11:25"
drag, startPoint x: 368, startPoint y: 443, endPoint x: 351, endPoint y: 449, distance: 17.9
click at [351, 449] on span at bounding box center [356, 450] width 17 height 17
type input "[DATE] 11:24"
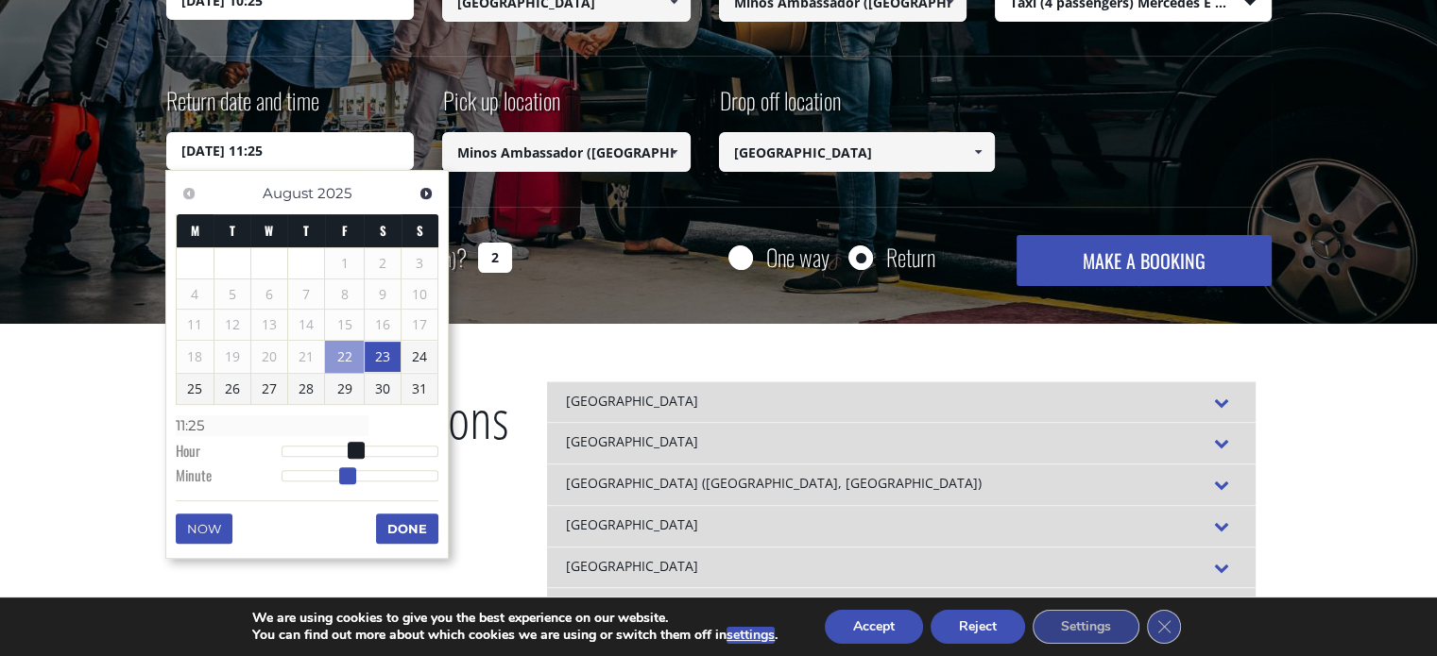
type input "11:24"
type input "[DATE] 11:23"
type input "11:23"
type input "[DATE] 11:22"
type input "11:22"
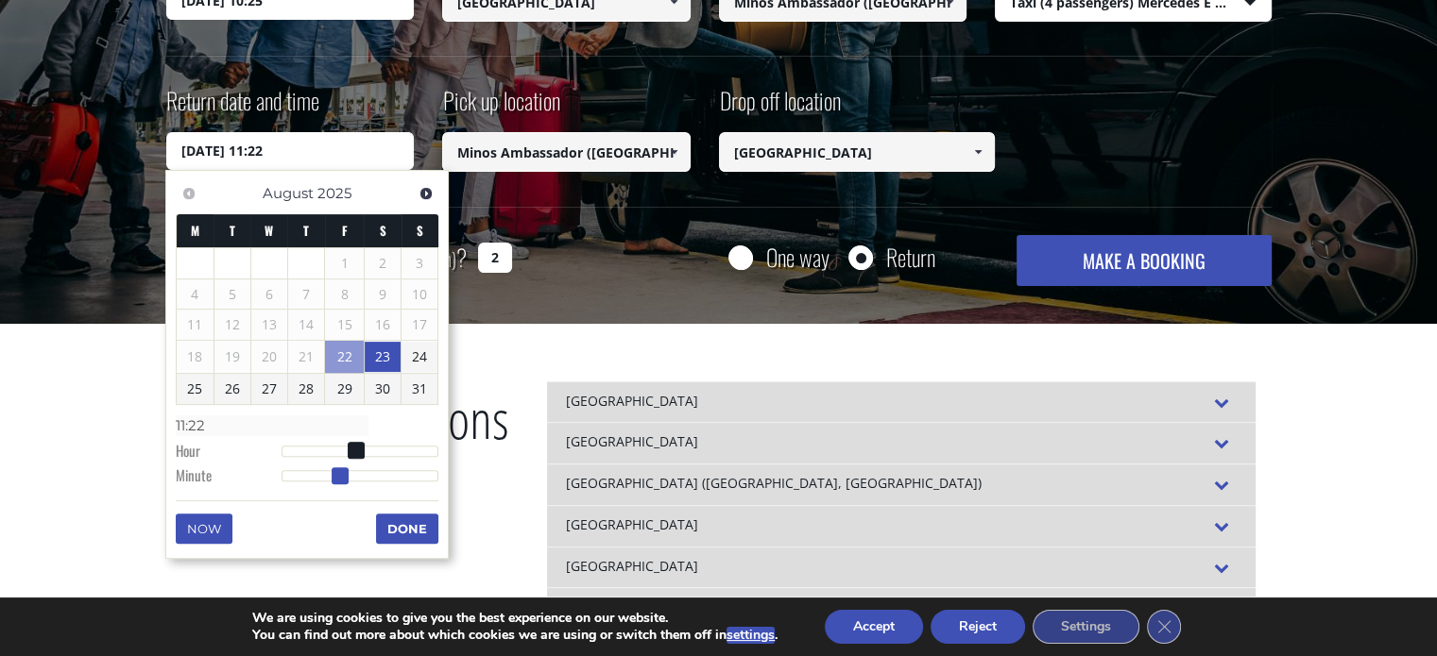
type input "[DATE] 11:21"
type input "11:21"
type input "[DATE] 11:20"
type input "11:20"
type input "[DATE] 11:19"
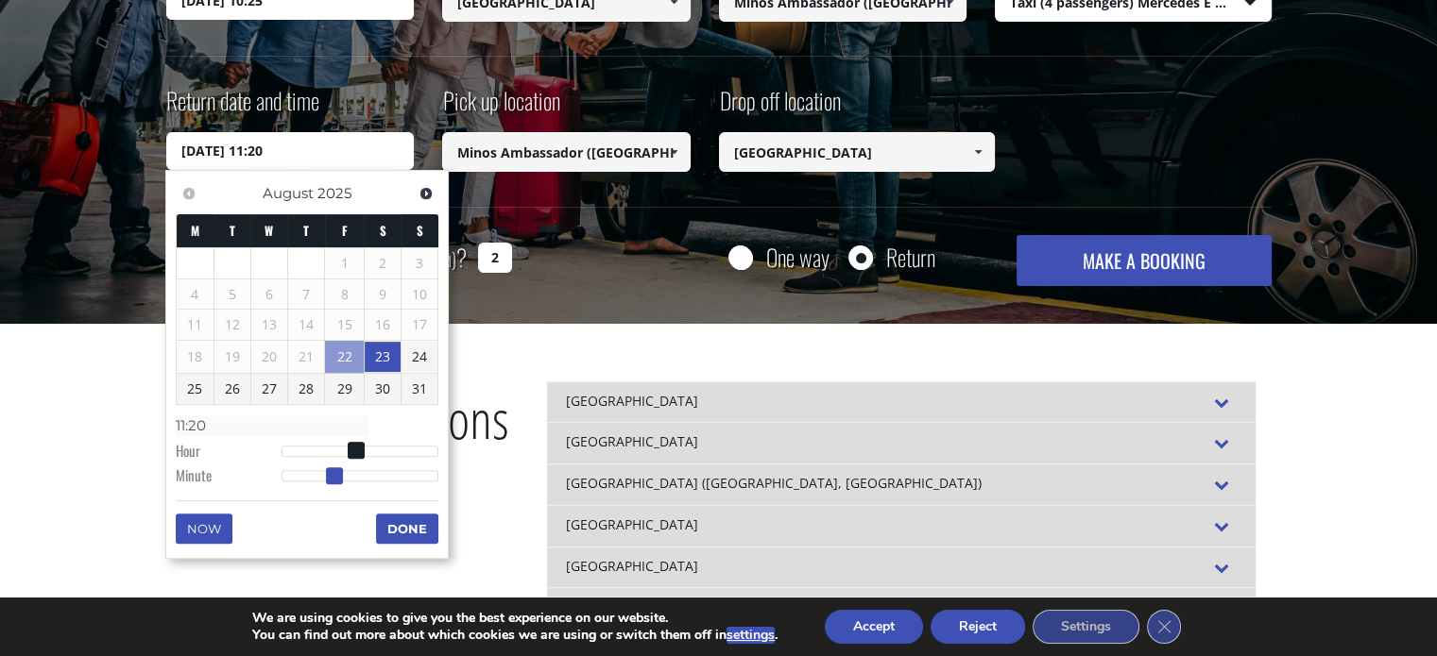
type input "11:19"
type input "[DATE] 11:18"
type input "11:18"
type input "[DATE] 11:17"
type input "11:17"
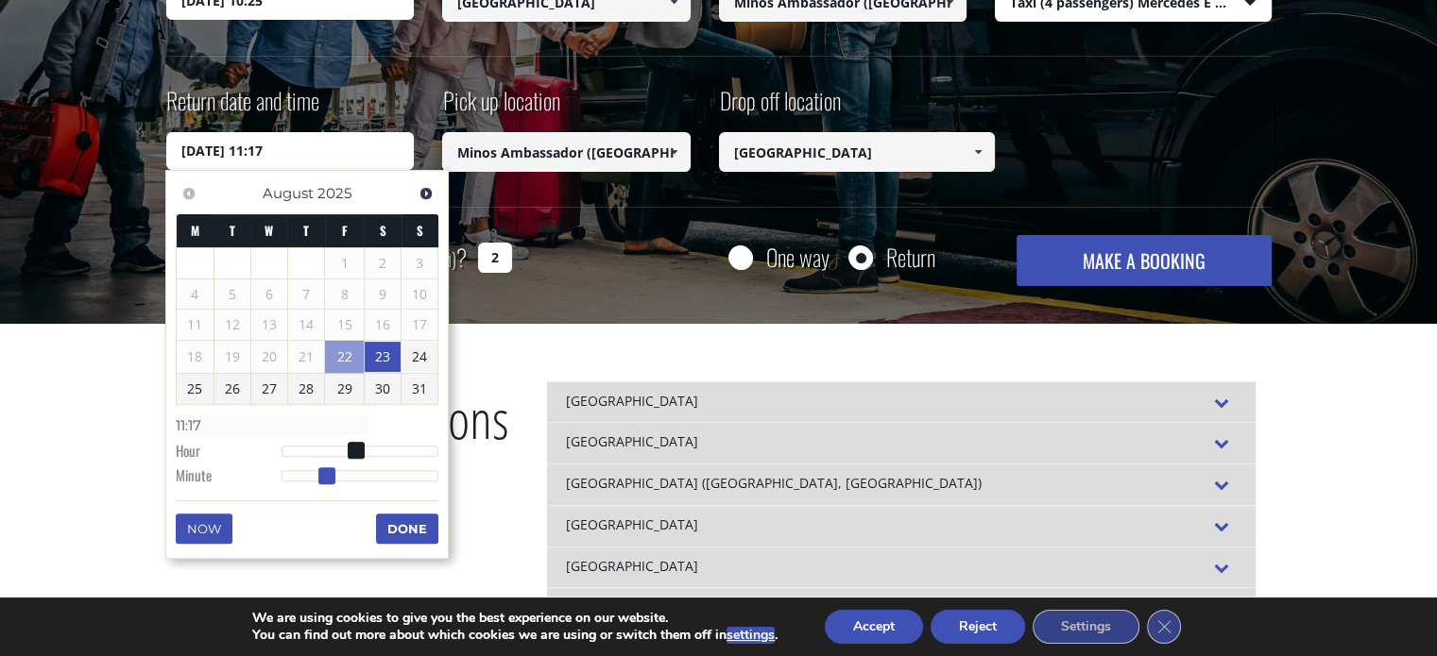
type input "[DATE] 11:16"
type input "11:16"
type input "[DATE] 11:15"
type input "11:15"
type input "[DATE] 11:14"
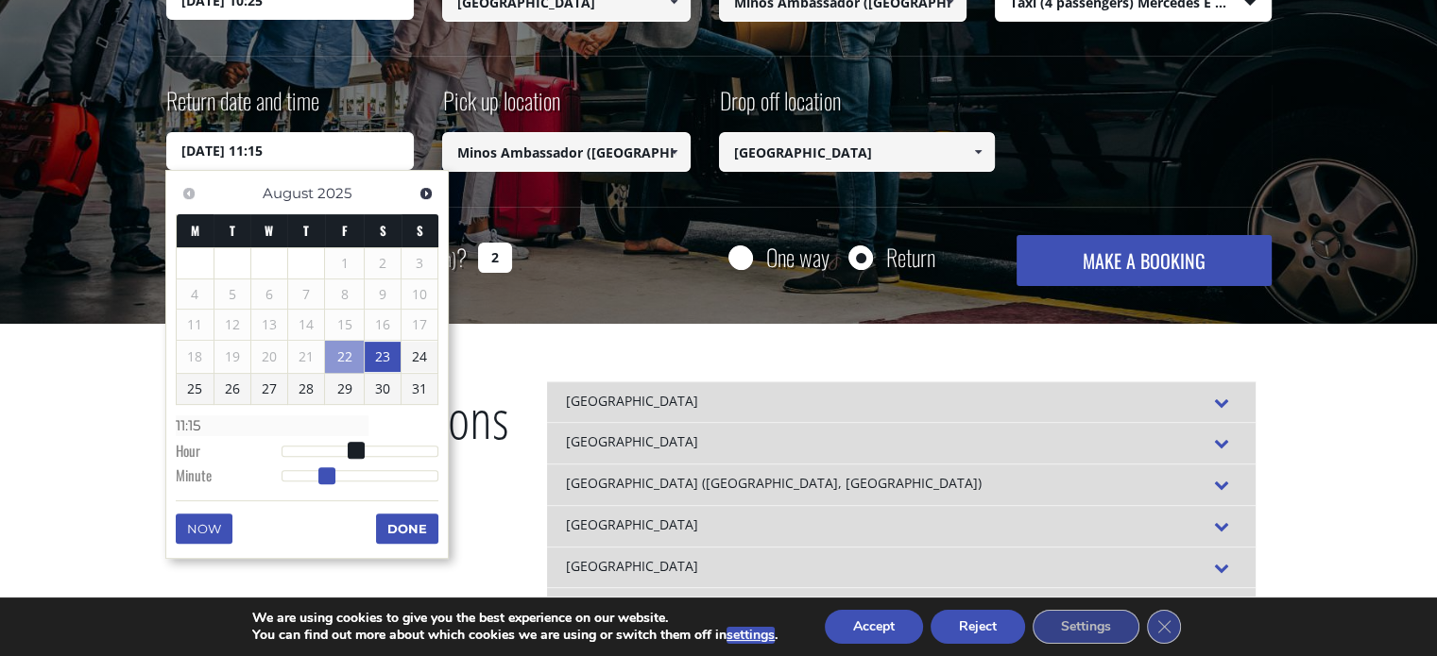
type input "11:14"
type input "[DATE] 11:15"
type input "11:15"
type input "[DATE] 11:16"
type input "11:16"
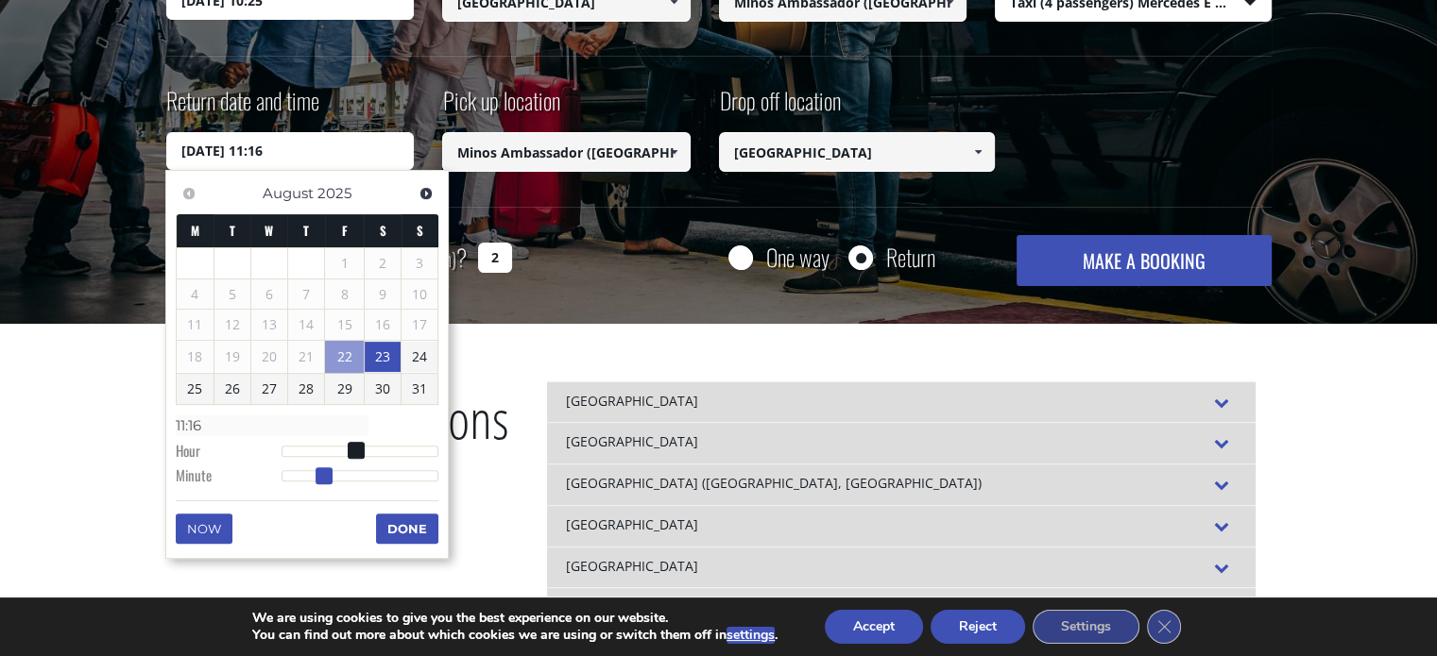
type input "[DATE] 11:15"
type input "11:15"
type input "[DATE] 11:14"
type input "11:14"
type input "[DATE] 11:15"
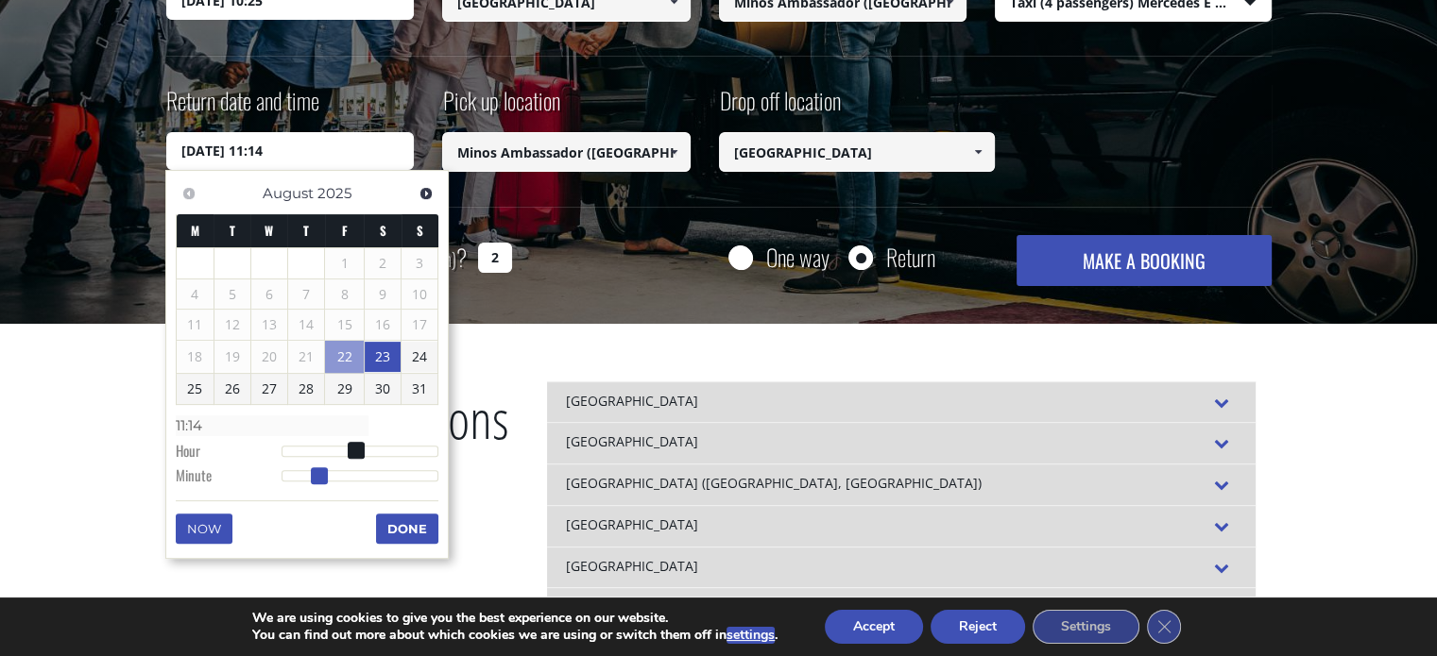
type input "11:15"
drag, startPoint x: 348, startPoint y: 474, endPoint x: 321, endPoint y: 490, distance: 30.9
click at [321, 490] on div "Previous Next [DATE] M T W T F S S 1 2 3 4 5 6 7 8 9 10 11 12 13 14 15 16 17 18…" at bounding box center [306, 364] width 283 height 389
click at [412, 524] on button "Done" at bounding box center [407, 529] width 62 height 30
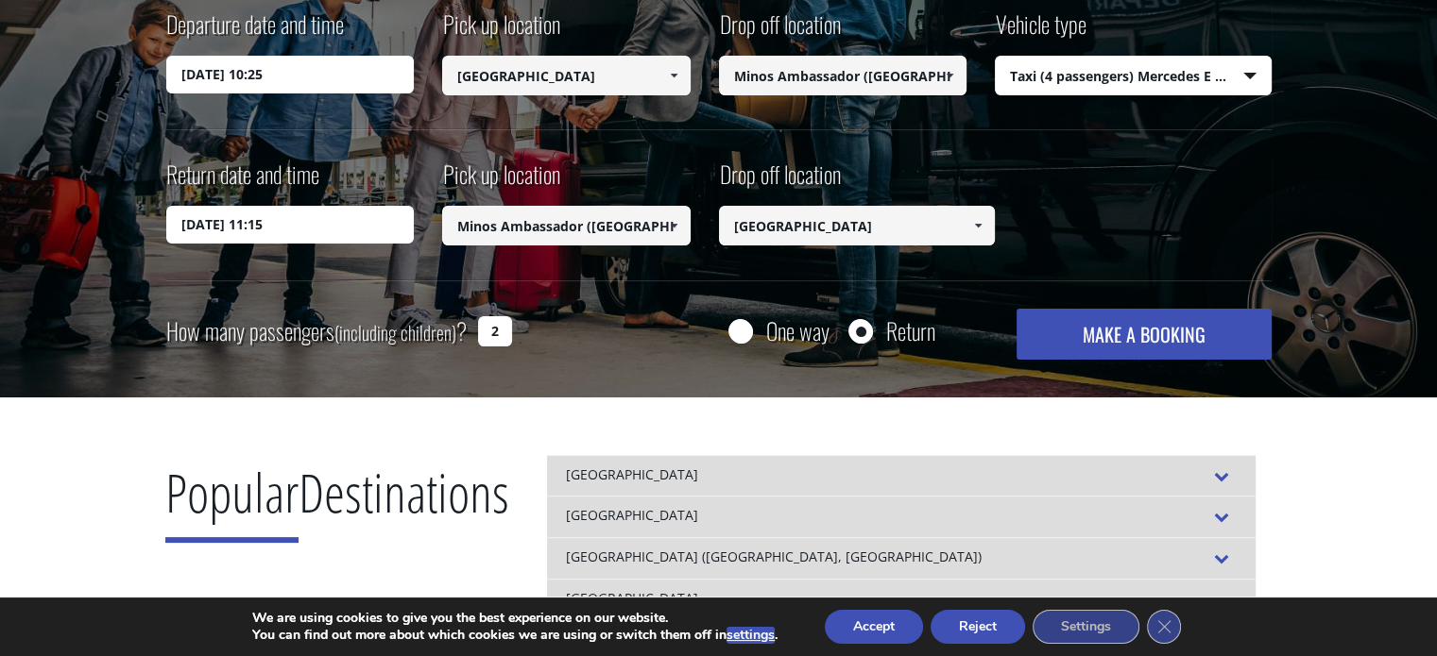
scroll to position [283, 0]
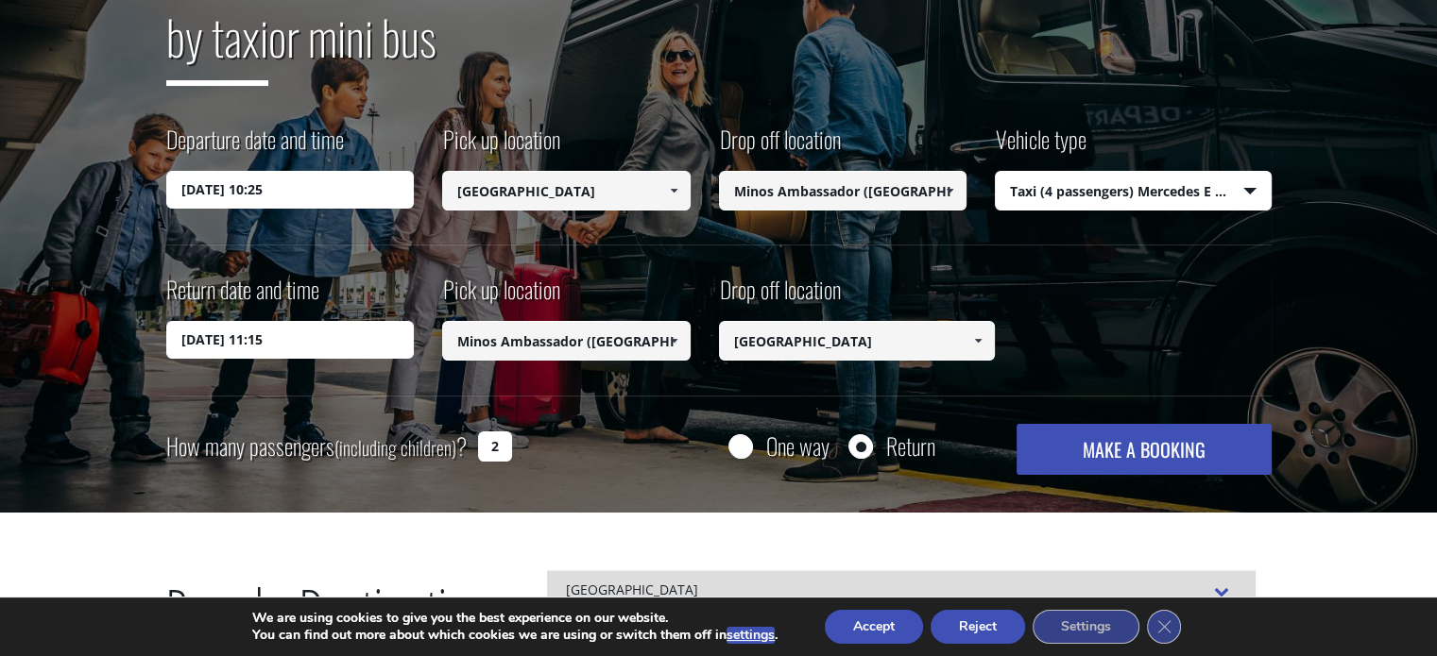
click at [1146, 456] on button "MAKE A BOOKING" at bounding box center [1143, 449] width 254 height 51
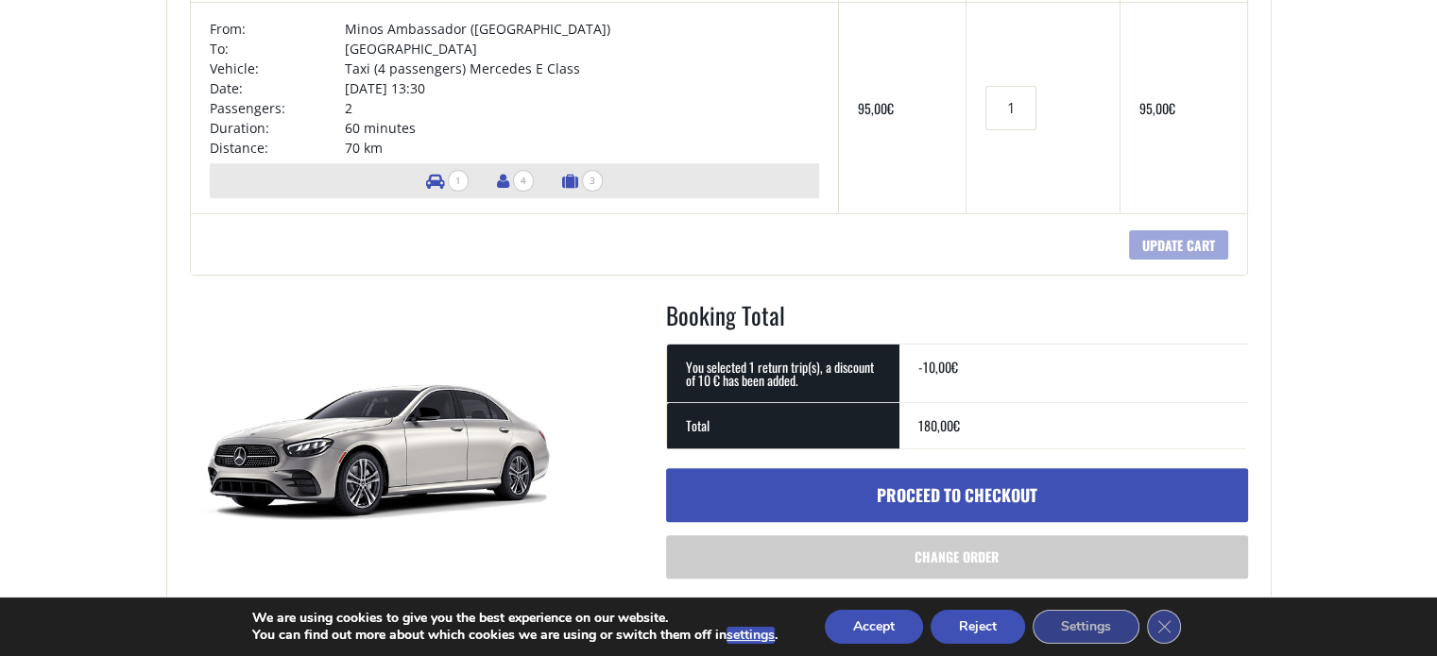
scroll to position [661, 0]
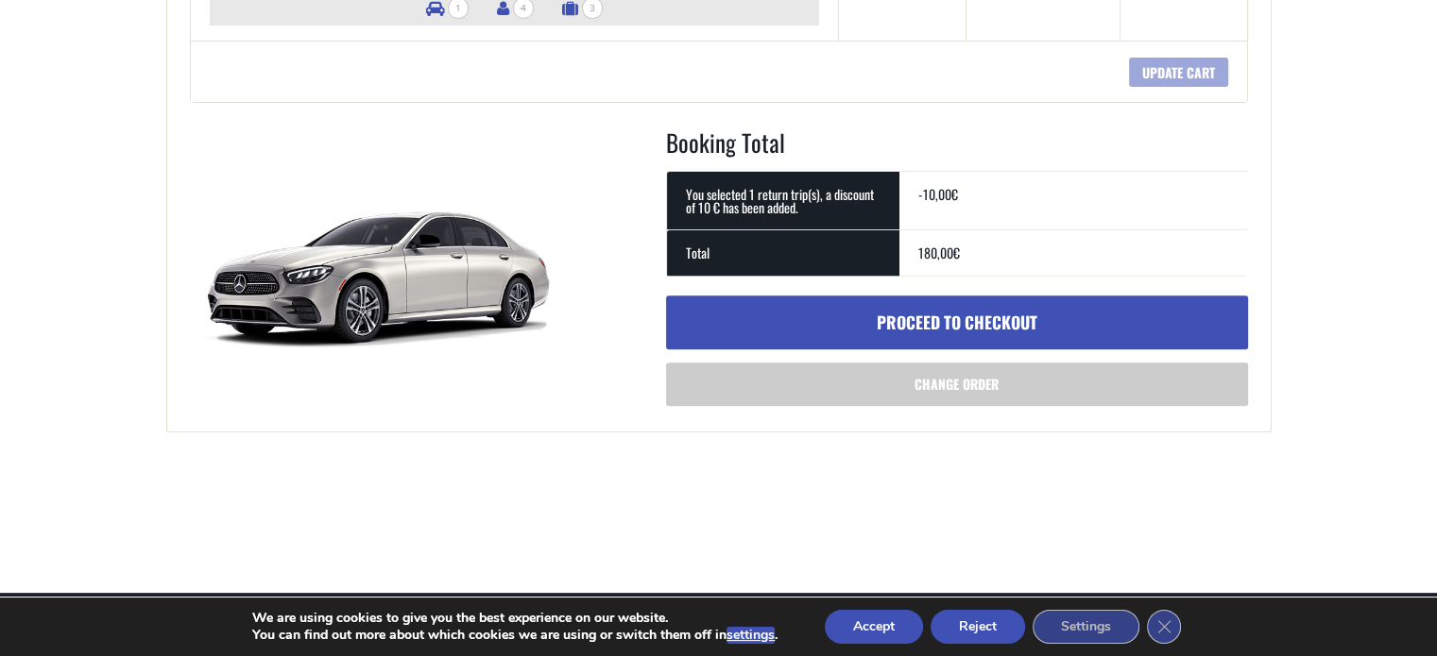
click at [982, 324] on link "Proceed to checkout" at bounding box center [957, 323] width 582 height 55
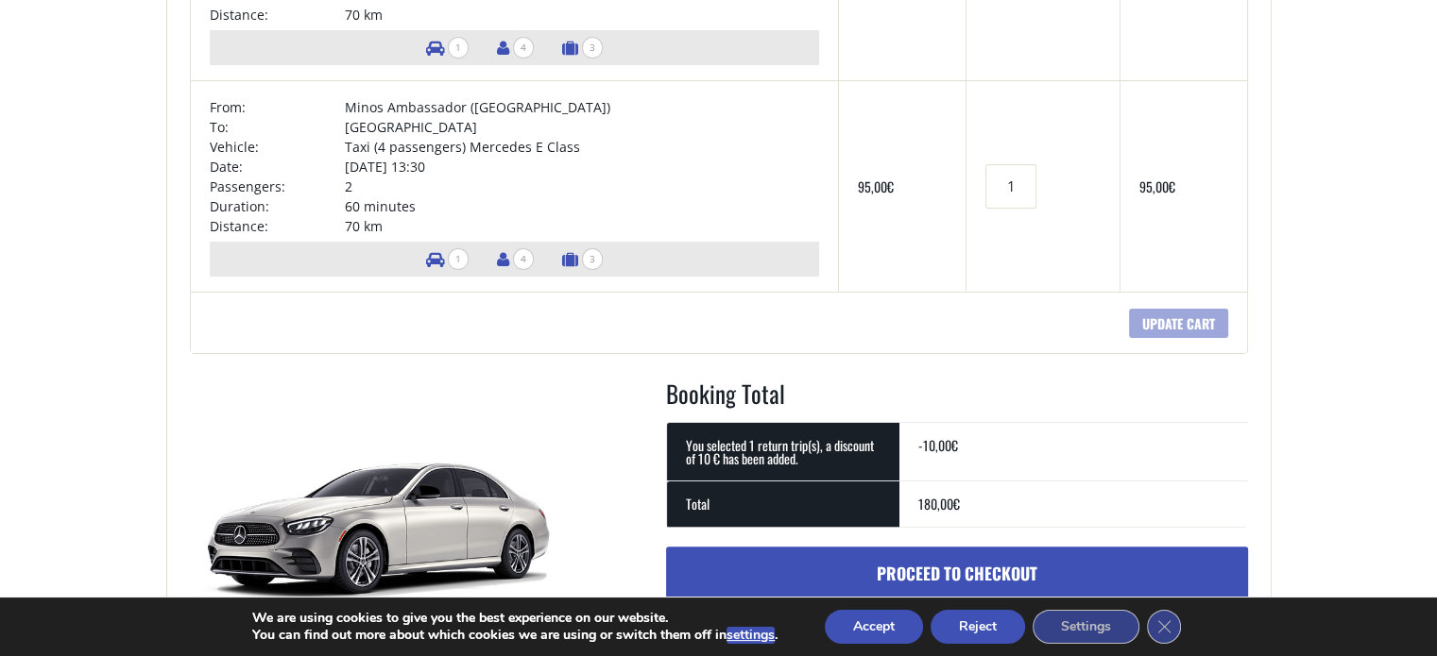
scroll to position [378, 0]
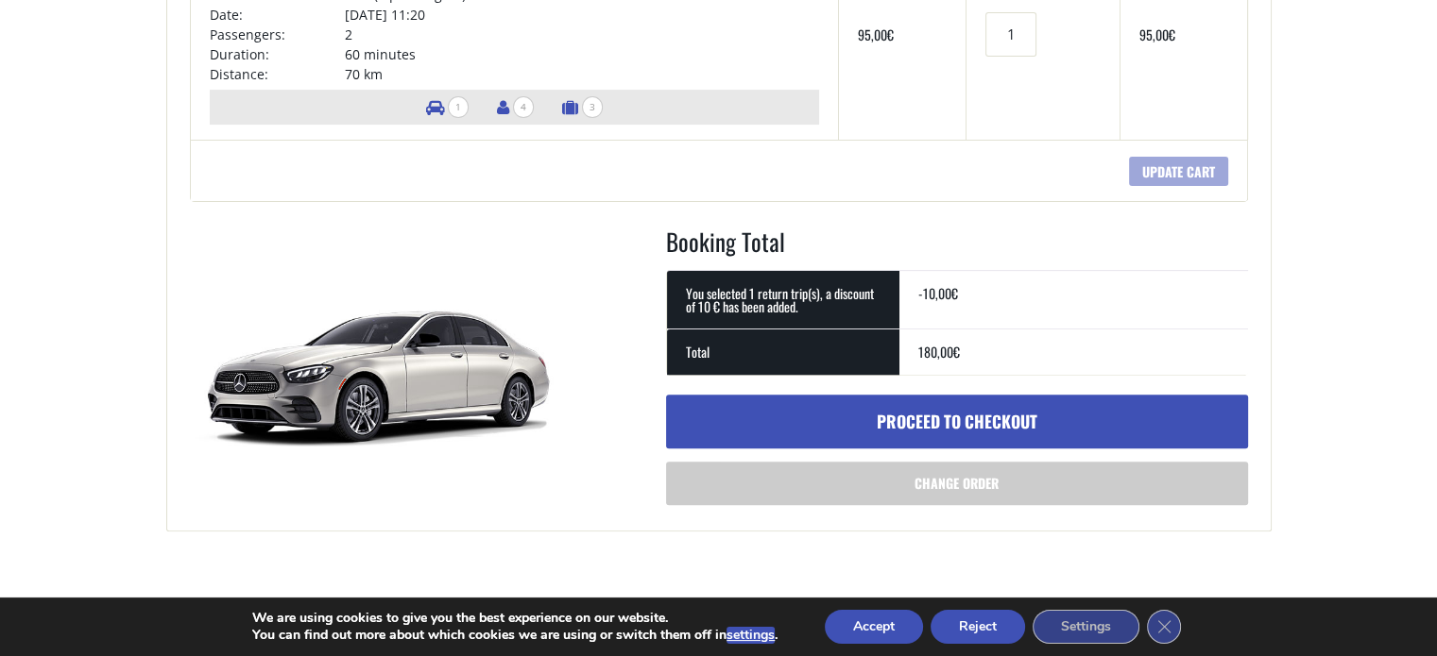
scroll to position [661, 0]
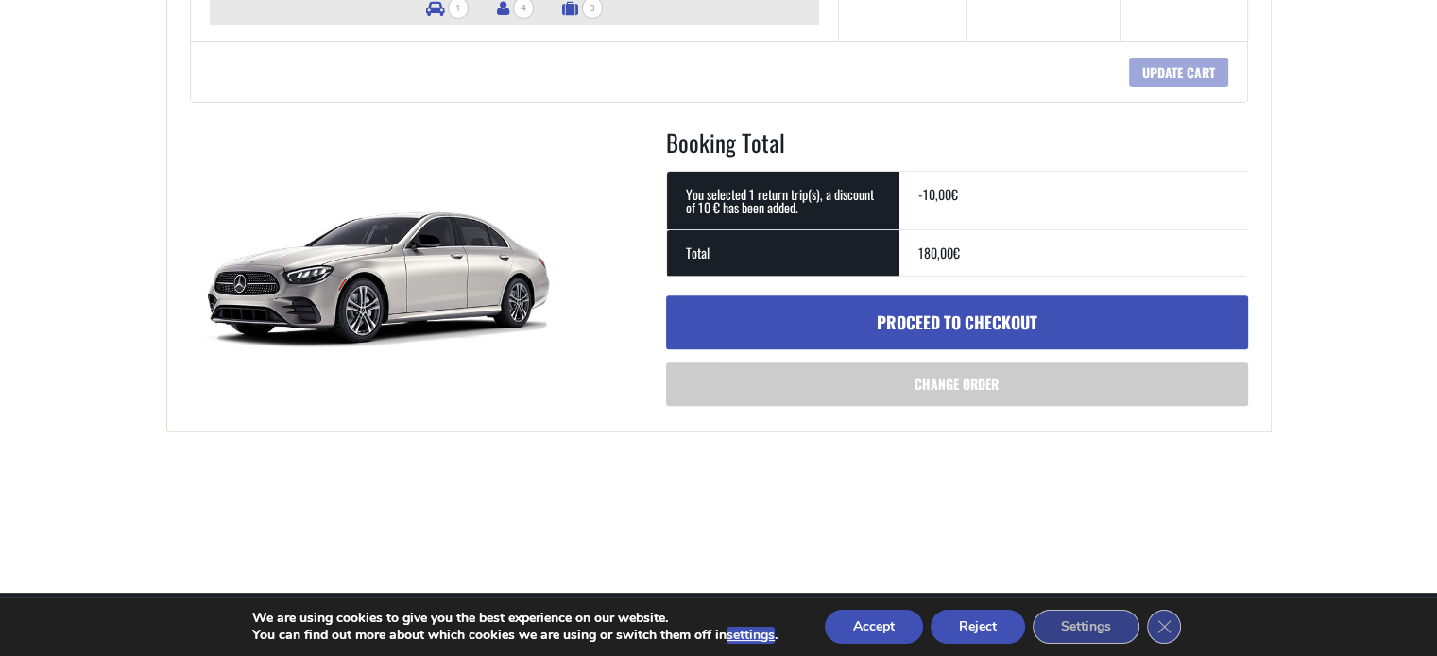
click at [994, 318] on link "Proceed to checkout" at bounding box center [957, 323] width 582 height 55
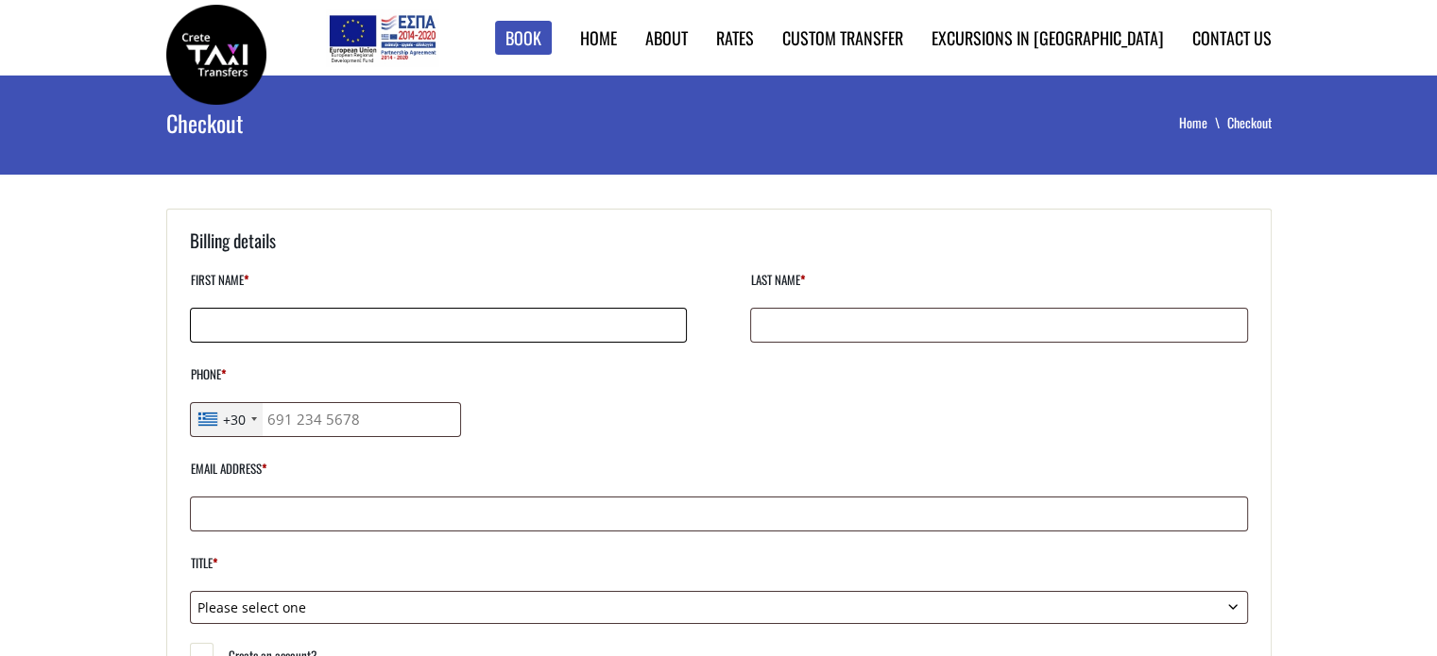
click at [230, 315] on input "First name *" at bounding box center [438, 325] width 497 height 35
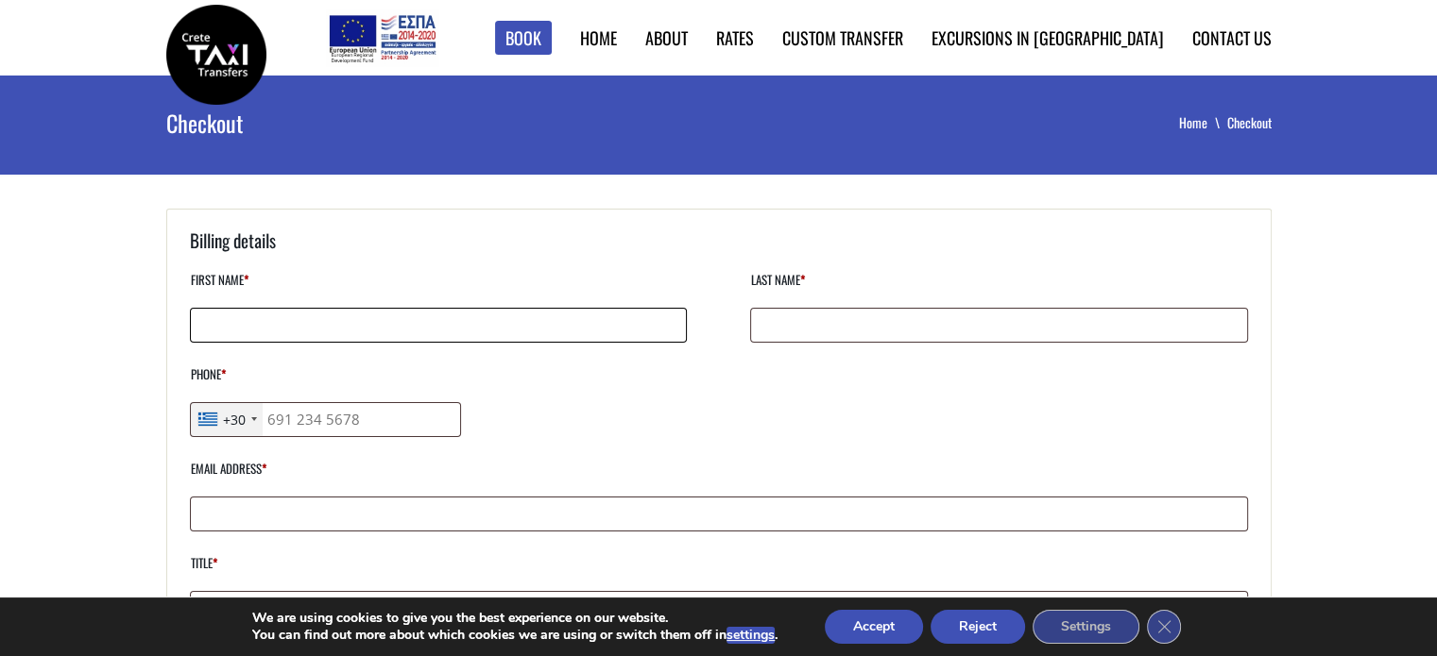
type input "Jean-Claude"
type input "Fracheboud"
type input "0793037970"
type input "jcfracheboud@bluewin.ch"
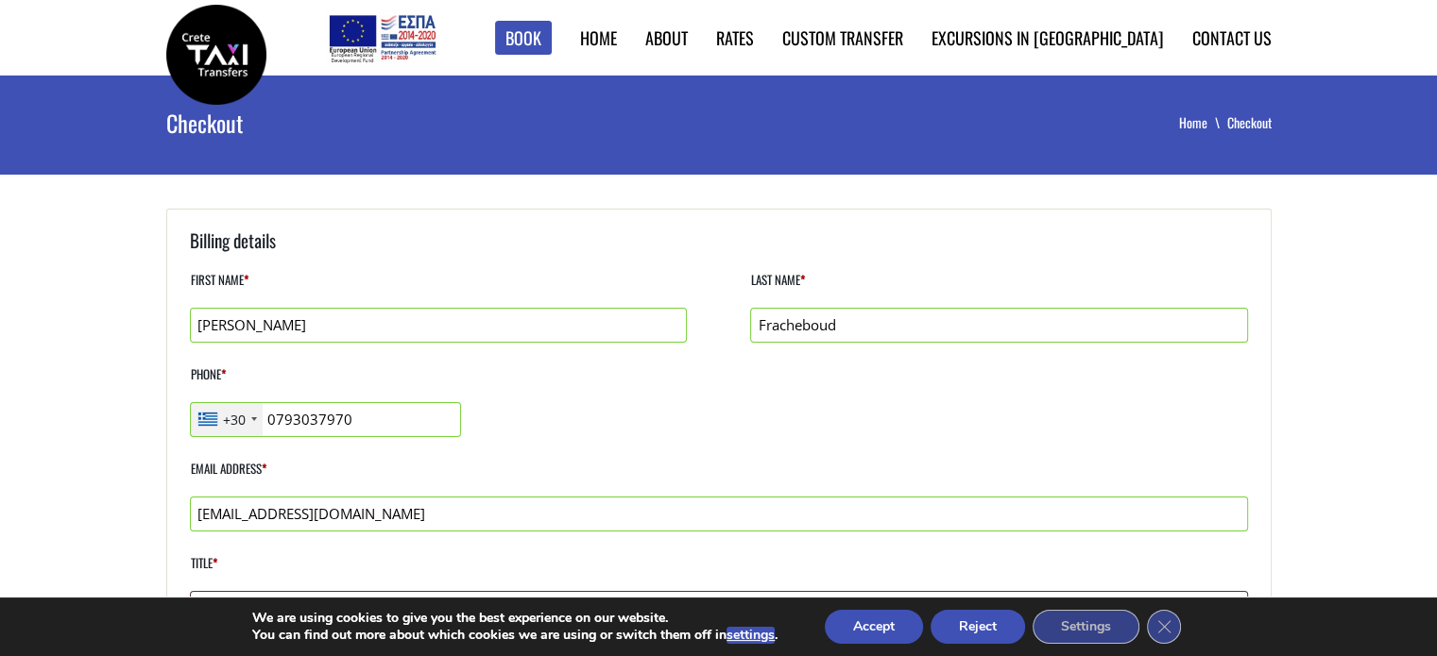
click at [251, 419] on div "Telephone country code" at bounding box center [254, 420] width 6 height 4
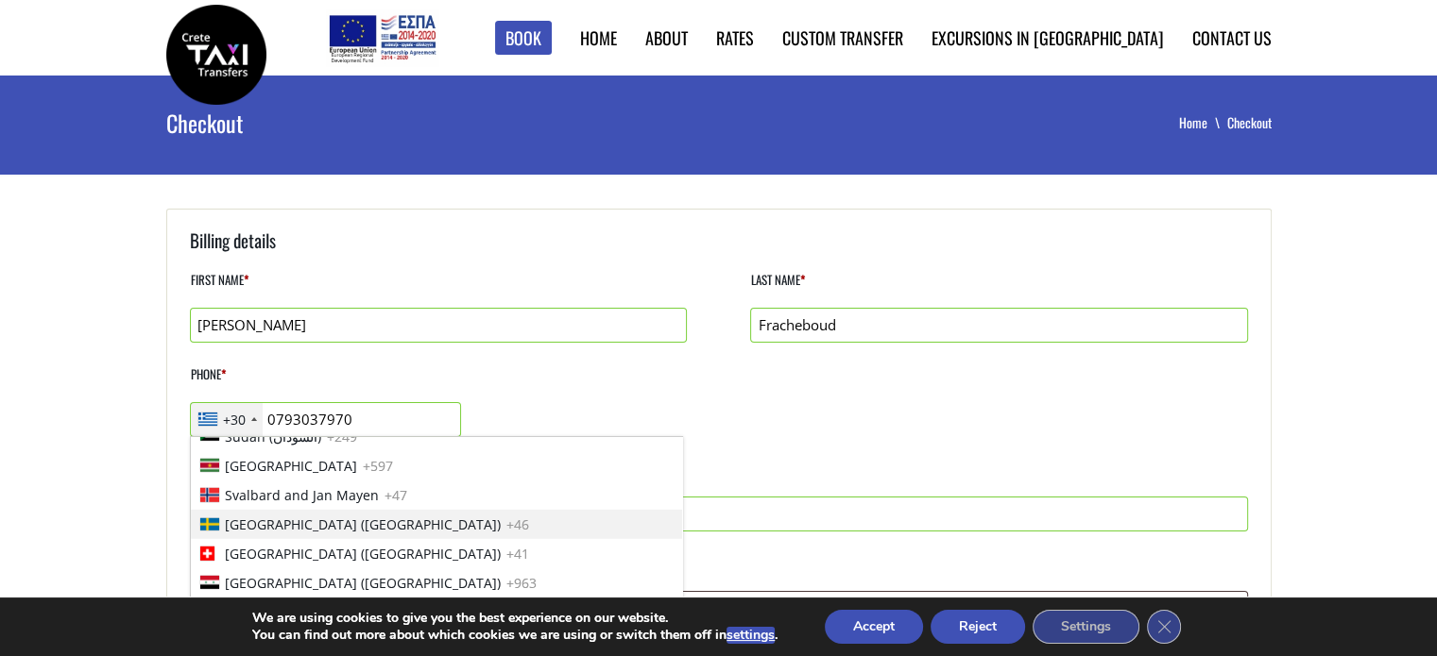
scroll to position [5856, 0]
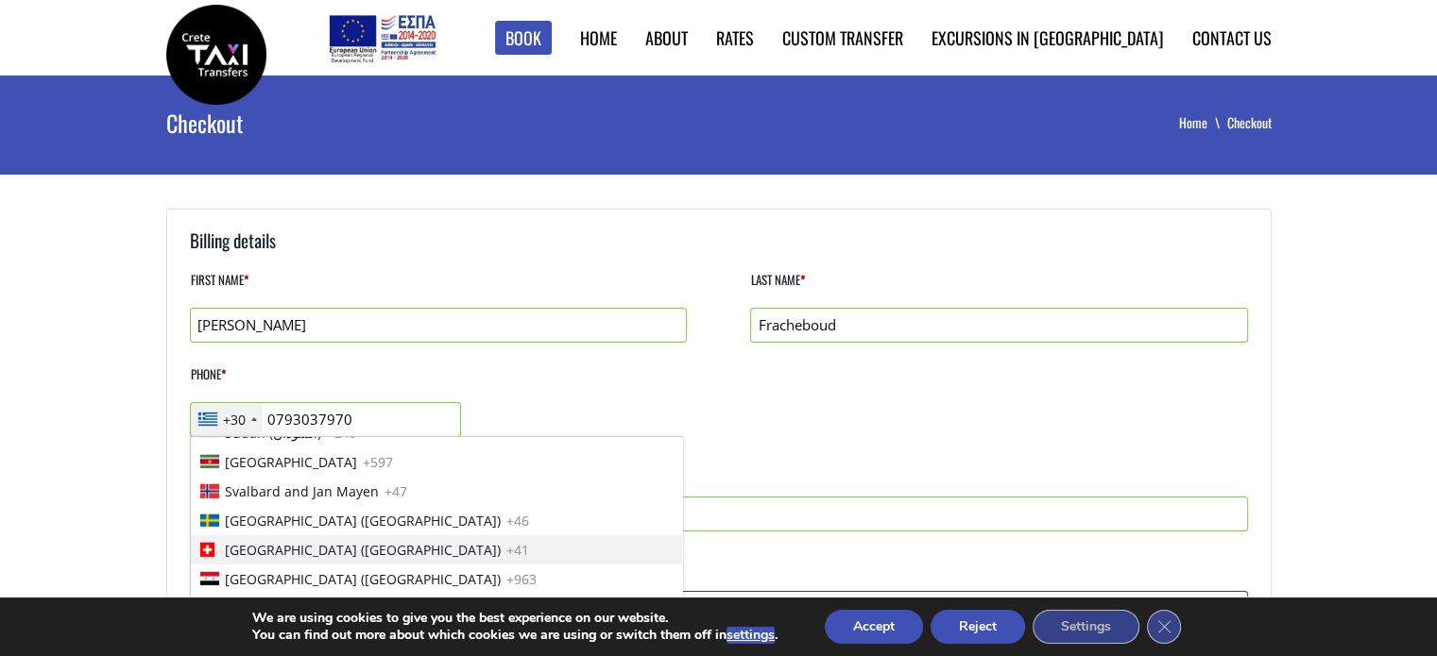
click at [272, 540] on span "Switzerland (Schweiz)" at bounding box center [363, 550] width 276 height 20
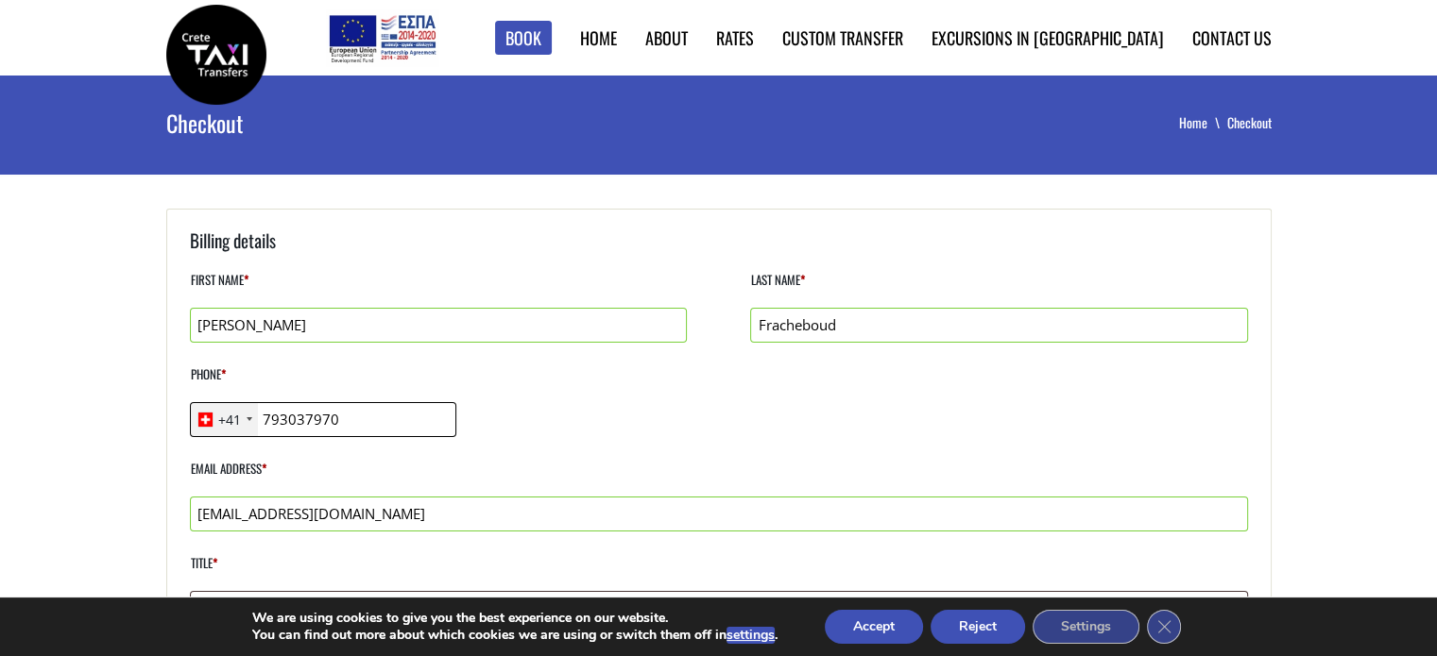
type input "793037970"
click at [518, 446] on div "First name * Jean-Claude Last name * Fracheboud Phone * +41 United States +1 Un…" at bounding box center [719, 445] width 1058 height 357
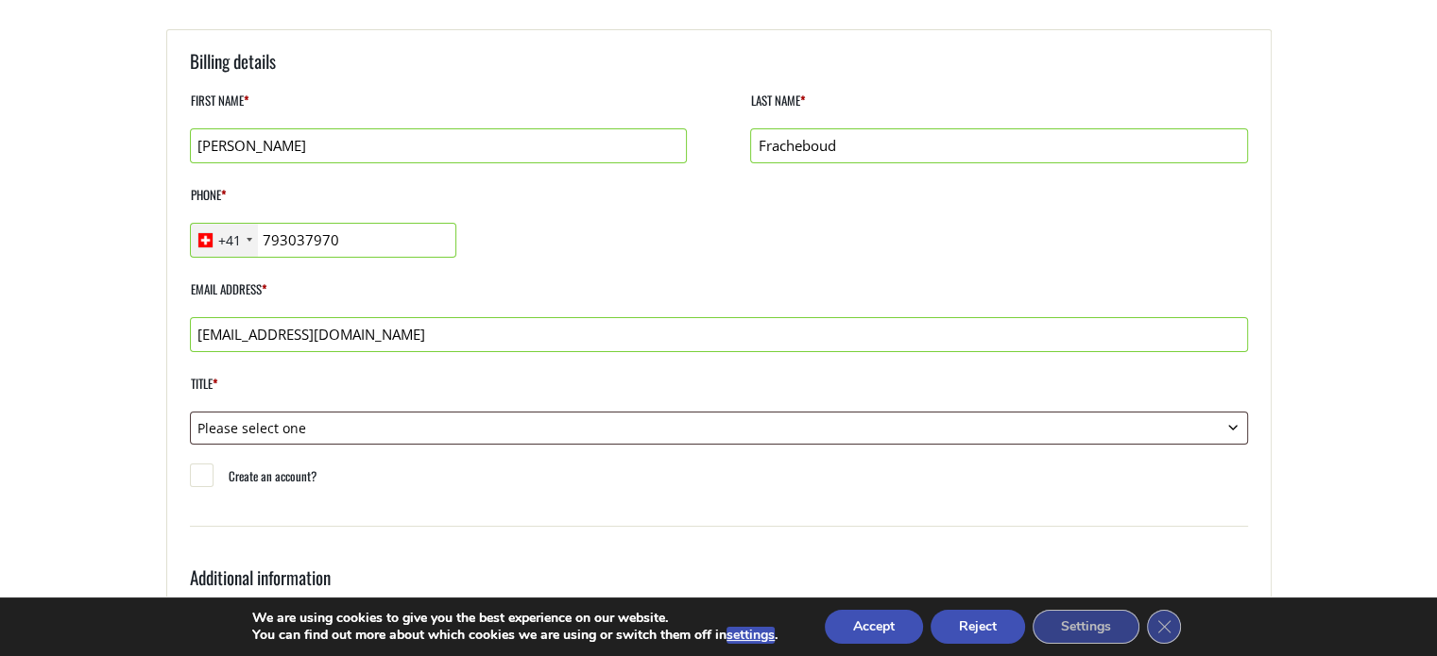
scroll to position [189, 0]
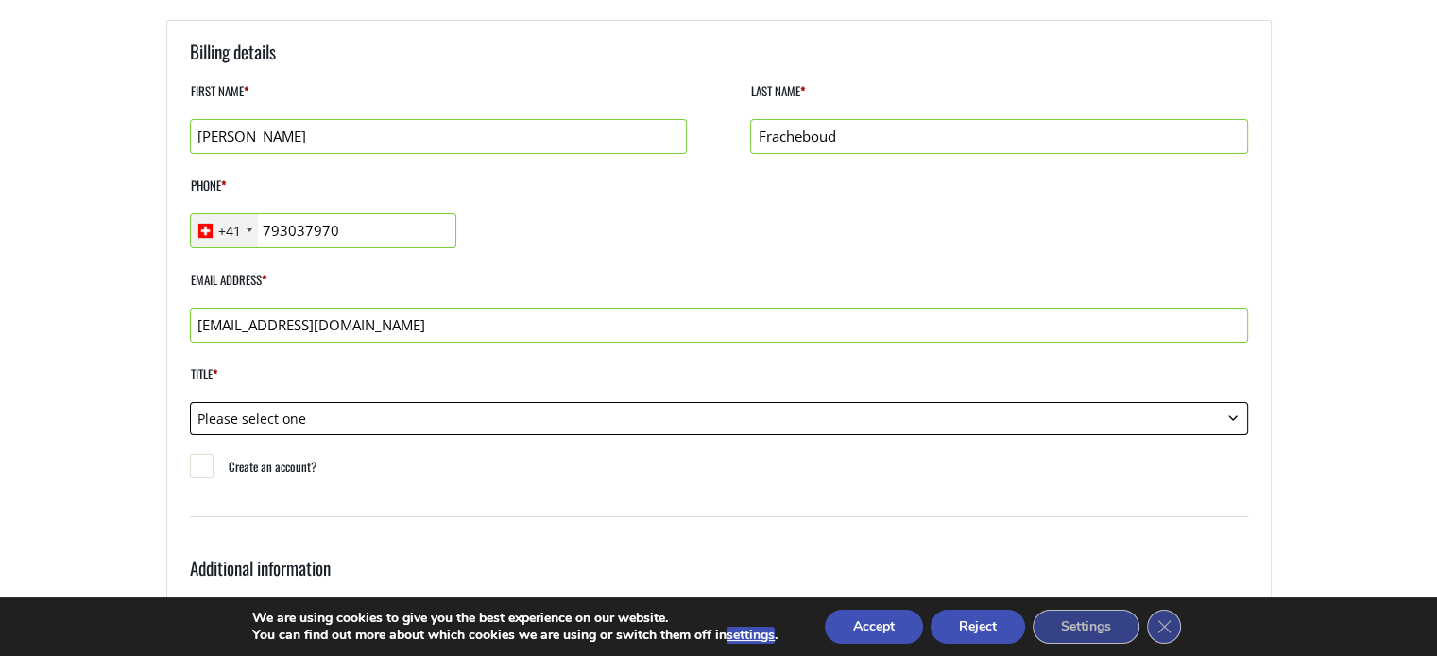
click at [320, 421] on select "Please select one Mr. Mrs." at bounding box center [719, 418] width 1058 height 33
select select "mr"
click at [190, 402] on select "Please select one Mr. Mrs." at bounding box center [719, 418] width 1058 height 33
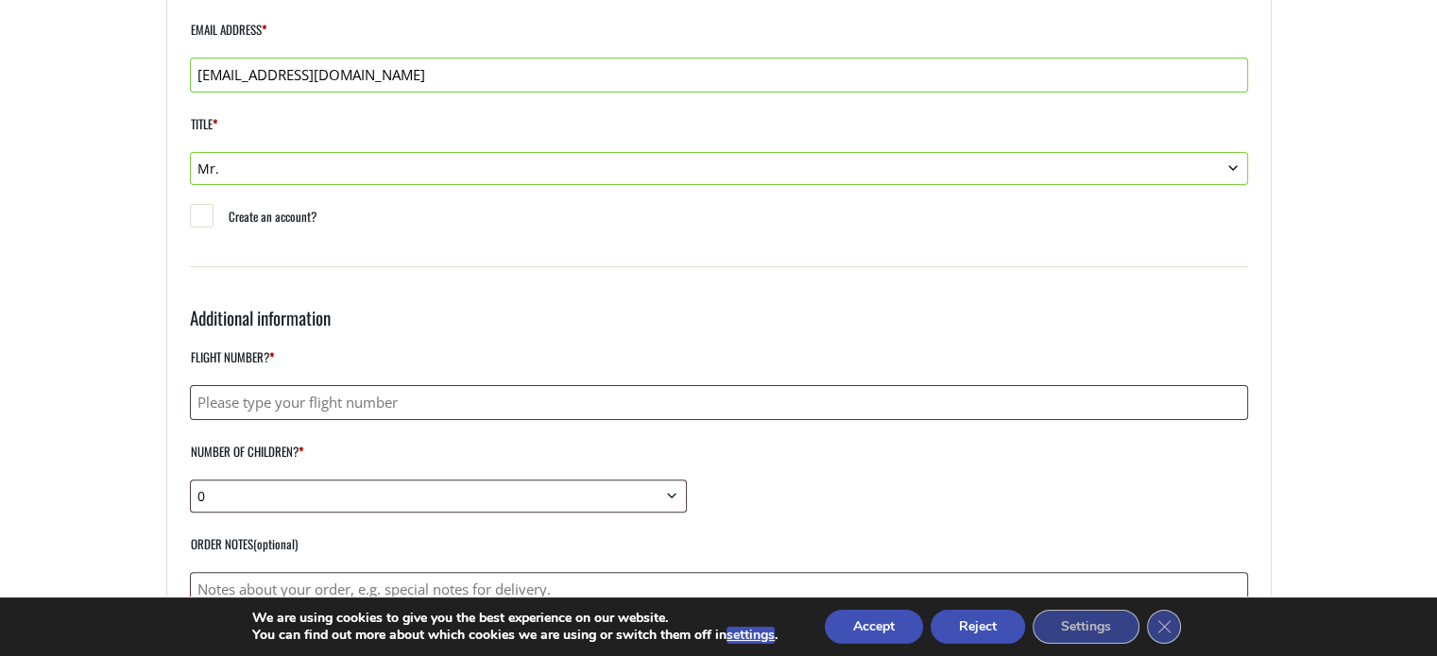
scroll to position [472, 0]
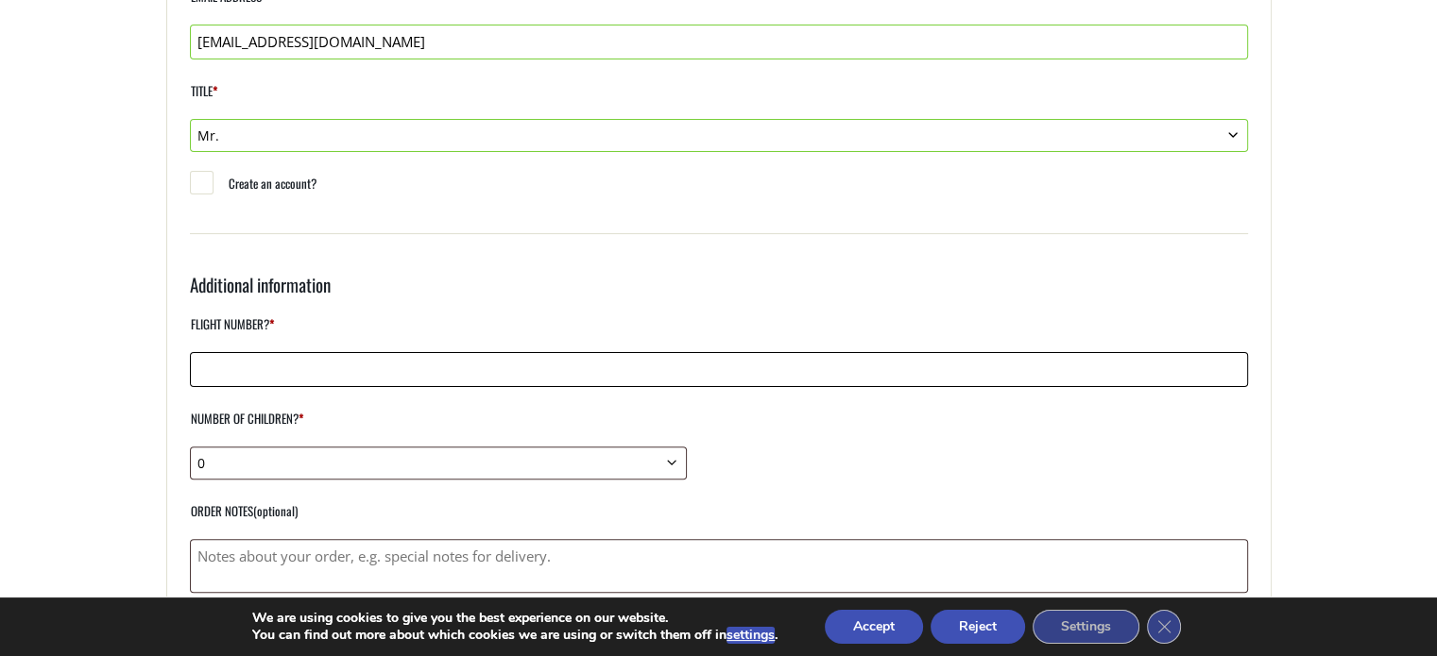
click at [257, 370] on input "Flight number? *" at bounding box center [719, 369] width 1058 height 35
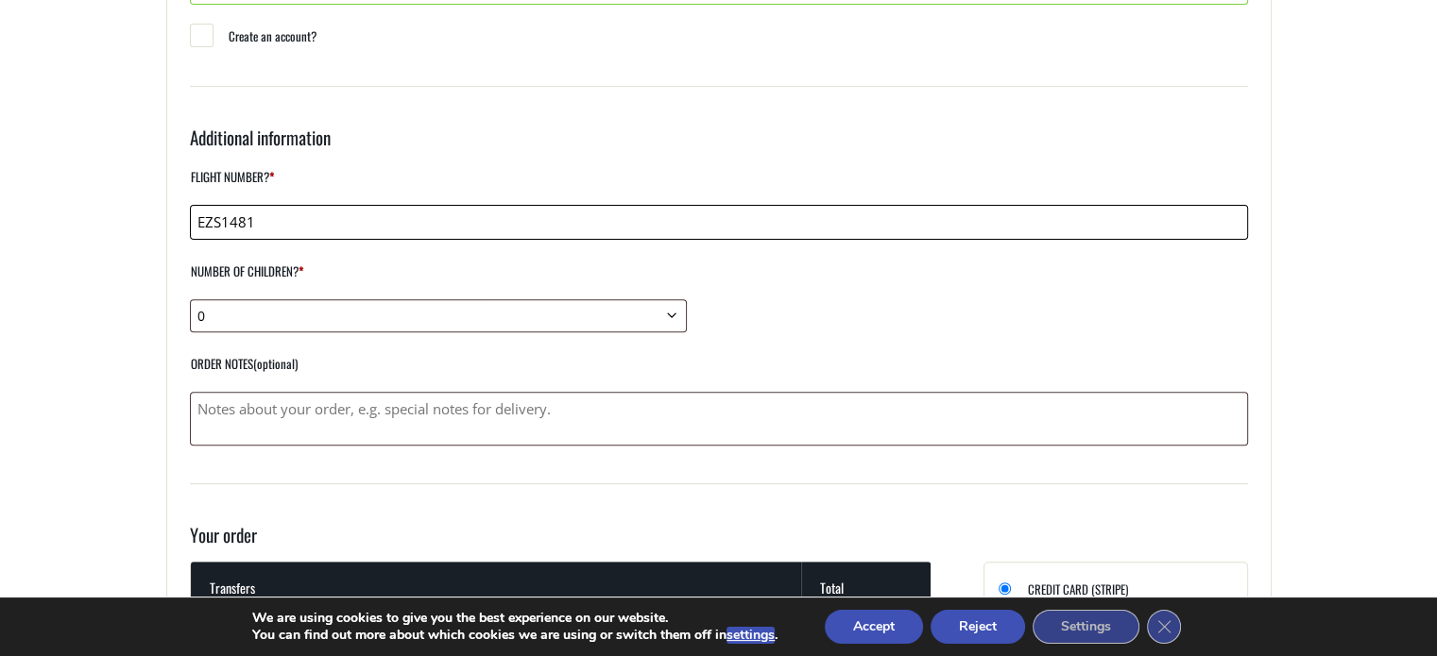
scroll to position [661, 0]
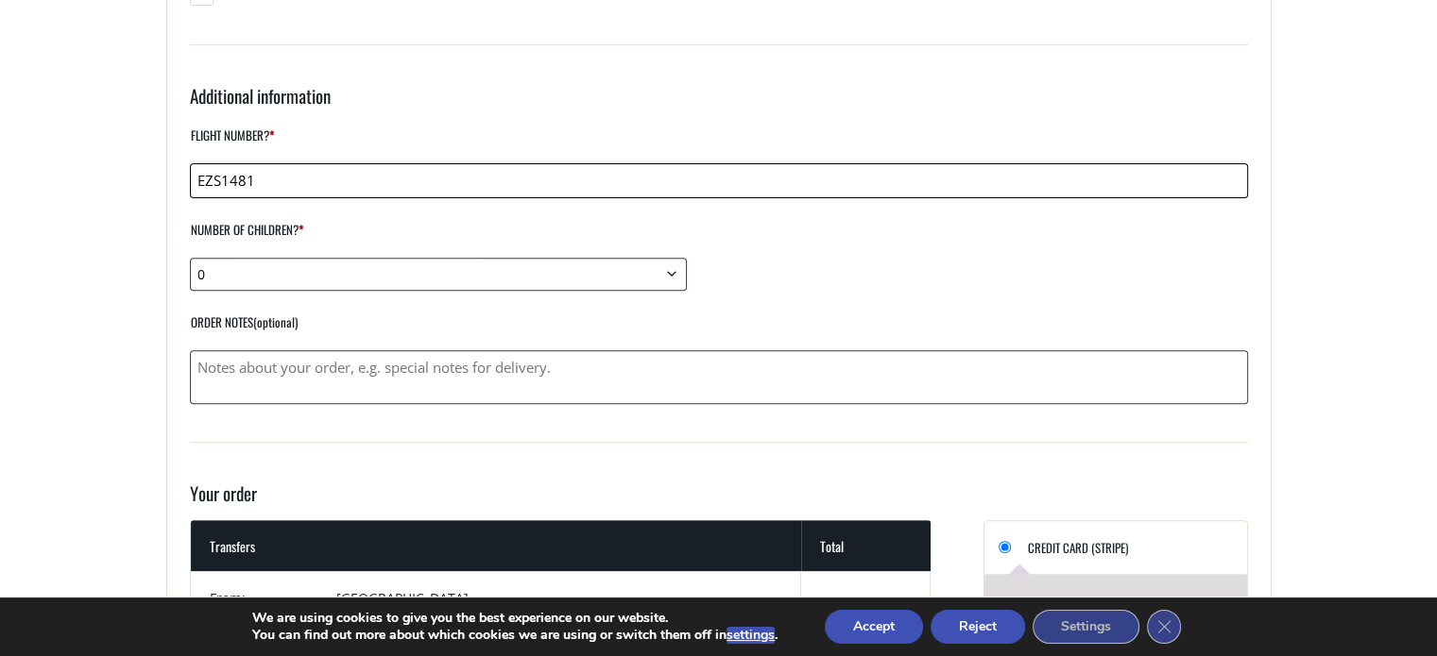
type input "EZS1481"
click at [236, 386] on textarea "Order notes (optional)" at bounding box center [719, 377] width 1058 height 54
click at [315, 365] on textarea "Out hôtel is the" at bounding box center [719, 377] width 1058 height 54
drag, startPoint x: 727, startPoint y: 361, endPoint x: 185, endPoint y: 407, distance: 544.2
click at [185, 407] on div "Have a coupon? Click here to enter your code Coupon: Apply coupon Billing detai…" at bounding box center [718, 398] width 1105 height 1700
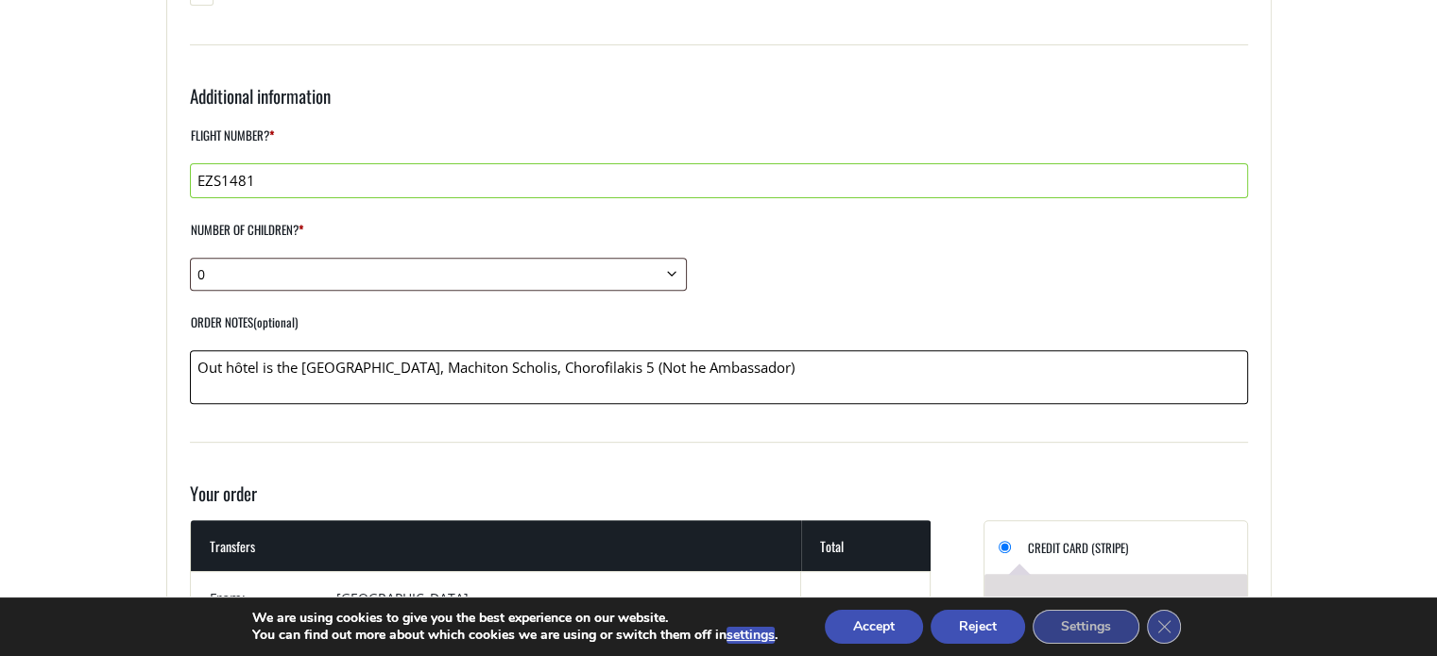
click at [232, 360] on textarea "Out hôtel is the Minos Hotel, Machiton Scholis, Chorofilakis 5 (Not he Ambassad…" at bounding box center [719, 377] width 1058 height 54
drag, startPoint x: 756, startPoint y: 366, endPoint x: 238, endPoint y: 381, distance: 517.9
click at [199, 350] on textarea "Out hotel is the Minos Hotel, Machiton Scholis, Chorofilakis 5 (Not he Ambassad…" at bounding box center [719, 377] width 1058 height 54
click at [243, 371] on textarea "Out hotel is the Minos Hotel, Machiton Scholis, Chorofilakis 5 (Not he Ambassad…" at bounding box center [719, 377] width 1058 height 54
click at [214, 361] on textarea "Out hotel is the Minos Hotel, Machiton Scholis, Chorofilakis 5 (Not he Ambassad…" at bounding box center [719, 377] width 1058 height 54
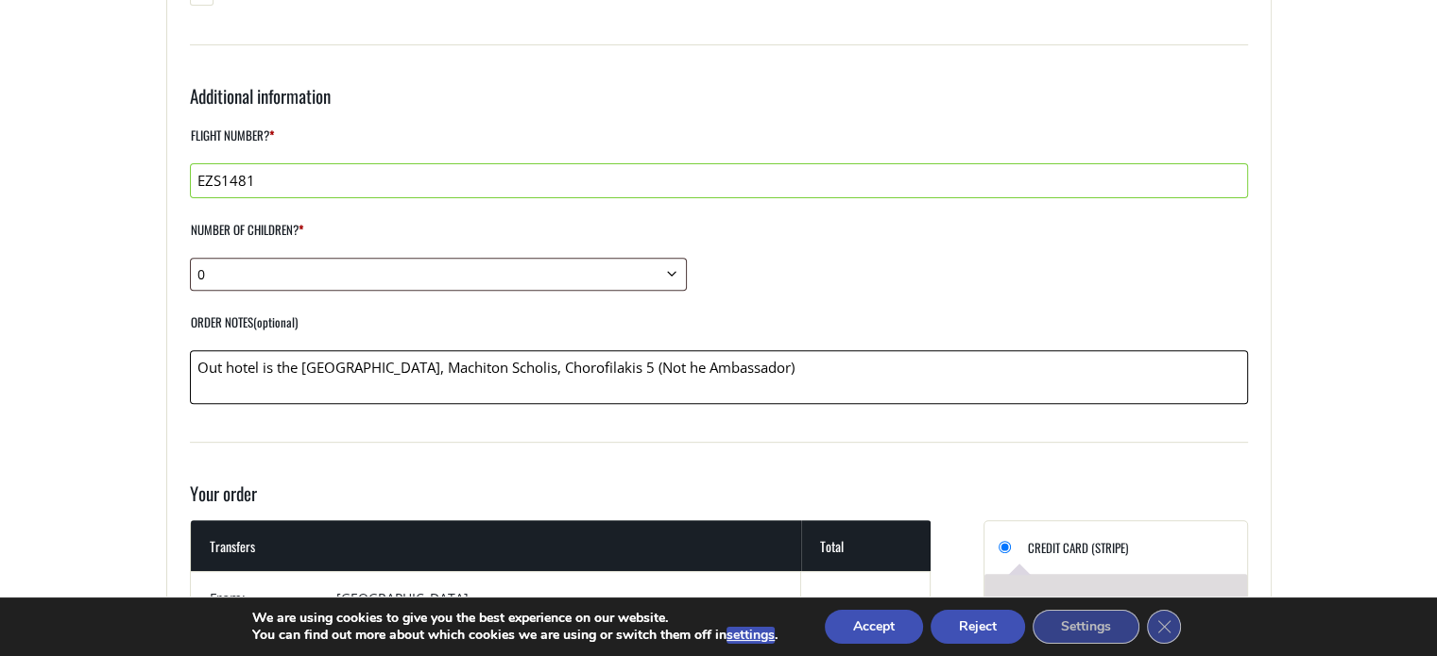
click at [218, 367] on textarea "Out hotel is the Minos Hotel, Machiton Scholis, Chorofilakis 5 (Not he Ambassad…" at bounding box center [719, 377] width 1058 height 54
click at [215, 365] on textarea "Out hotel is the Minos Hotel, Machiton Scholis, Chorofilakis 5 (Not he Ambassad…" at bounding box center [719, 377] width 1058 height 54
drag, startPoint x: 764, startPoint y: 359, endPoint x: 183, endPoint y: 353, distance: 581.0
click at [183, 353] on div "Have a coupon? Click here to enter your code Coupon: Apply coupon Billing detai…" at bounding box center [718, 398] width 1105 height 1700
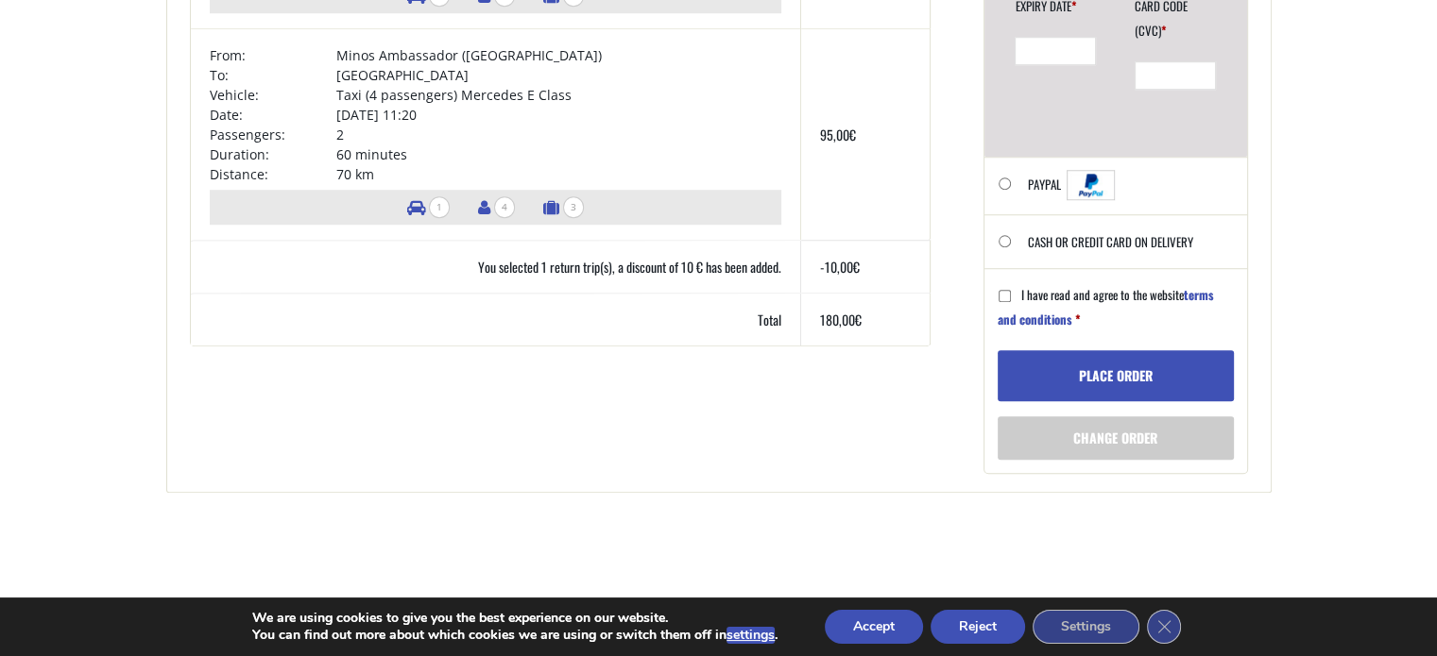
scroll to position [1417, 0]
type textarea "Our hotel is the Minos Hotel, Machiton Scholis, Chorofilakis 5 (Not he Ambassad…"
click at [1094, 366] on button "Place order" at bounding box center [1115, 375] width 236 height 51
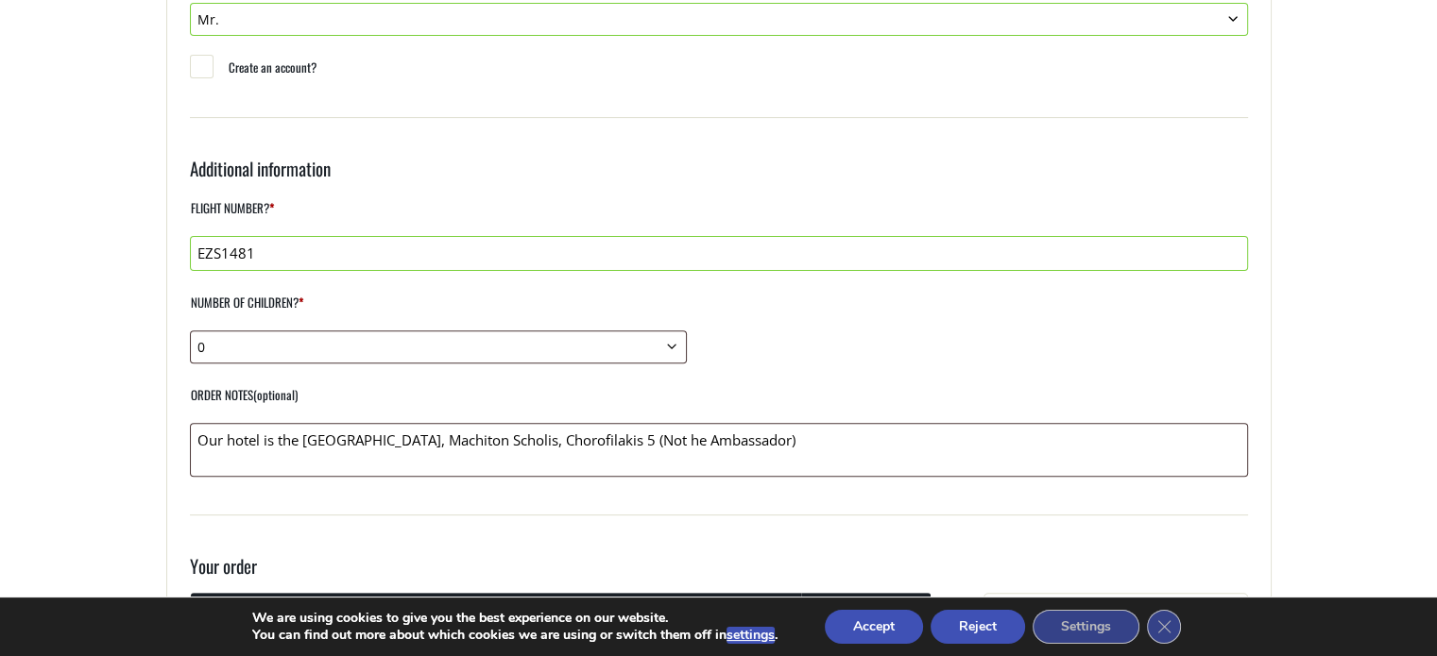
scroll to position [587, 0]
